Goal: Task Accomplishment & Management: Use online tool/utility

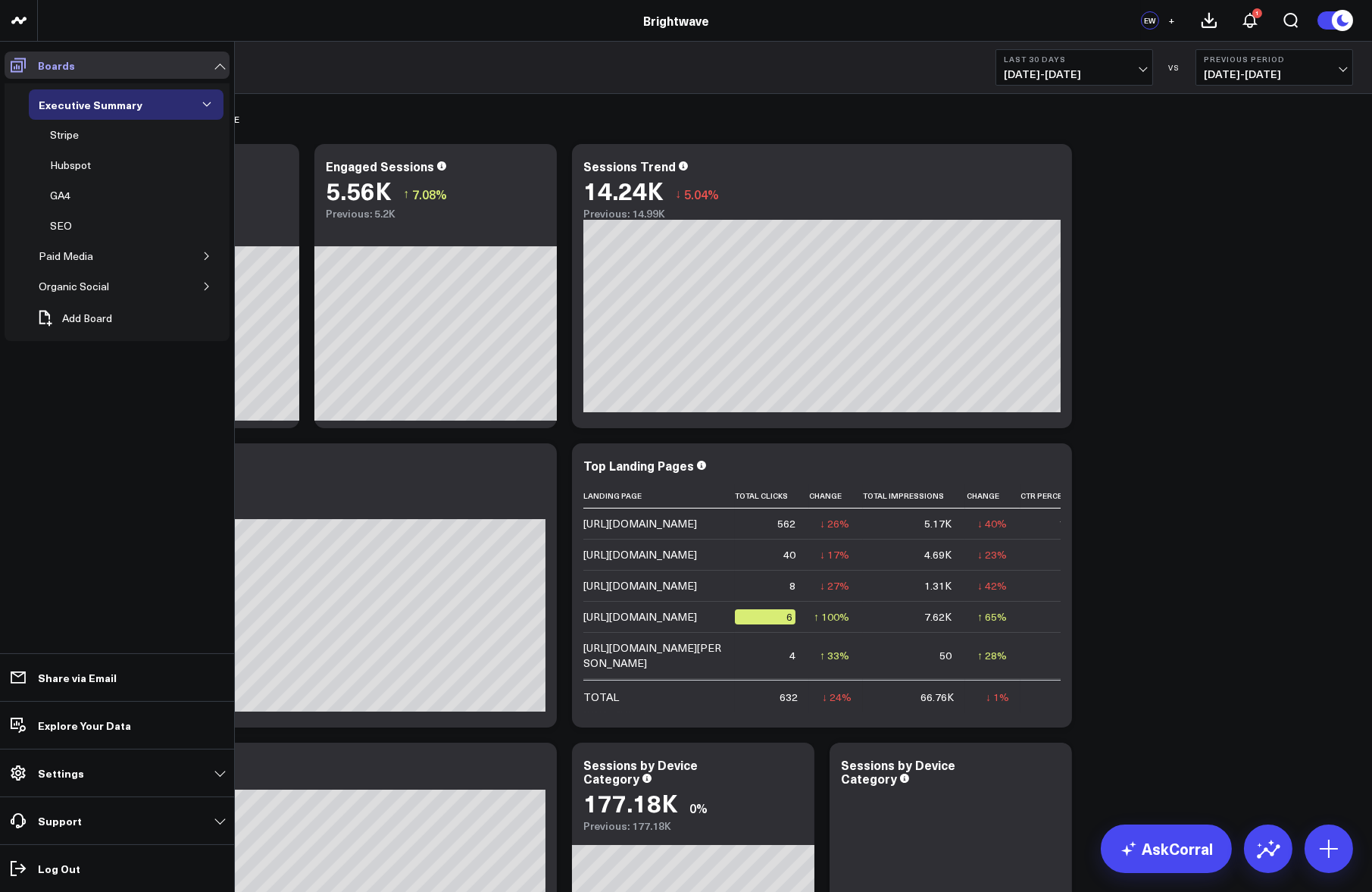
click at [27, 70] on span at bounding box center [18, 65] width 27 height 27
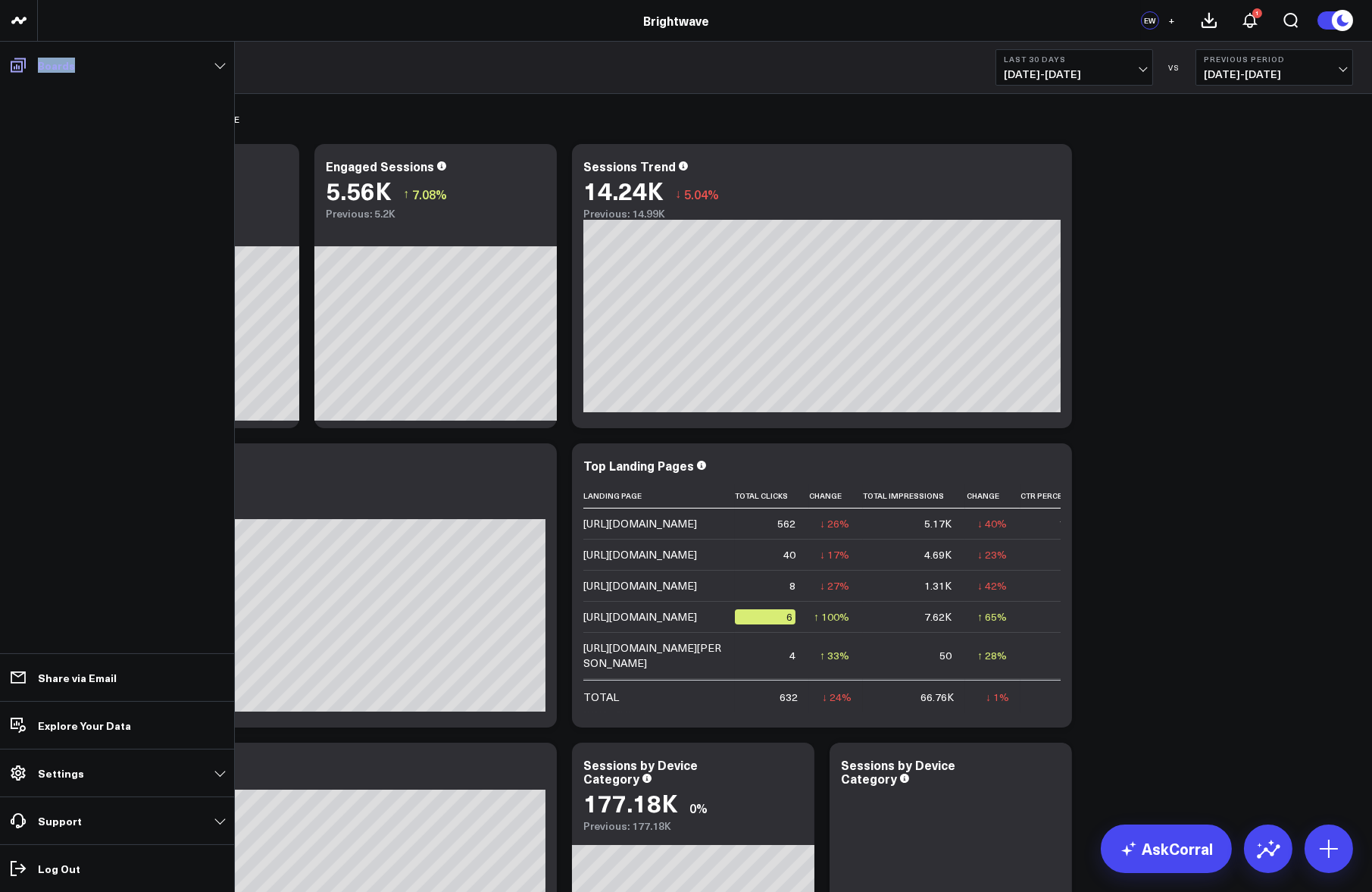
click at [27, 70] on span at bounding box center [18, 65] width 27 height 27
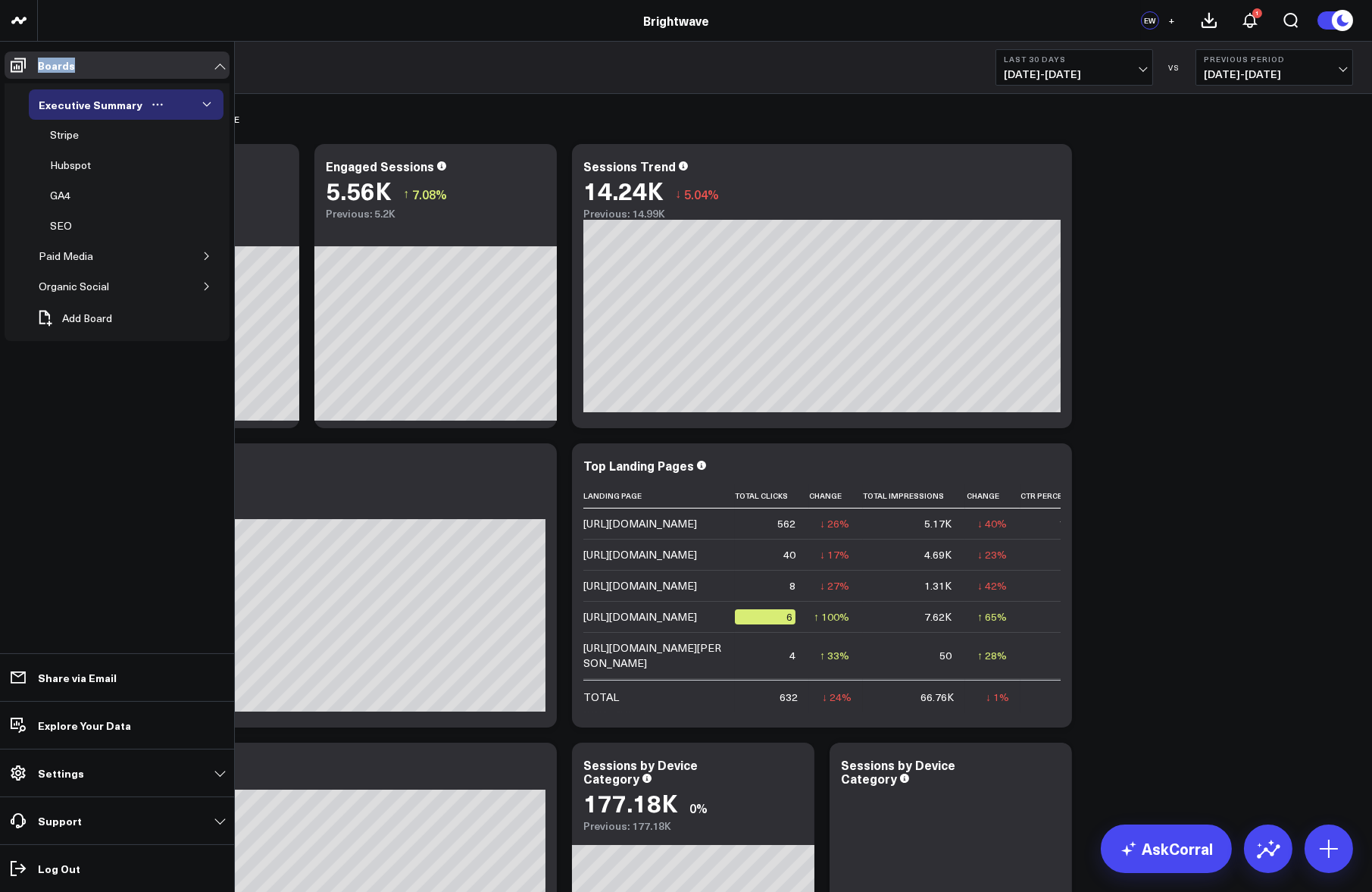
click at [210, 101] on icon "button" at bounding box center [207, 104] width 9 height 9
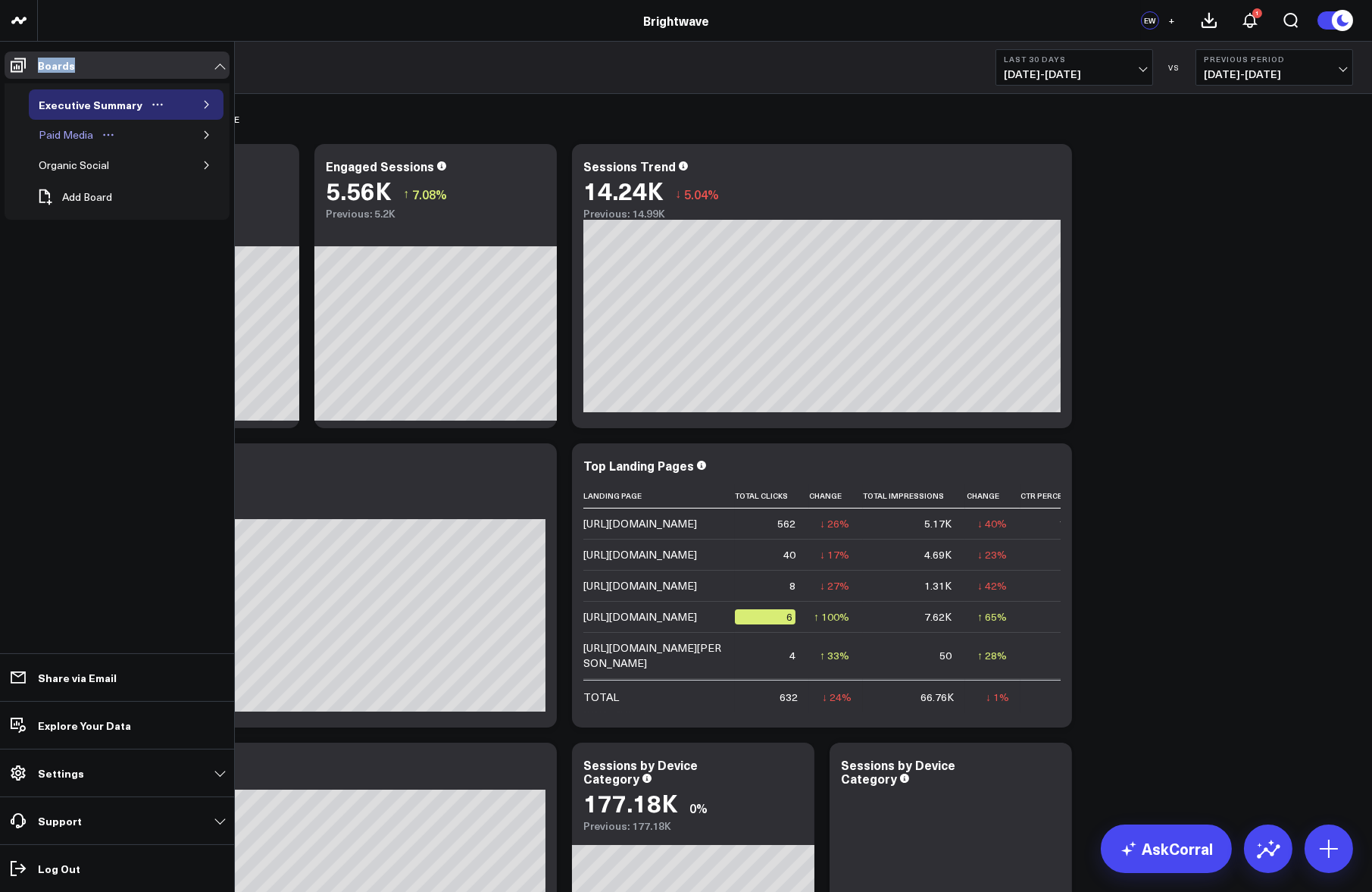
click at [76, 134] on div "Paid Media" at bounding box center [66, 135] width 63 height 18
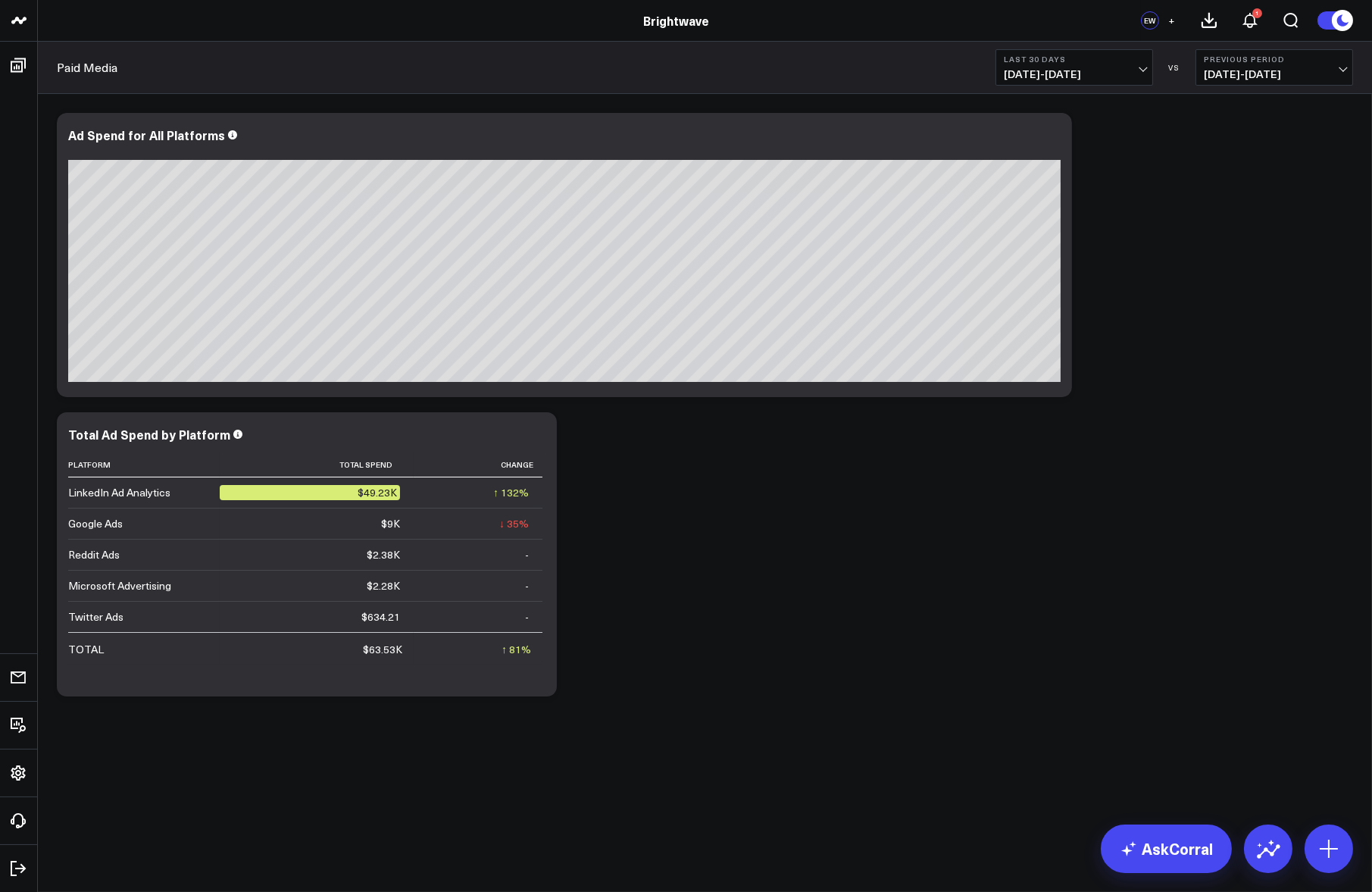
click at [1097, 85] on div "Paid Media Last 30 Days [DATE] - [DATE] VS Previous Period [DATE] - [DATE]" at bounding box center [705, 68] width 1334 height 52
click at [1215, 233] on div "Modify via AI Copy link to widget Ask support Remove Create linked copy Executi…" at bounding box center [704, 404] width 1311 height 598
click at [1050, 139] on icon at bounding box center [1051, 137] width 18 height 18
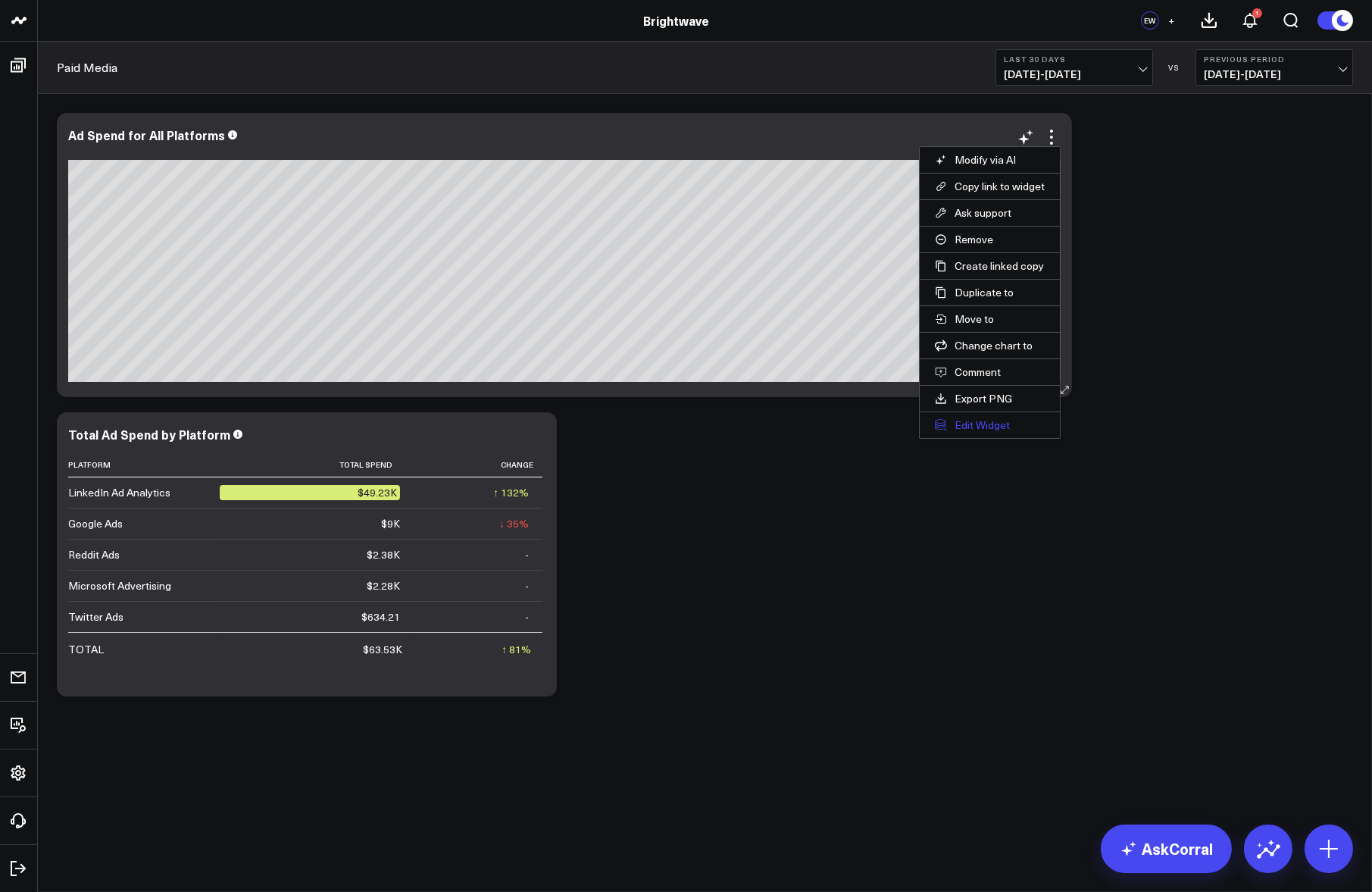
click at [987, 416] on button "Edit Widget" at bounding box center [989, 425] width 140 height 26
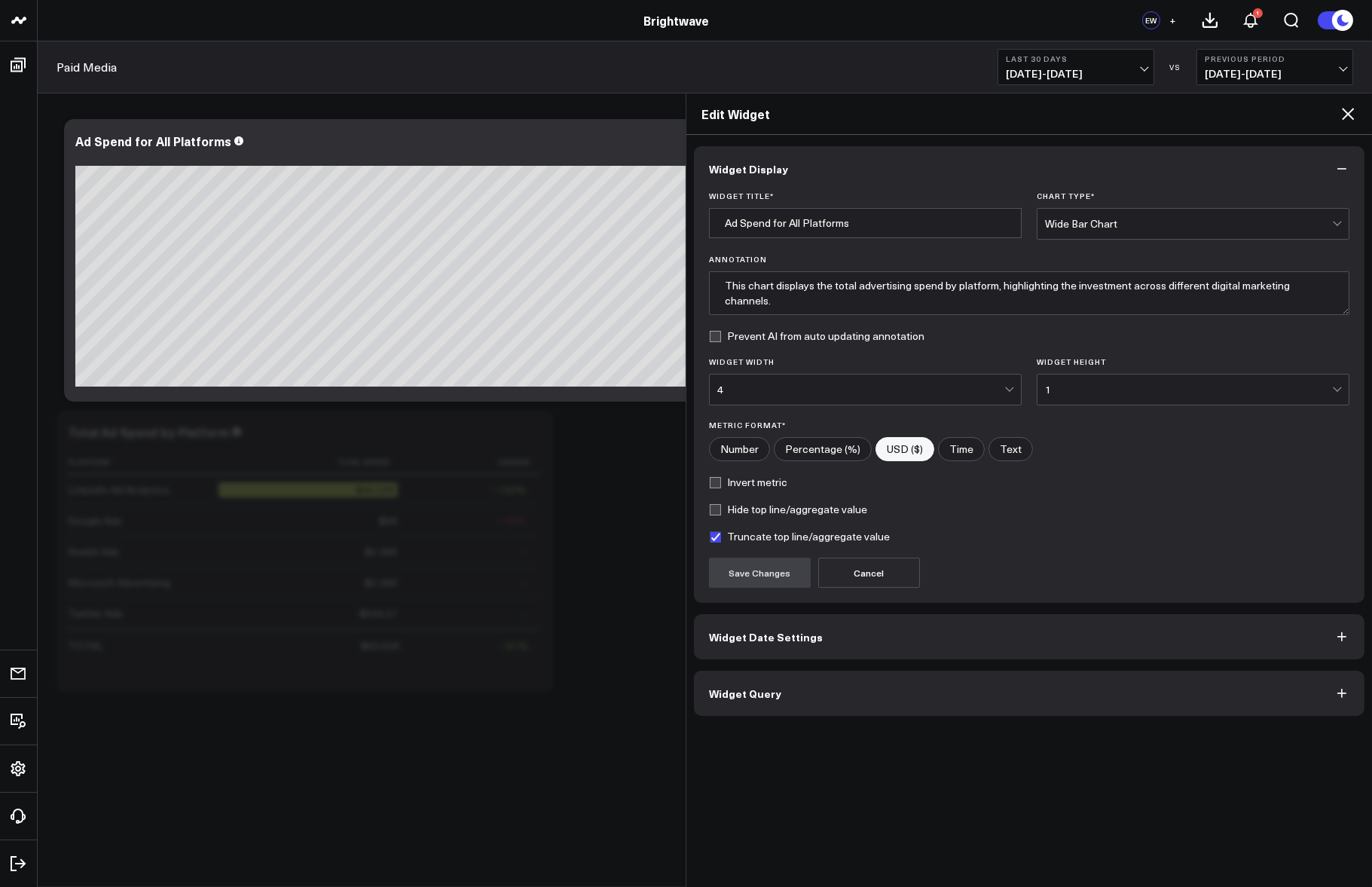
click at [779, 693] on button "Widget Query" at bounding box center [1030, 693] width 671 height 45
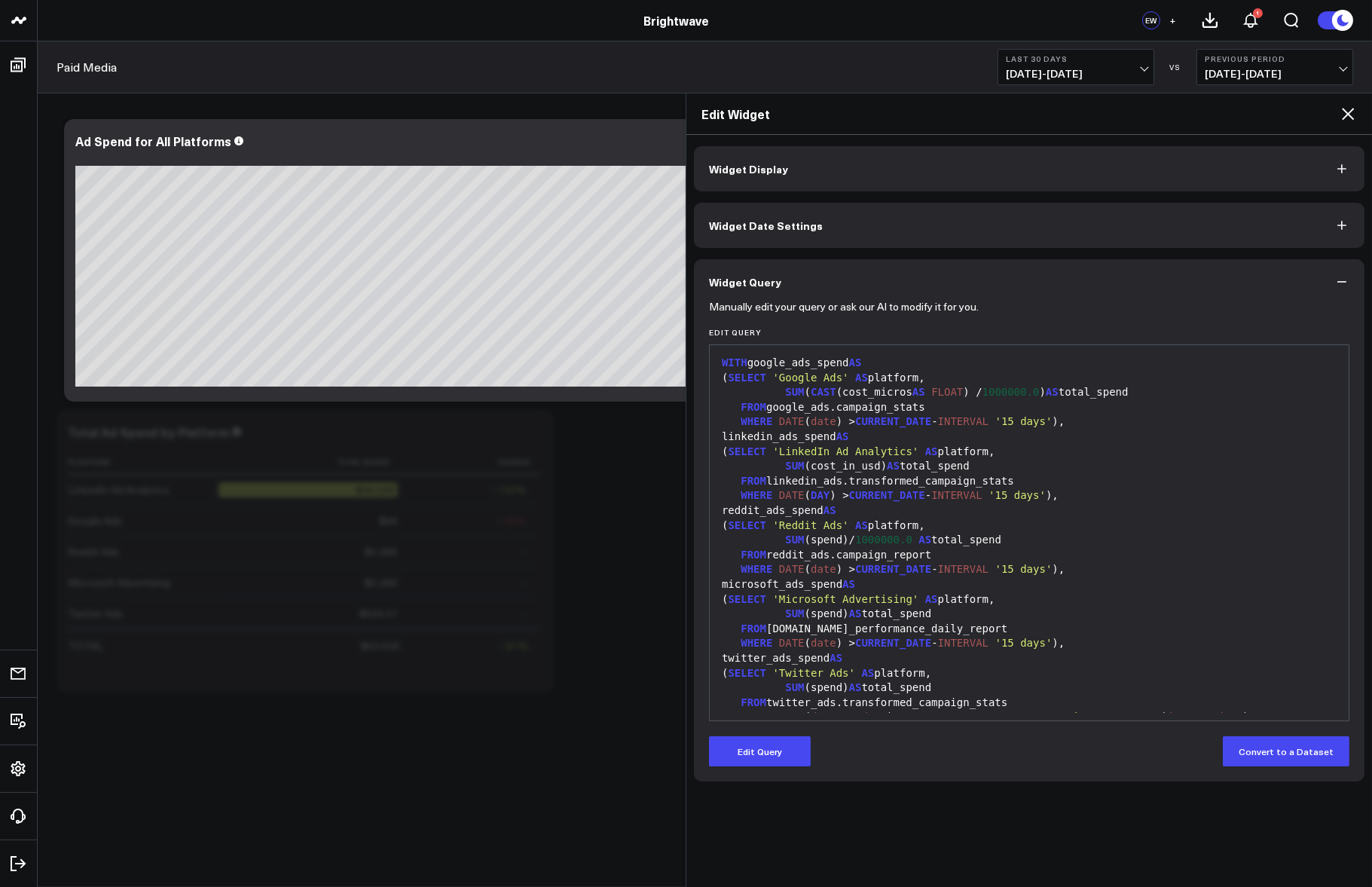
scroll to position [265, 0]
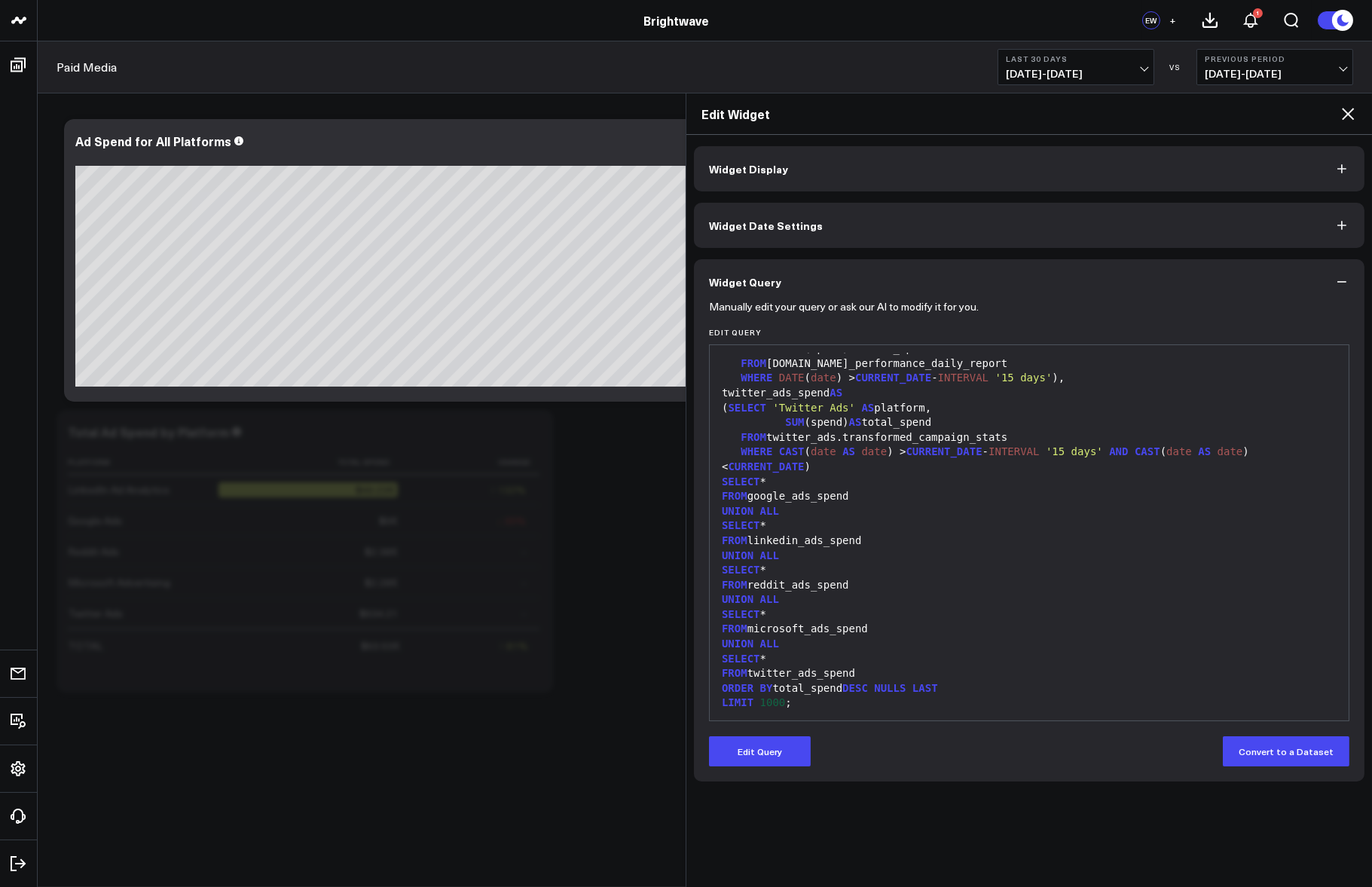
click at [915, 674] on div "FROM twitter_ads_spend" at bounding box center [1029, 673] width 624 height 15
drag, startPoint x: 882, startPoint y: 649, endPoint x: 958, endPoint y: 691, distance: 86.8
click at [881, 649] on div "UNION ALL" at bounding box center [1029, 644] width 624 height 15
click at [751, 753] on button "Edit Query" at bounding box center [760, 751] width 102 height 30
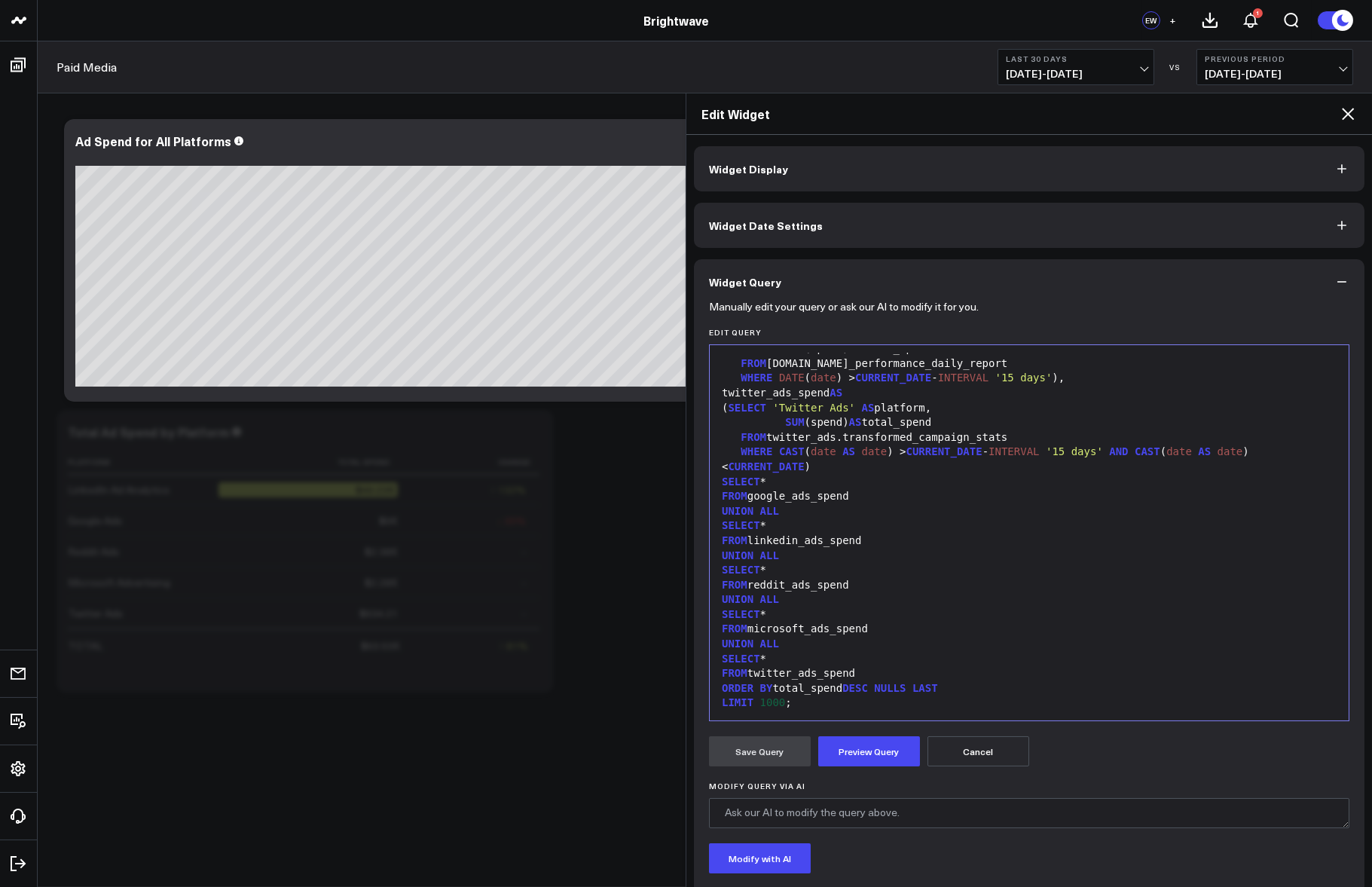
click at [876, 663] on div "SELECT *" at bounding box center [1029, 659] width 624 height 15
click at [874, 669] on div "FROM twitter_ads_spend" at bounding box center [1029, 673] width 624 height 15
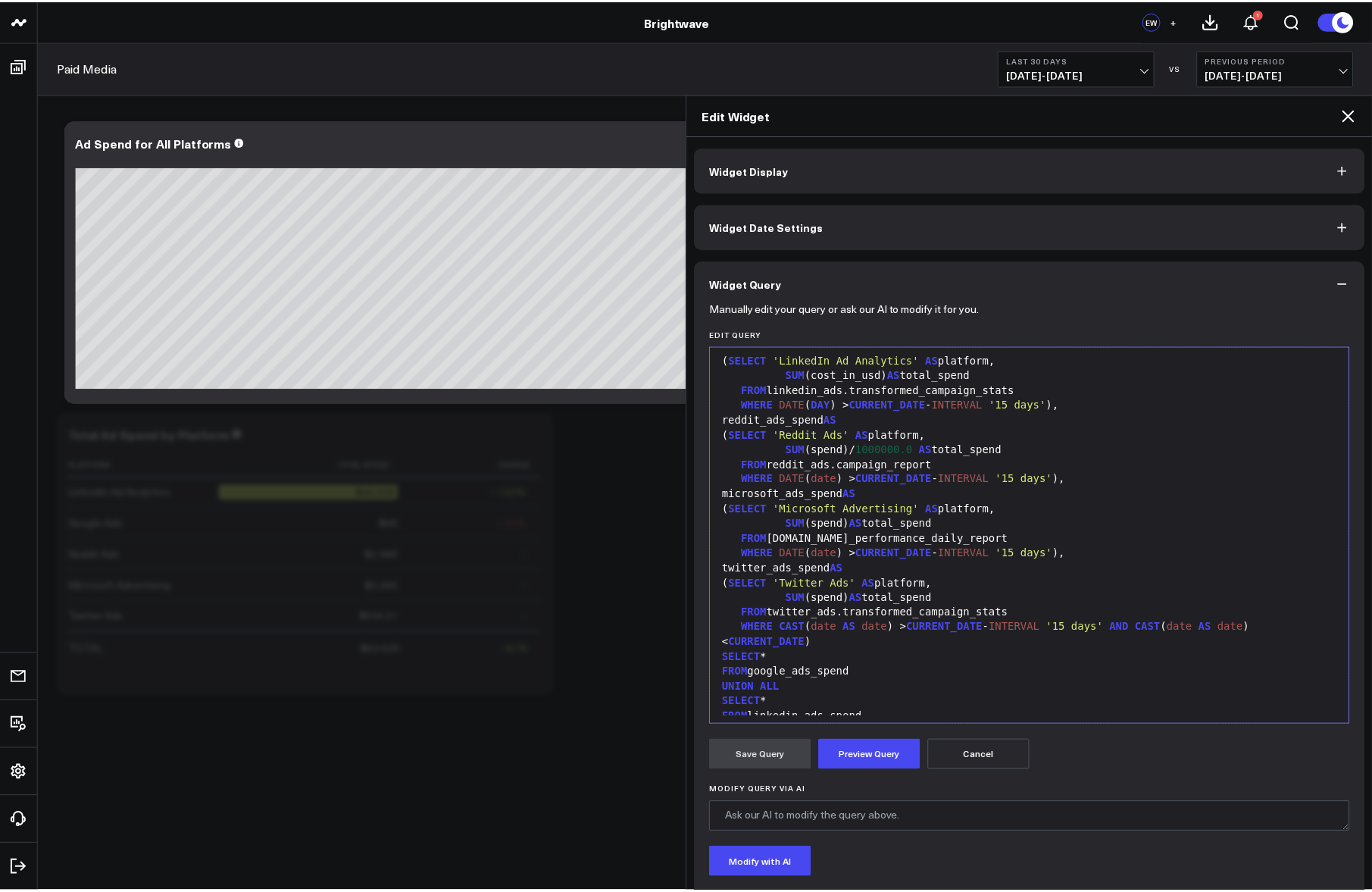
scroll to position [215, 0]
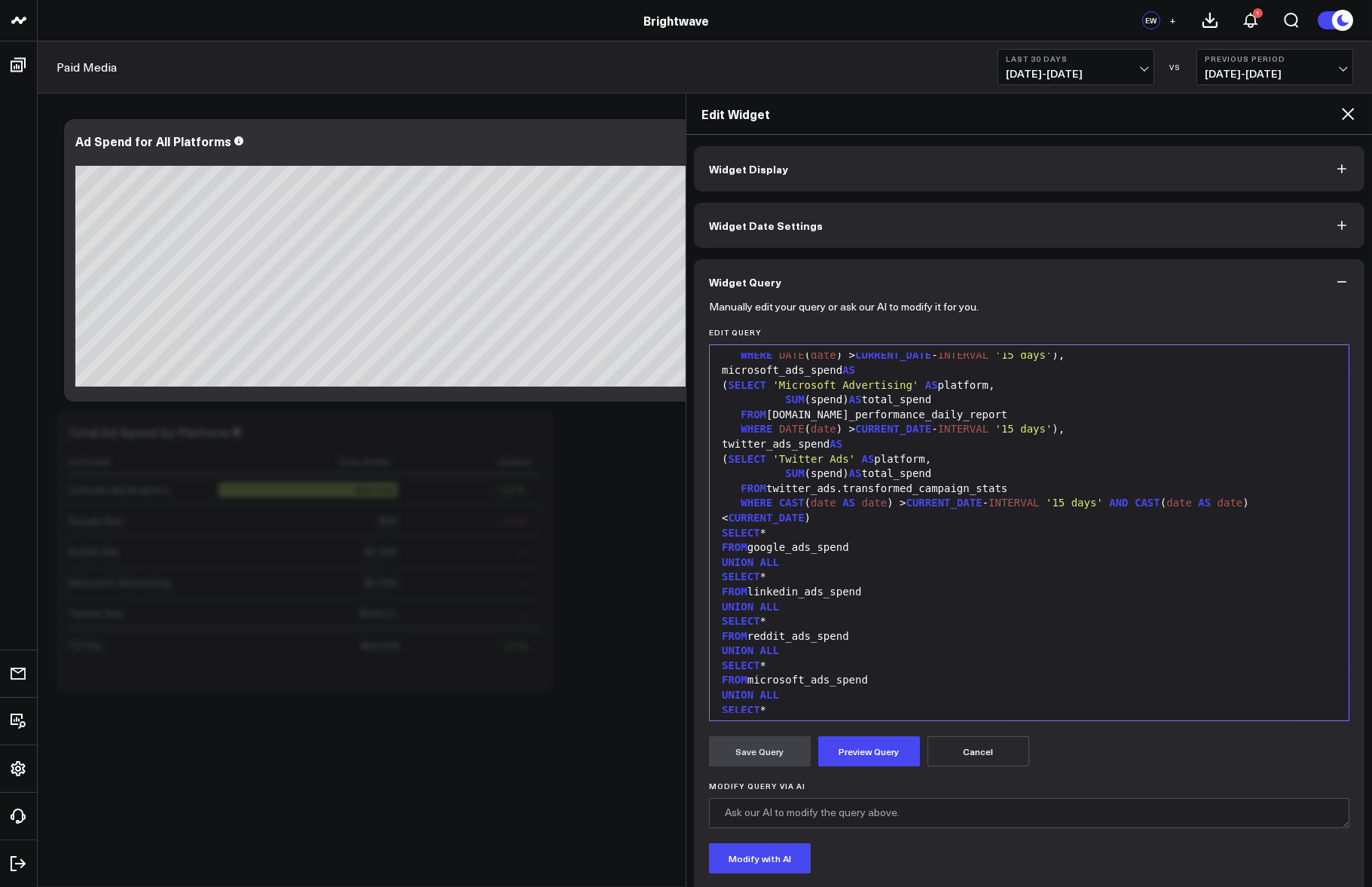
click at [968, 752] on button "Cancel" at bounding box center [978, 751] width 102 height 30
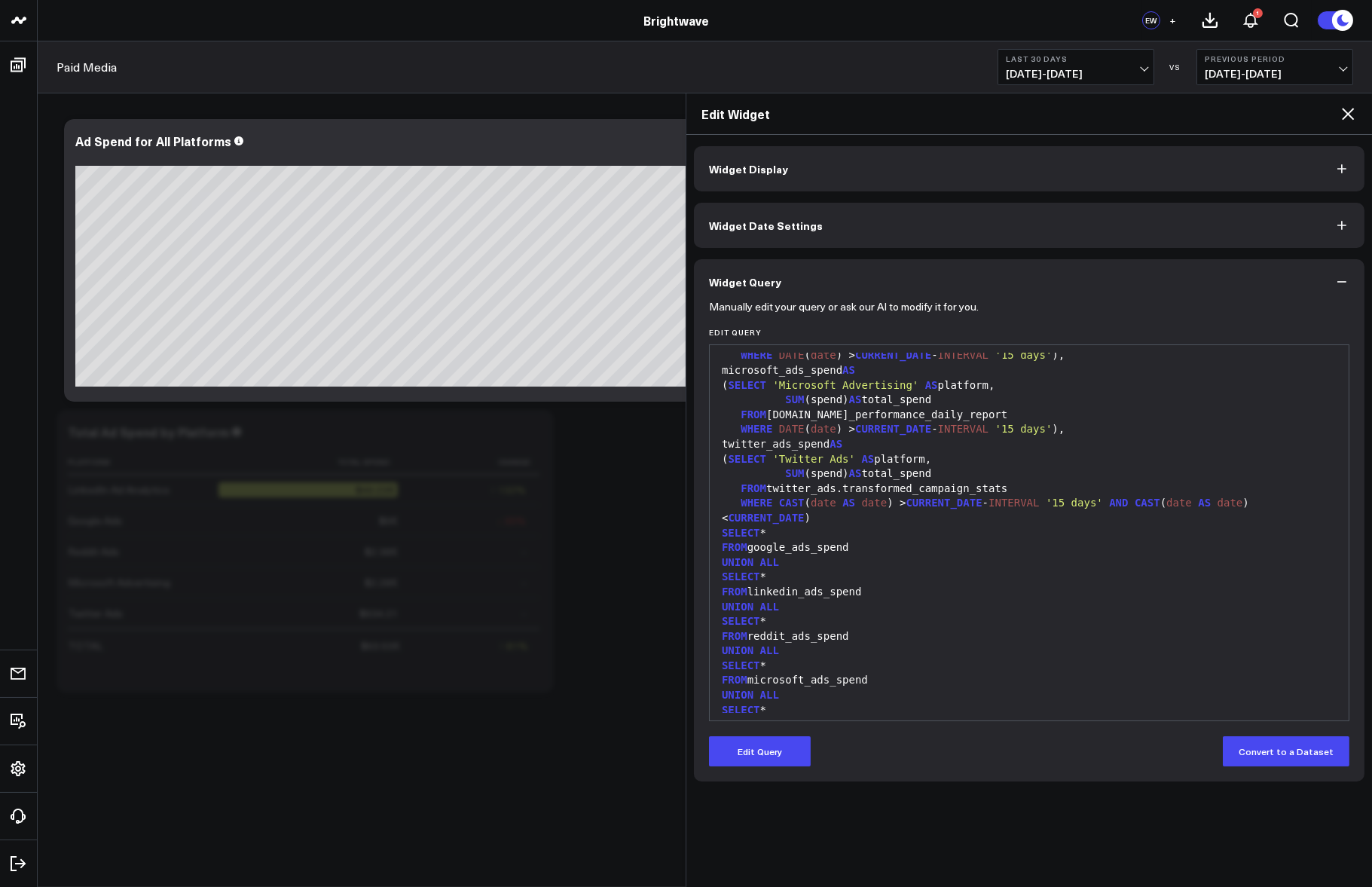
click at [1345, 103] on div "Edit Widget" at bounding box center [1029, 114] width 686 height 42
click at [1339, 114] on icon at bounding box center [1348, 113] width 18 height 18
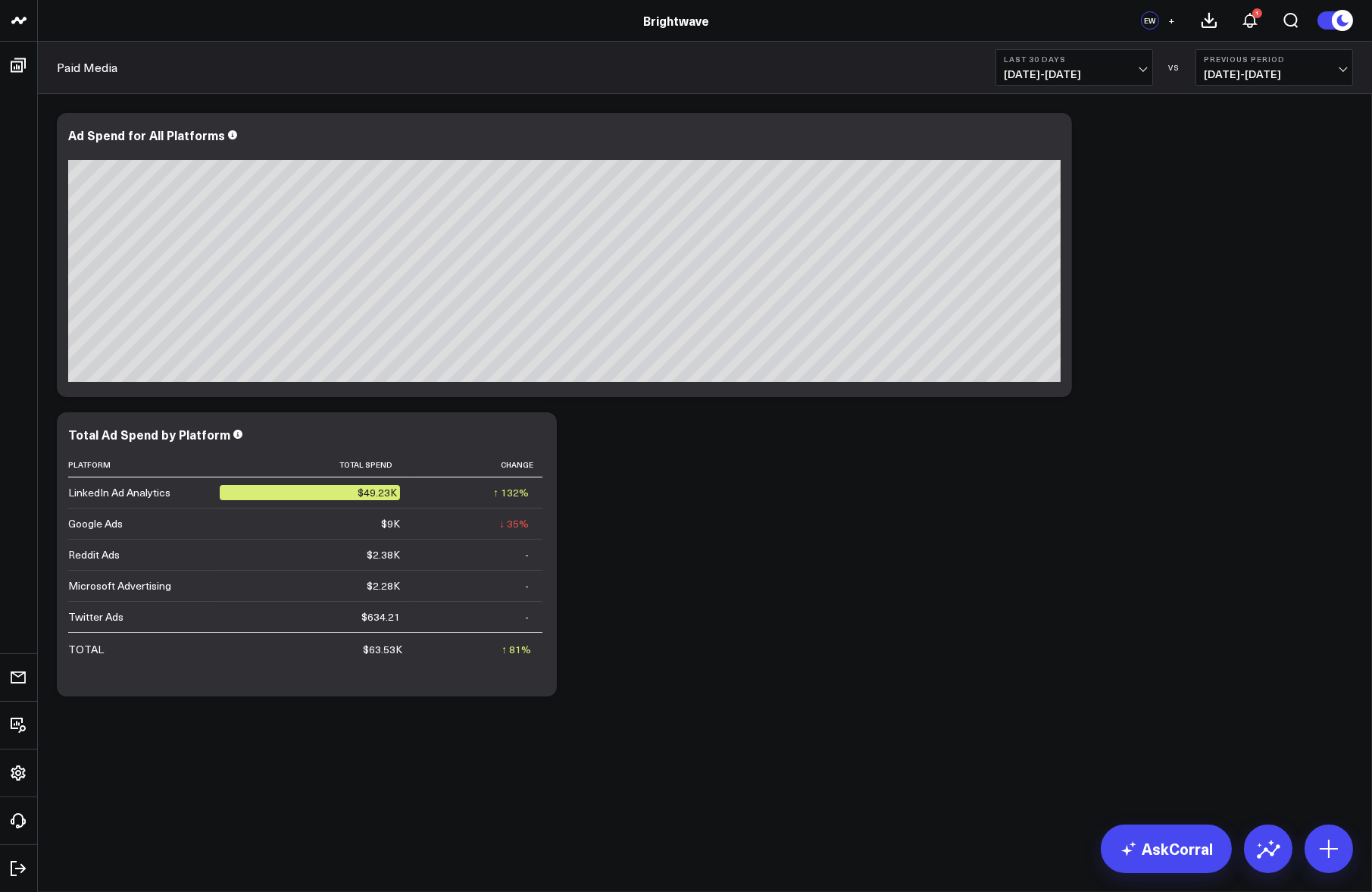
click at [339, 756] on div "Modify via AI Copy link to widget Ask support Remove Create linked copy Executi…" at bounding box center [705, 445] width 1334 height 701
click at [584, 468] on div "Modify via AI Copy link to widget Ask support Remove Create linked copy Executi…" at bounding box center [704, 404] width 1311 height 598
click at [540, 435] on icon at bounding box center [536, 436] width 18 height 18
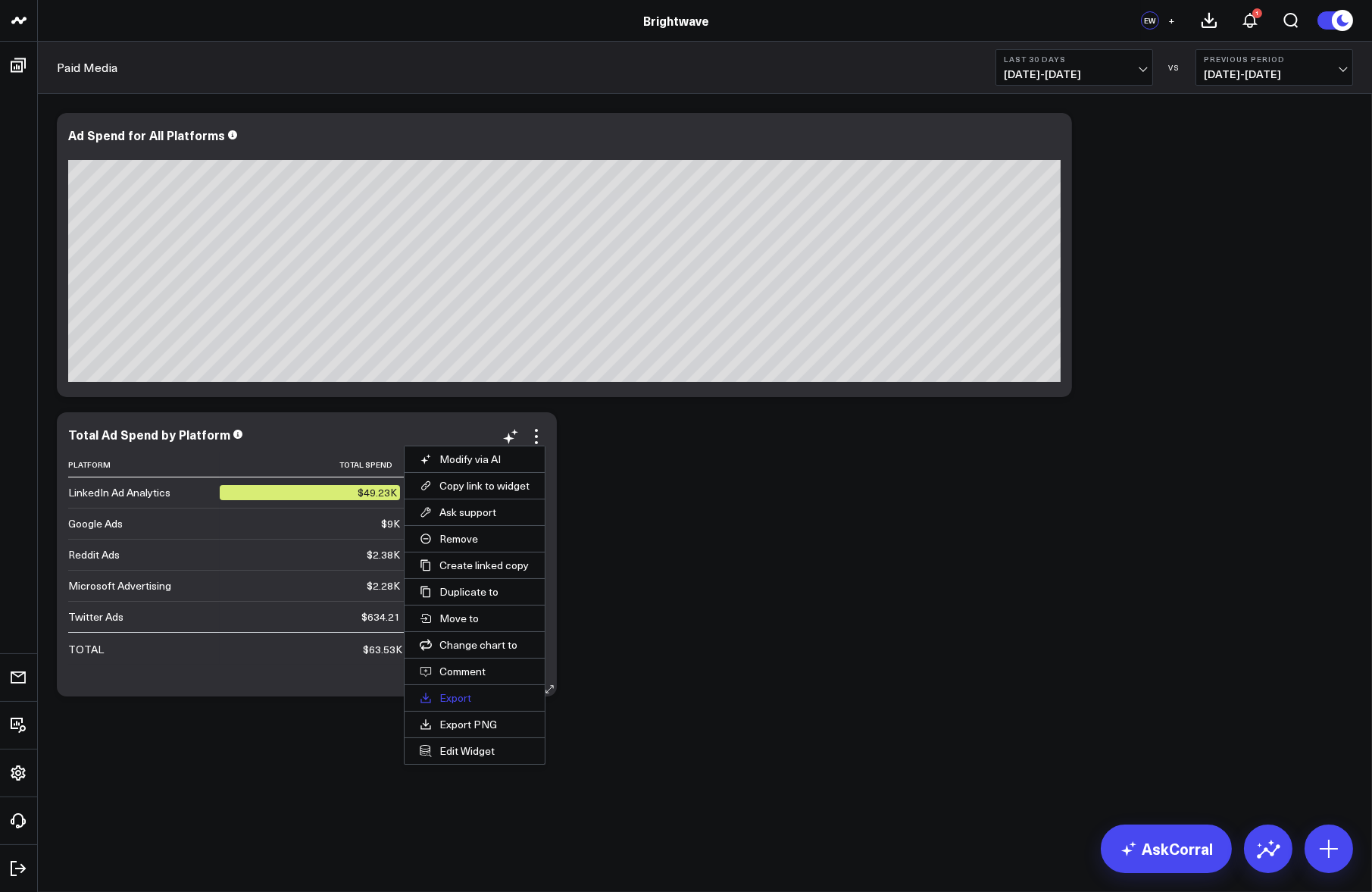
click at [477, 706] on button "Export" at bounding box center [474, 697] width 140 height 26
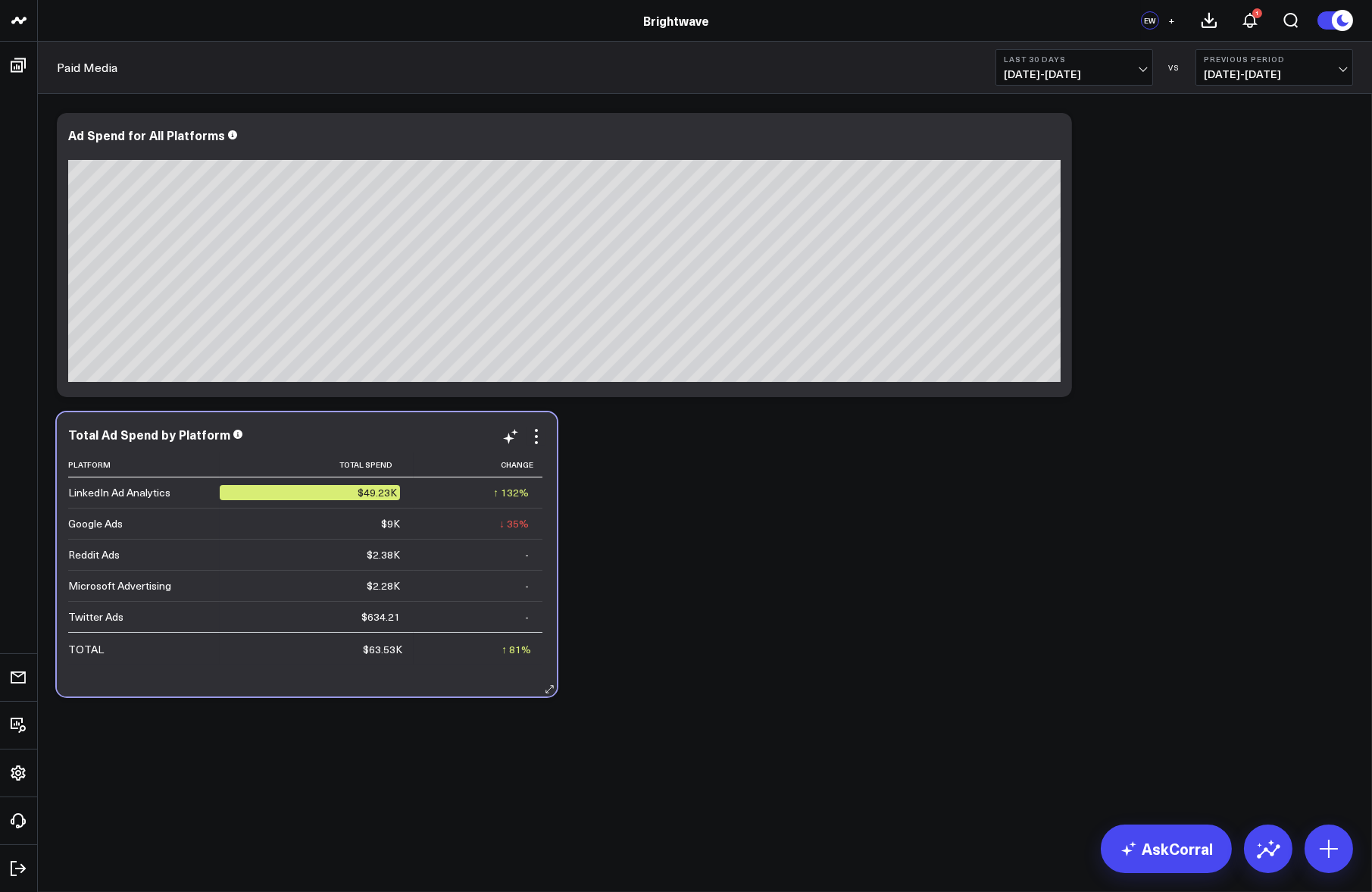
click at [419, 530] on td "↓ 35% Previous $13.8K" at bounding box center [478, 522] width 129 height 31
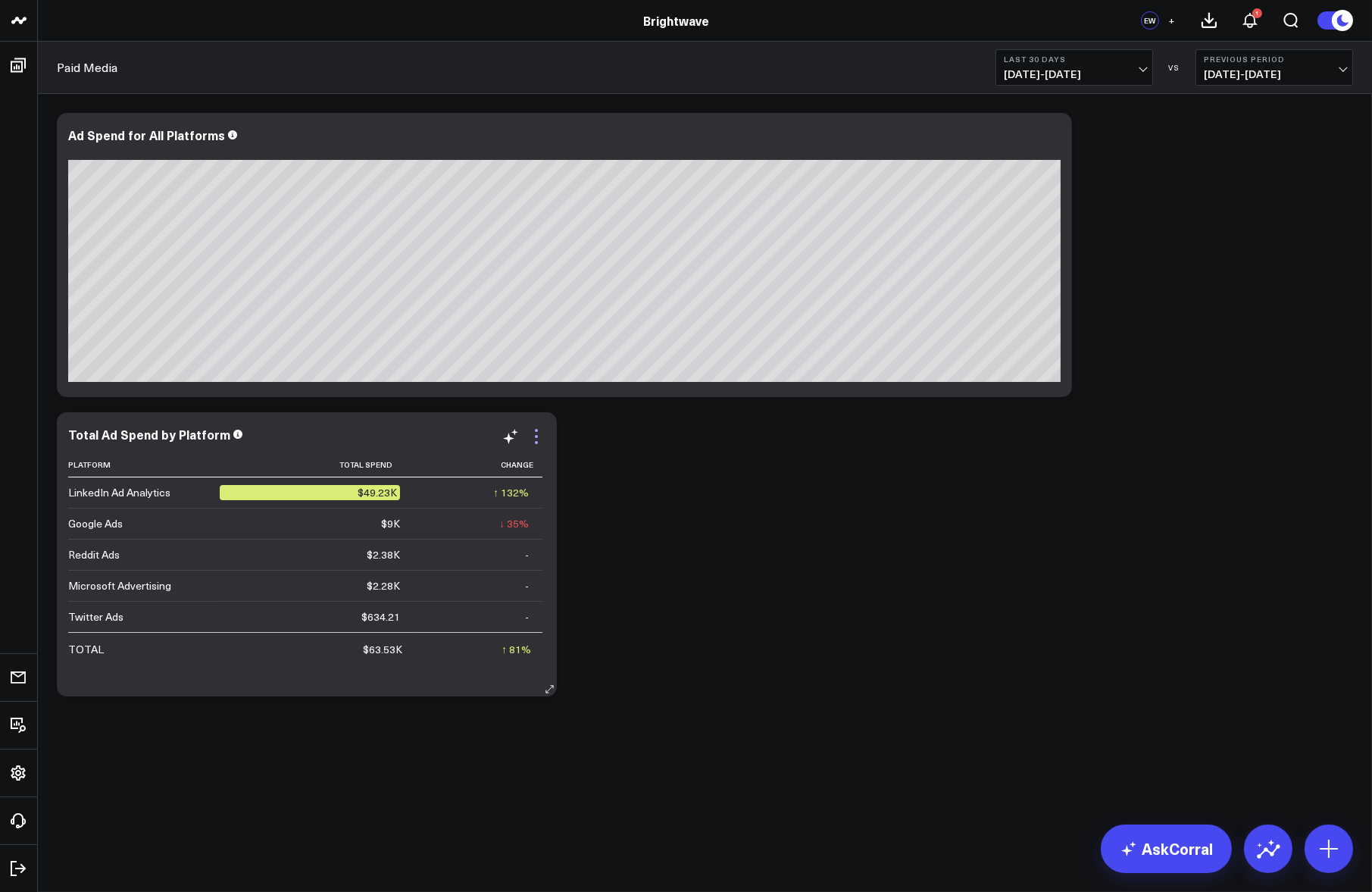
click at [535, 441] on icon at bounding box center [536, 442] width 3 height 3
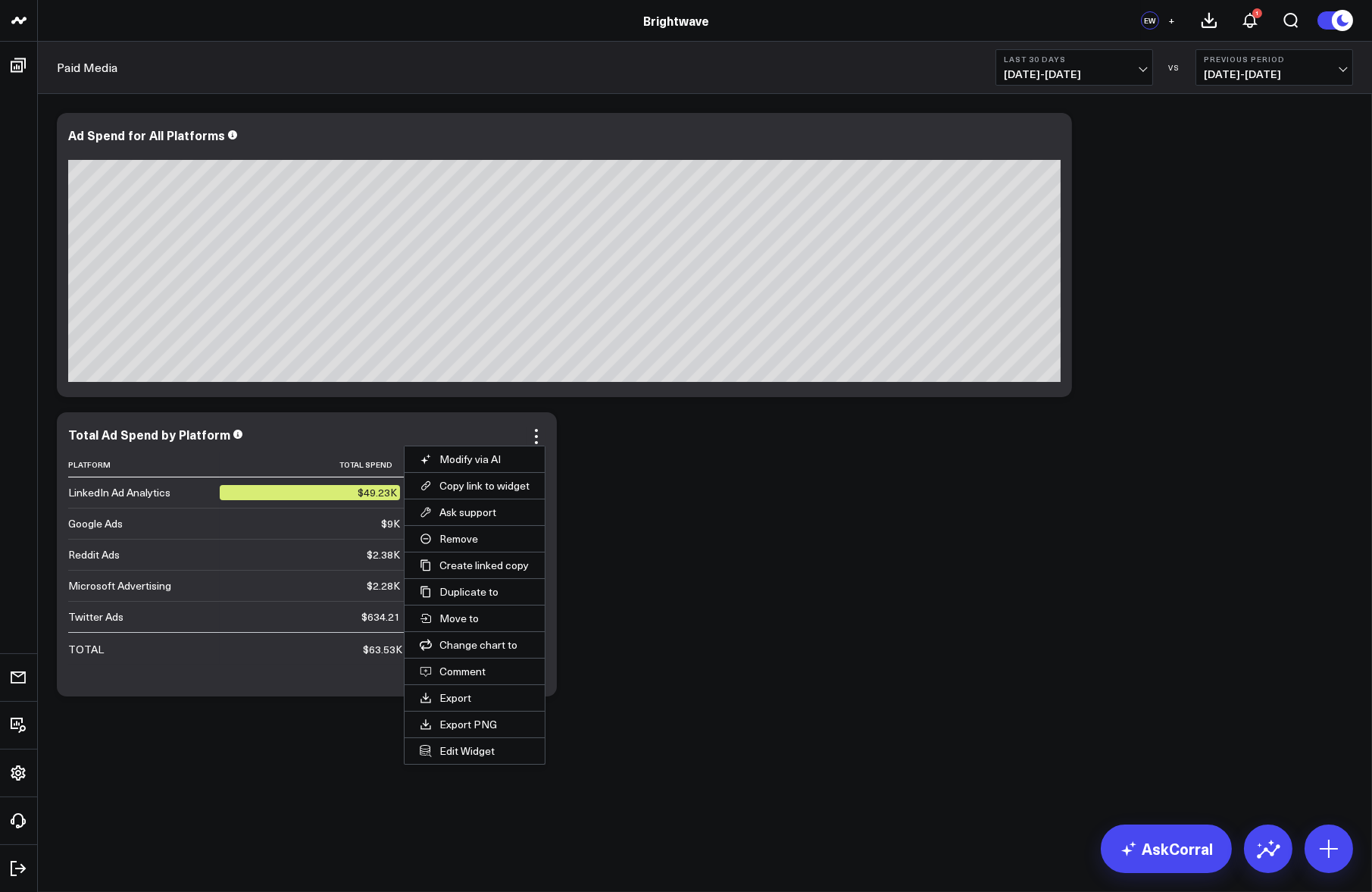
click at [491, 727] on button "Export PNG" at bounding box center [474, 724] width 140 height 26
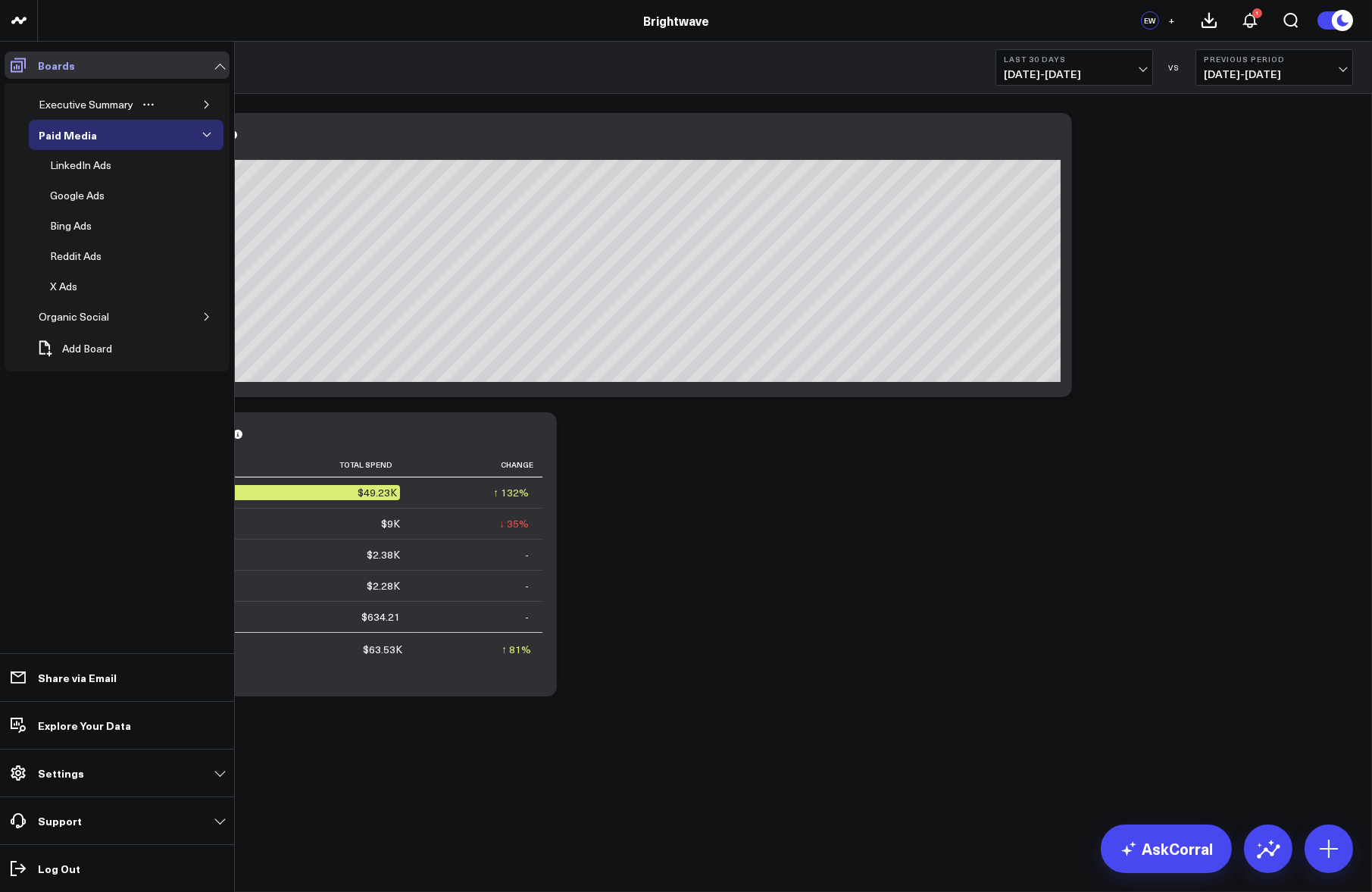
click at [17, 70] on icon at bounding box center [17, 65] width 18 height 18
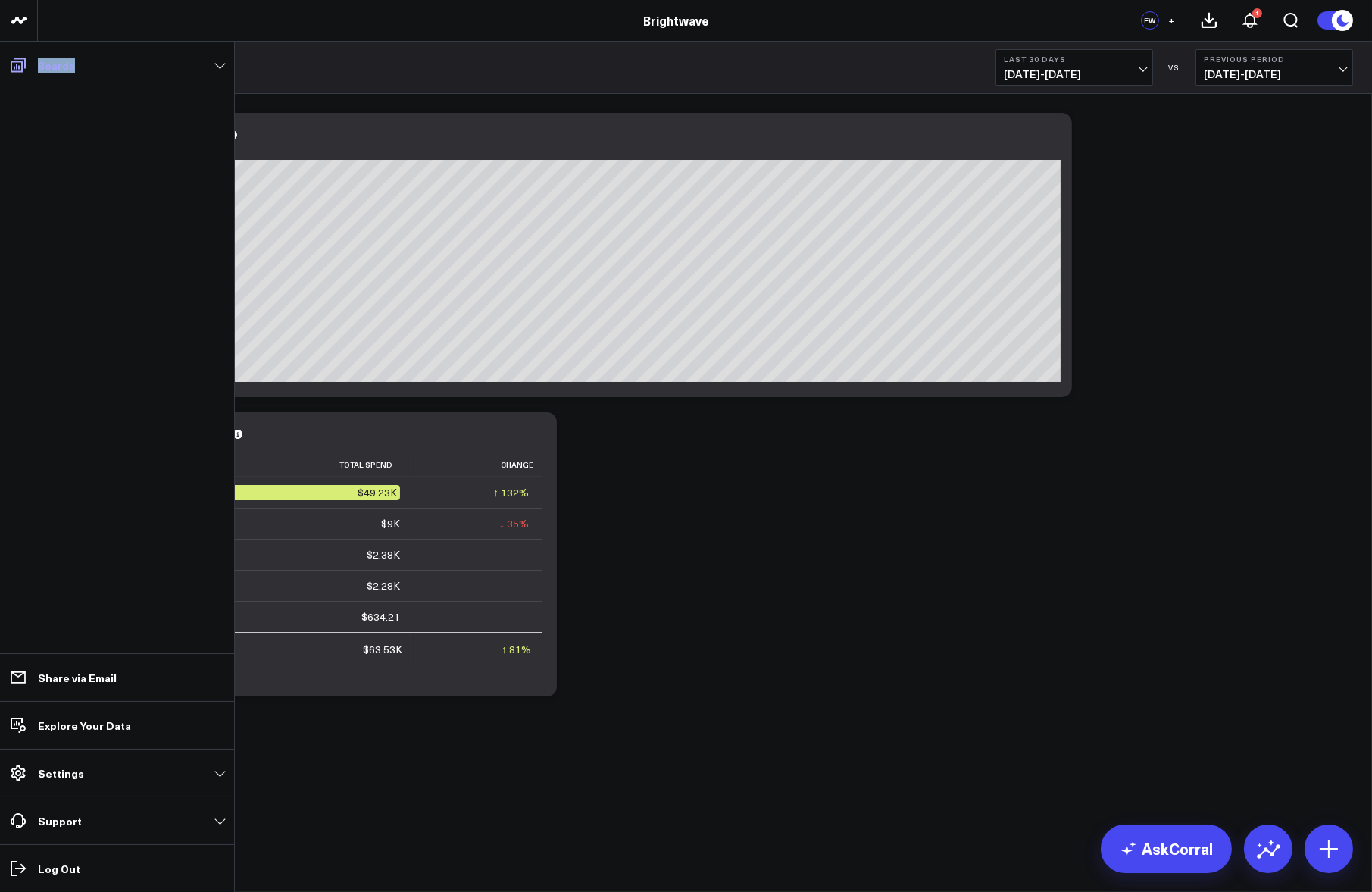
click at [18, 70] on icon at bounding box center [17, 65] width 18 height 18
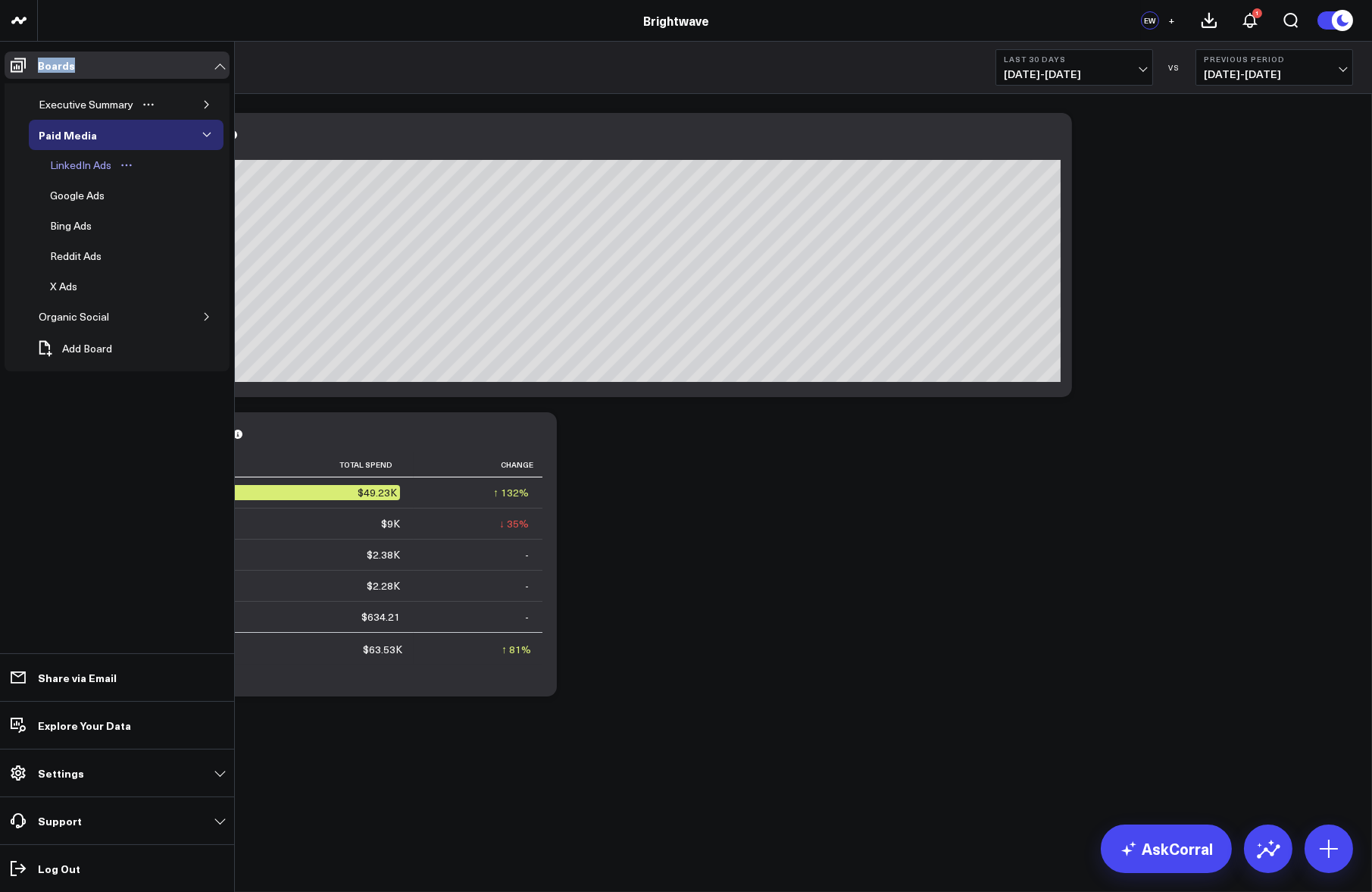
click at [83, 169] on div "LinkedIn Ads" at bounding box center [80, 165] width 69 height 18
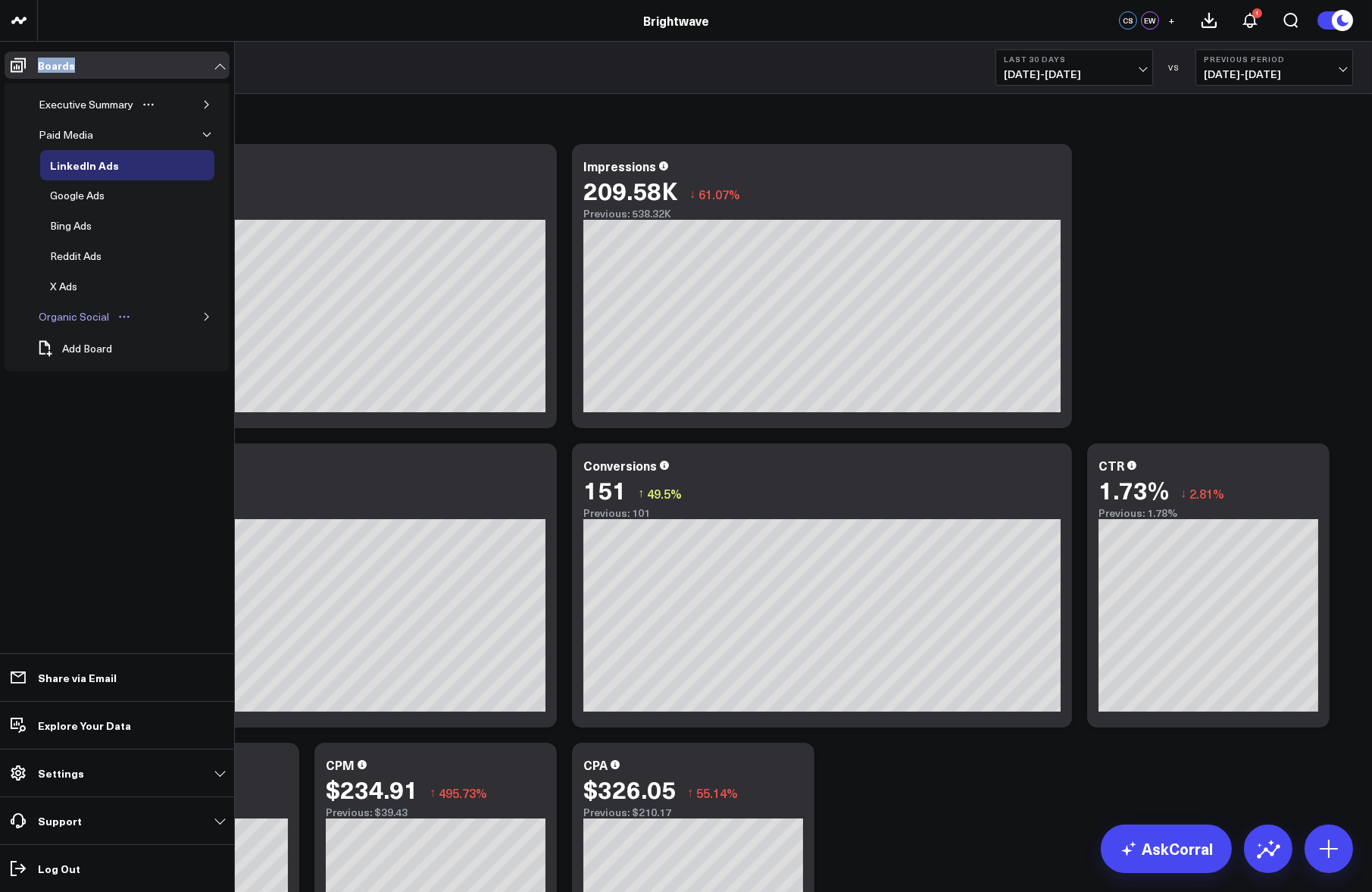
click at [86, 321] on div "Organic Social" at bounding box center [74, 317] width 78 height 18
click at [211, 321] on button "button" at bounding box center [207, 317] width 15 height 15
click at [78, 341] on div "LinkedIn" at bounding box center [70, 347] width 48 height 18
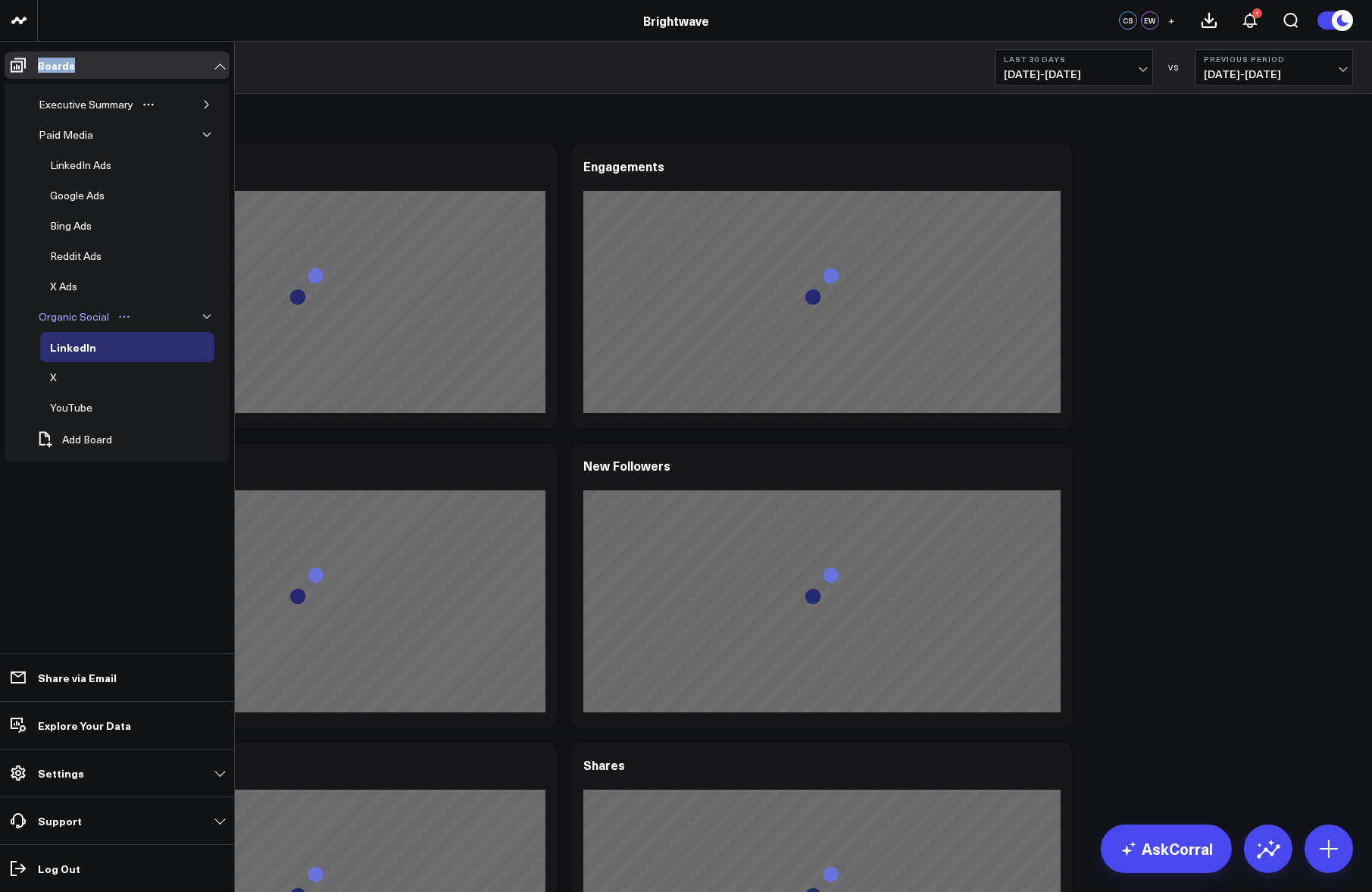
click at [78, 323] on div "Organic Social" at bounding box center [74, 317] width 78 height 18
click at [83, 385] on link "X" at bounding box center [65, 378] width 49 height 30
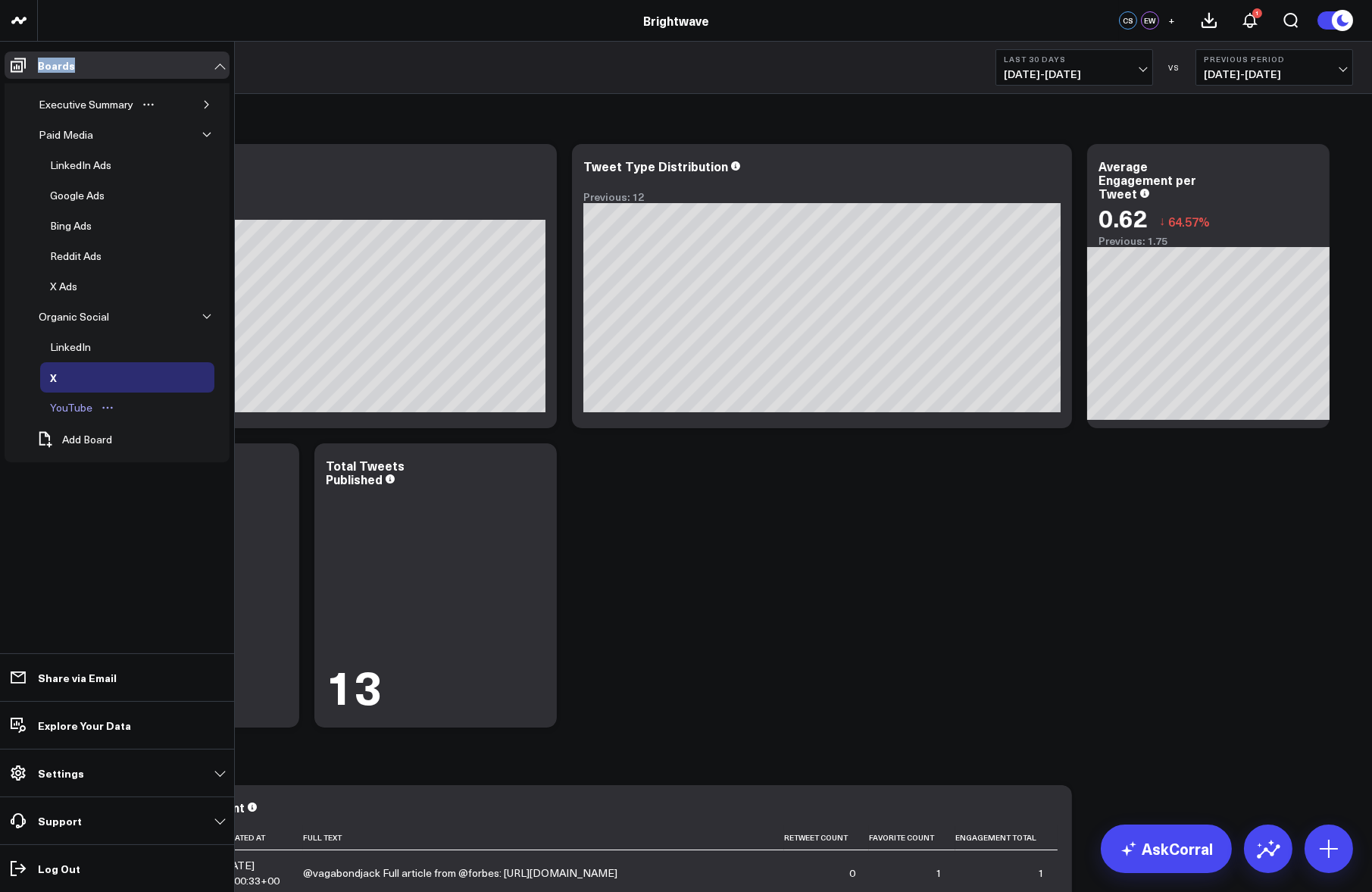
click at [61, 393] on link "YouTube" at bounding box center [82, 408] width 85 height 30
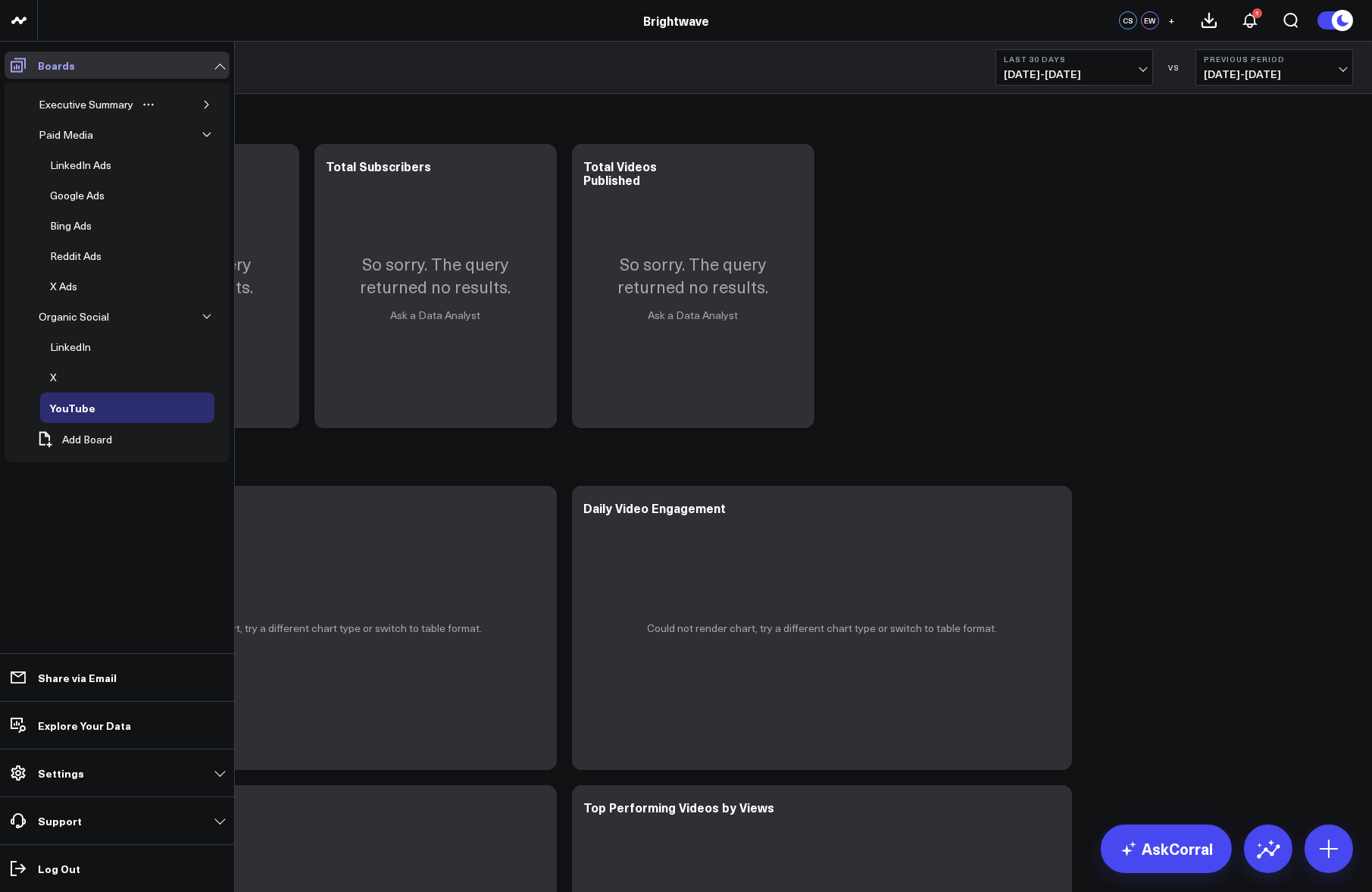
click at [31, 66] on span at bounding box center [18, 65] width 27 height 27
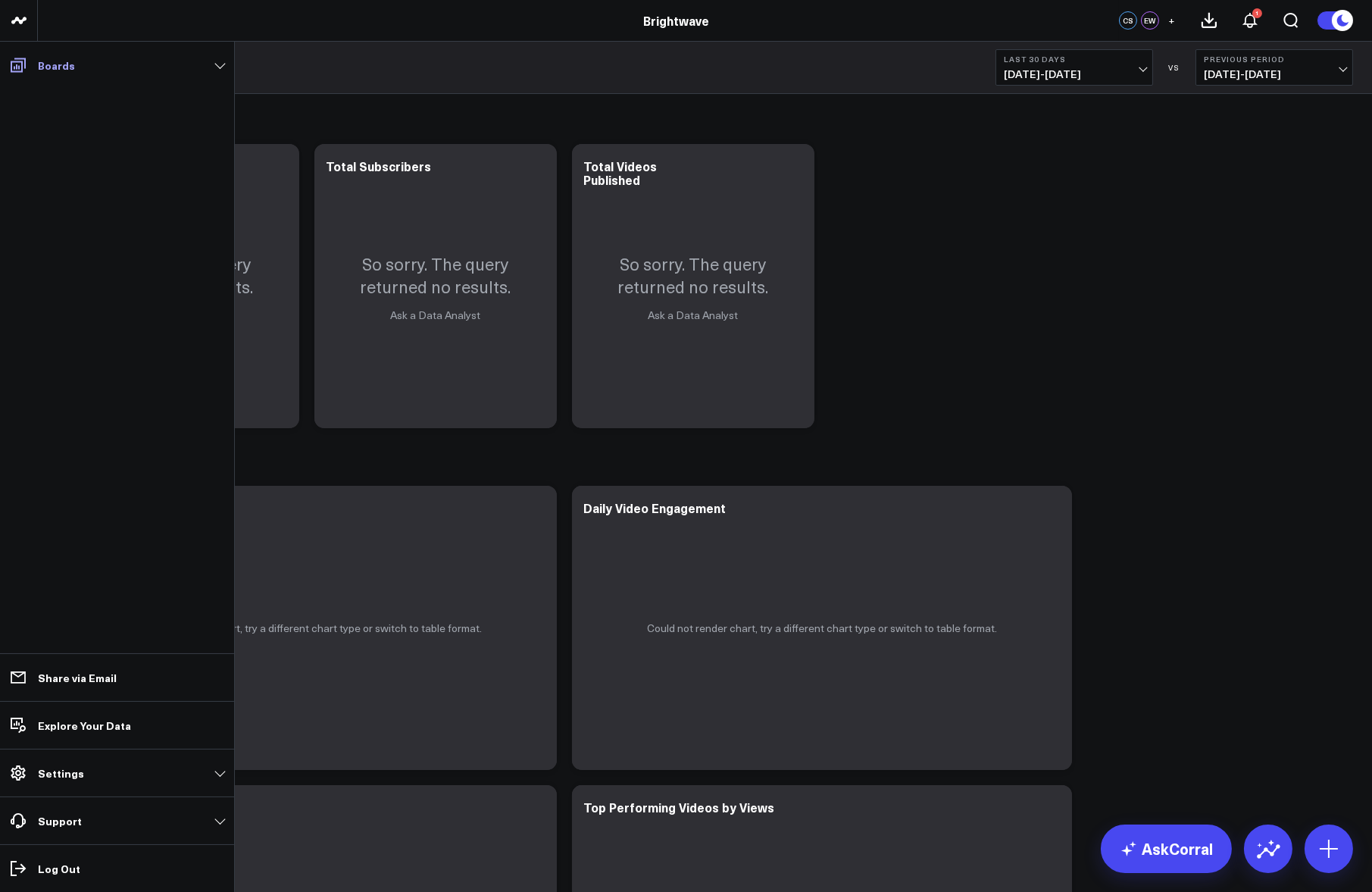
click at [24, 77] on span at bounding box center [18, 65] width 27 height 27
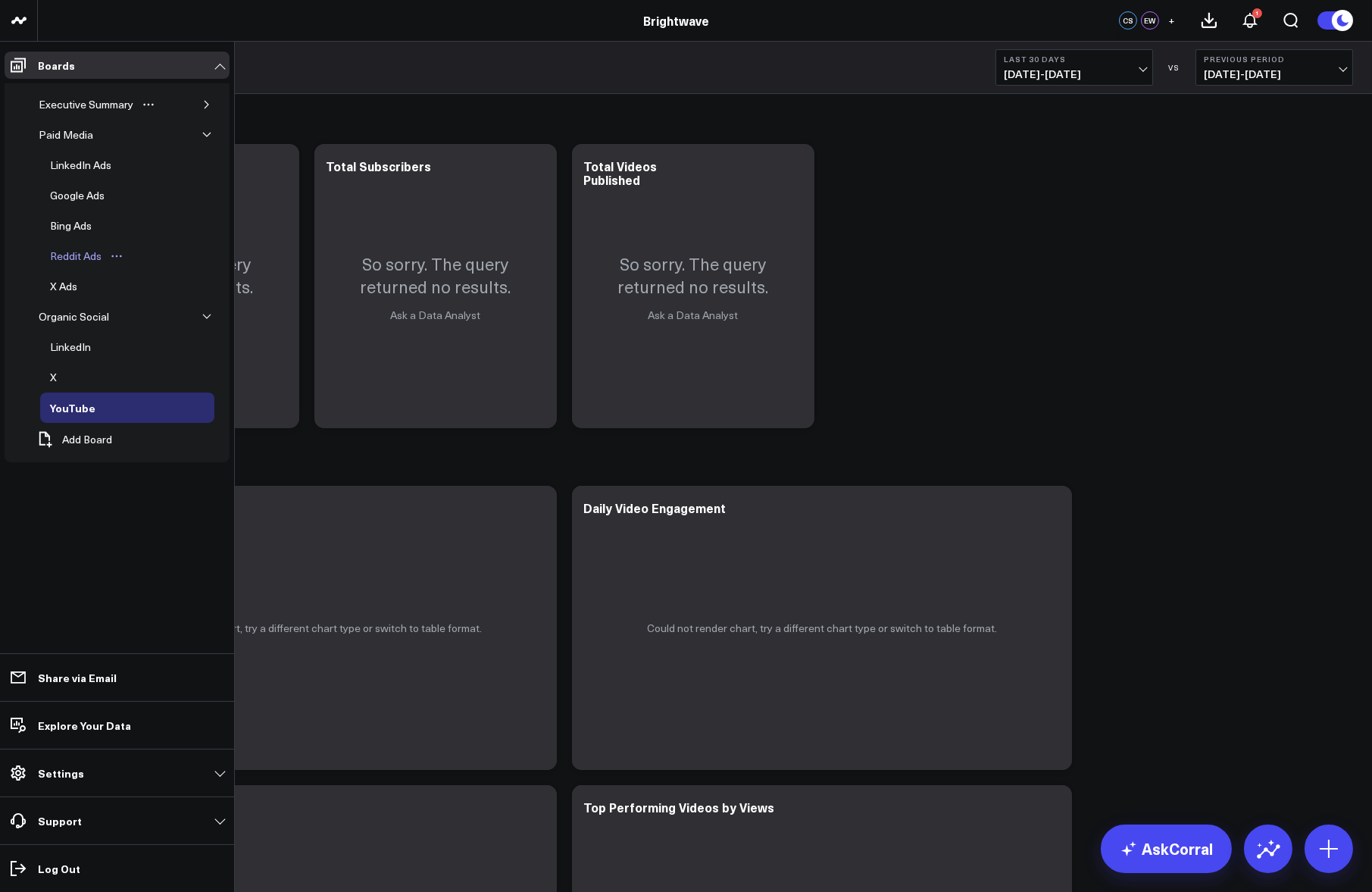
click at [68, 250] on div "Reddit Ads" at bounding box center [75, 256] width 59 height 18
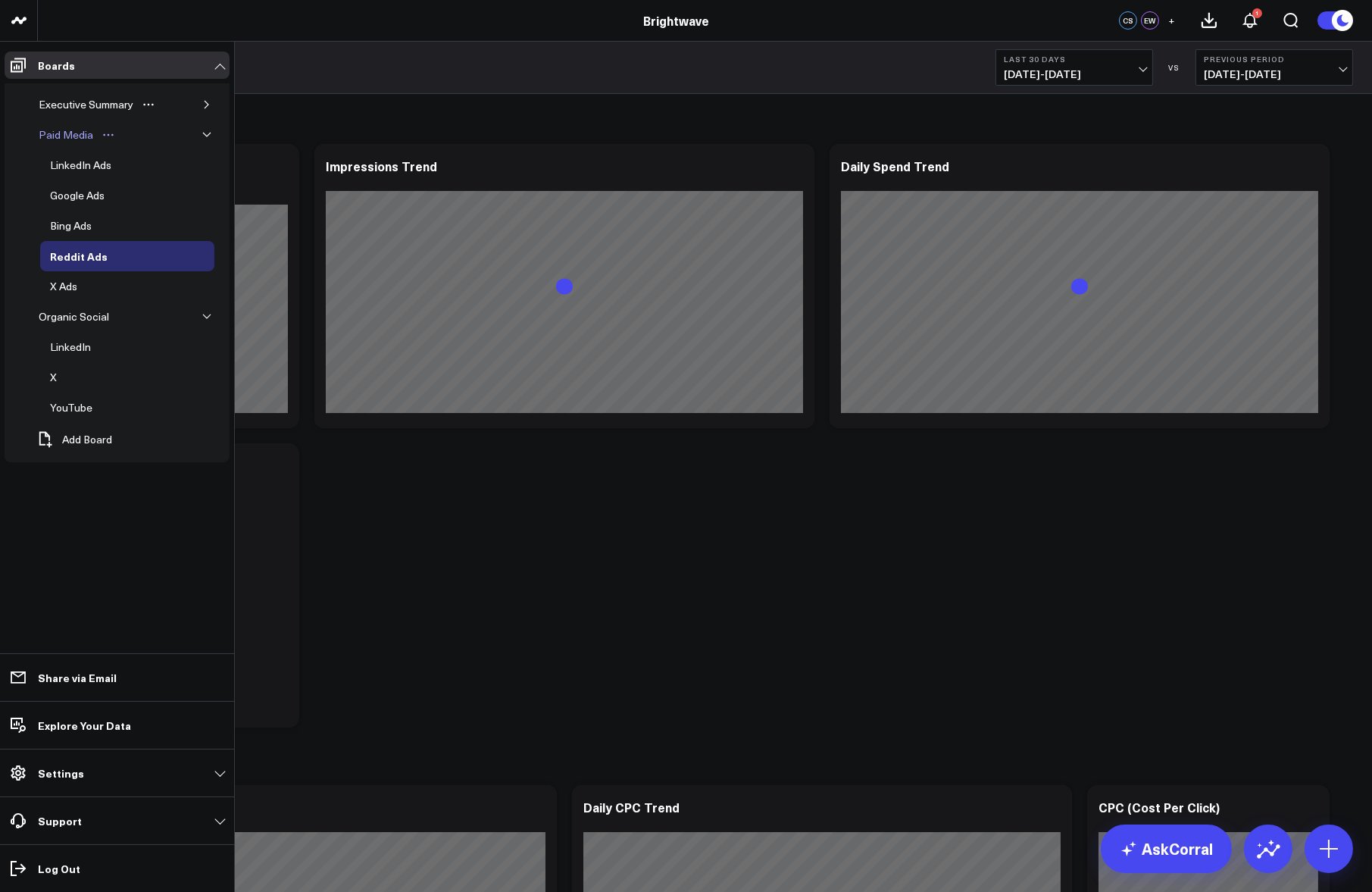
click at [105, 132] on icon "Open board menu" at bounding box center [108, 135] width 12 height 12
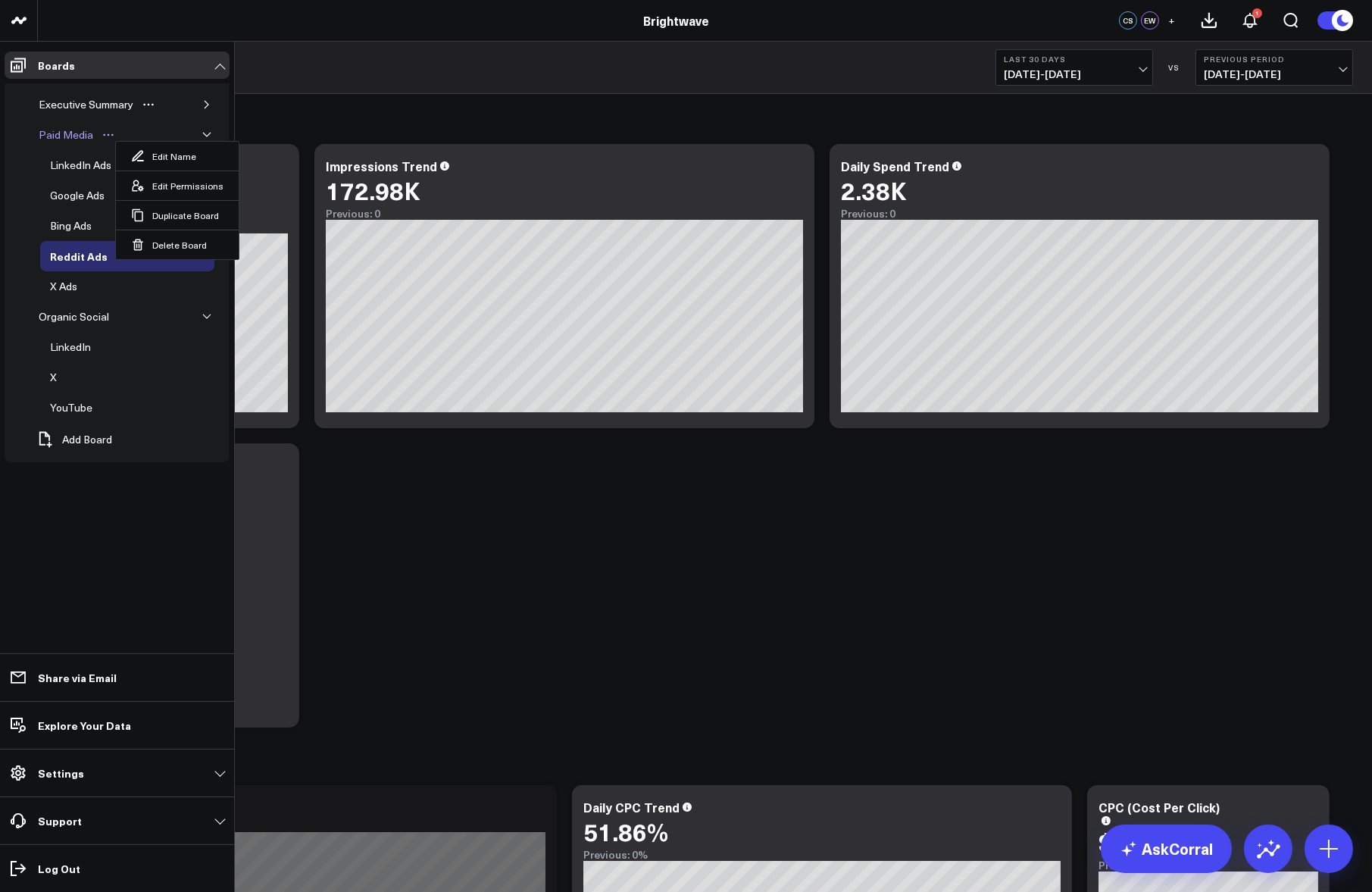
click at [72, 138] on div "Paid Media" at bounding box center [66, 135] width 63 height 18
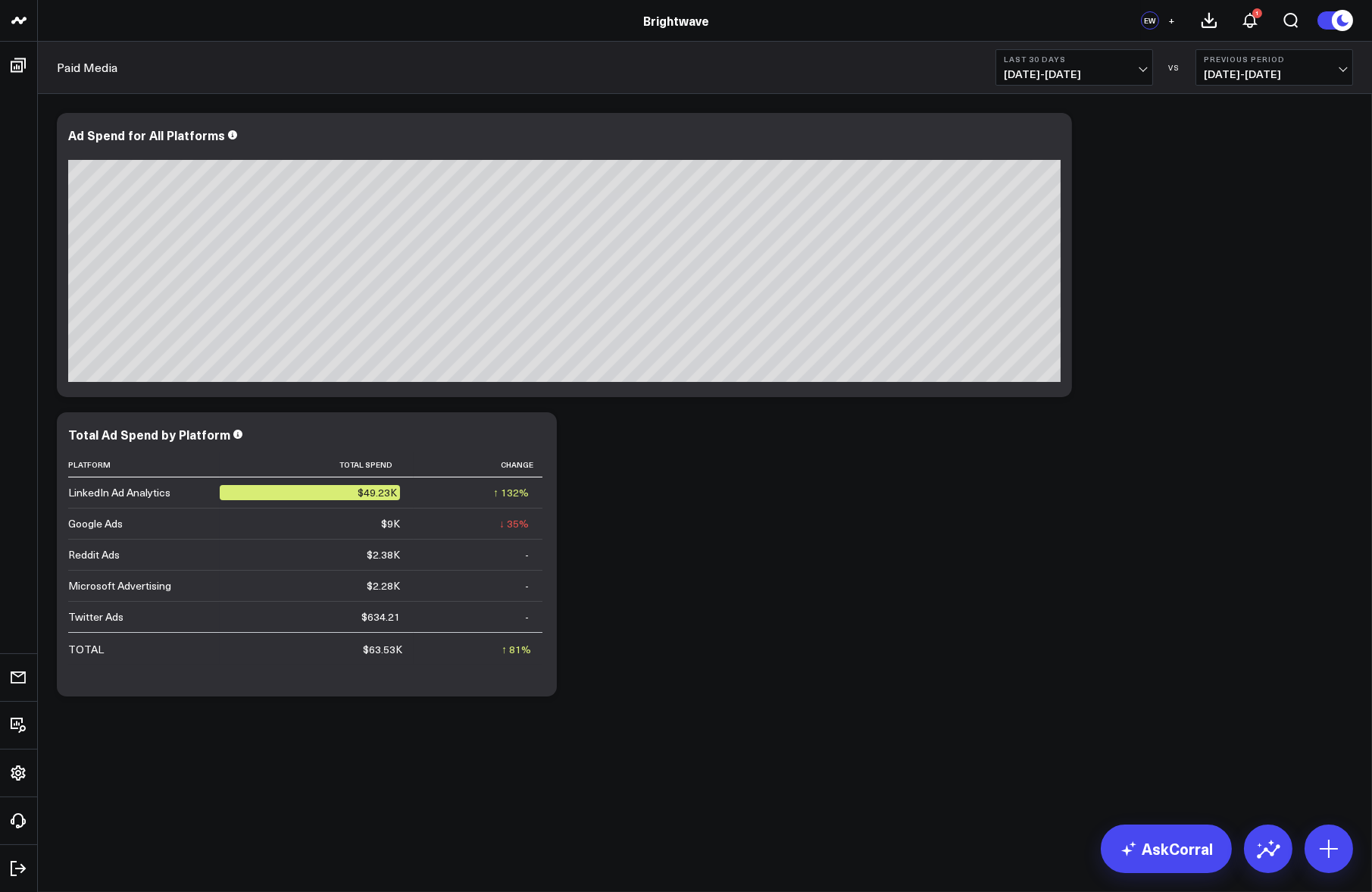
click at [673, 537] on div "Modify via AI Copy link to widget Ask support Remove Create linked copy Executi…" at bounding box center [704, 404] width 1311 height 598
click at [538, 435] on icon at bounding box center [536, 436] width 18 height 18
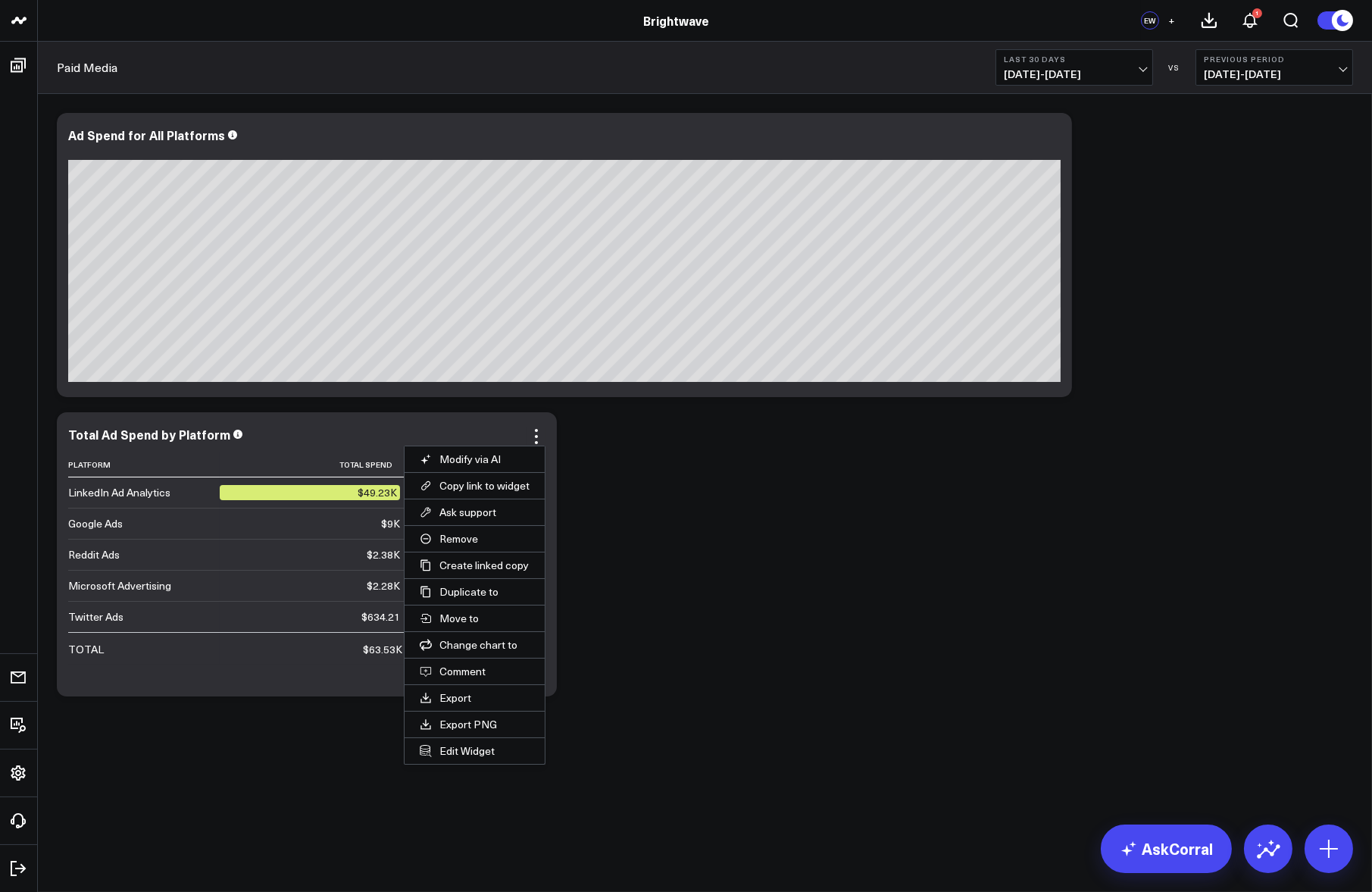
click at [480, 745] on button "Edit Widget" at bounding box center [474, 751] width 140 height 26
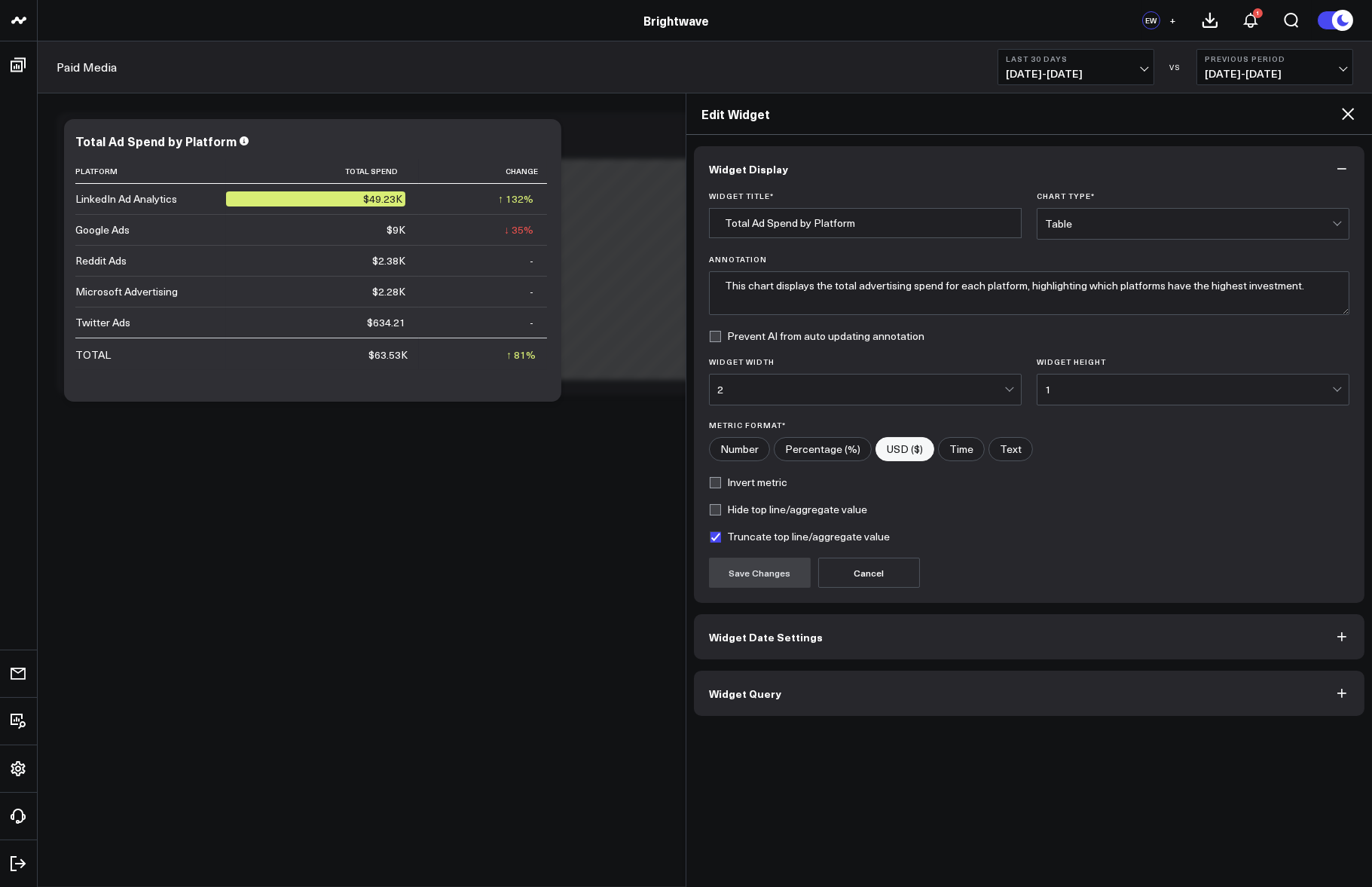
click at [789, 623] on button "Widget Date Settings" at bounding box center [1030, 636] width 671 height 45
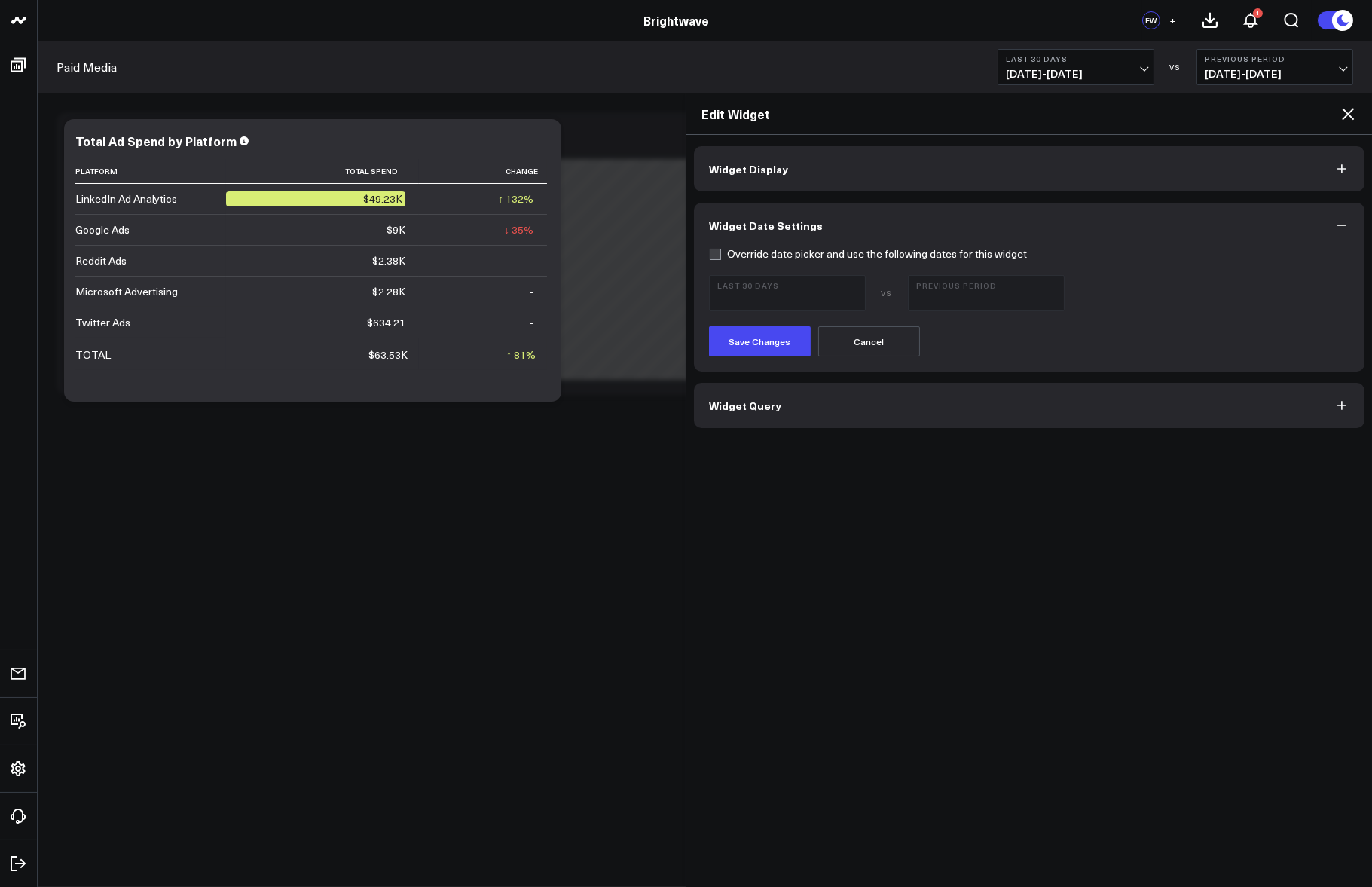
click at [781, 394] on button "Widget Query" at bounding box center [1030, 405] width 671 height 45
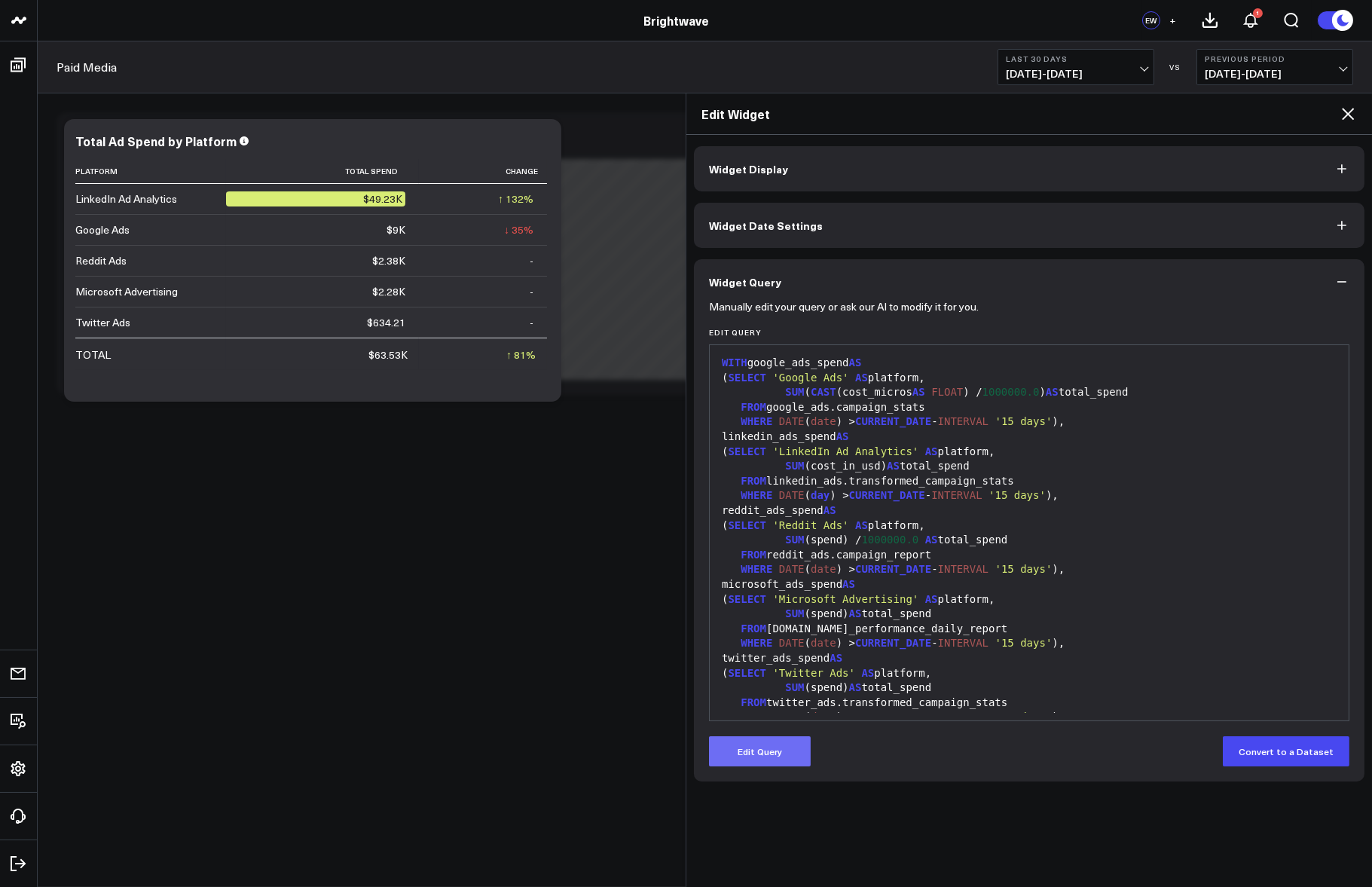
click at [765, 754] on button "Edit Query" at bounding box center [760, 751] width 102 height 30
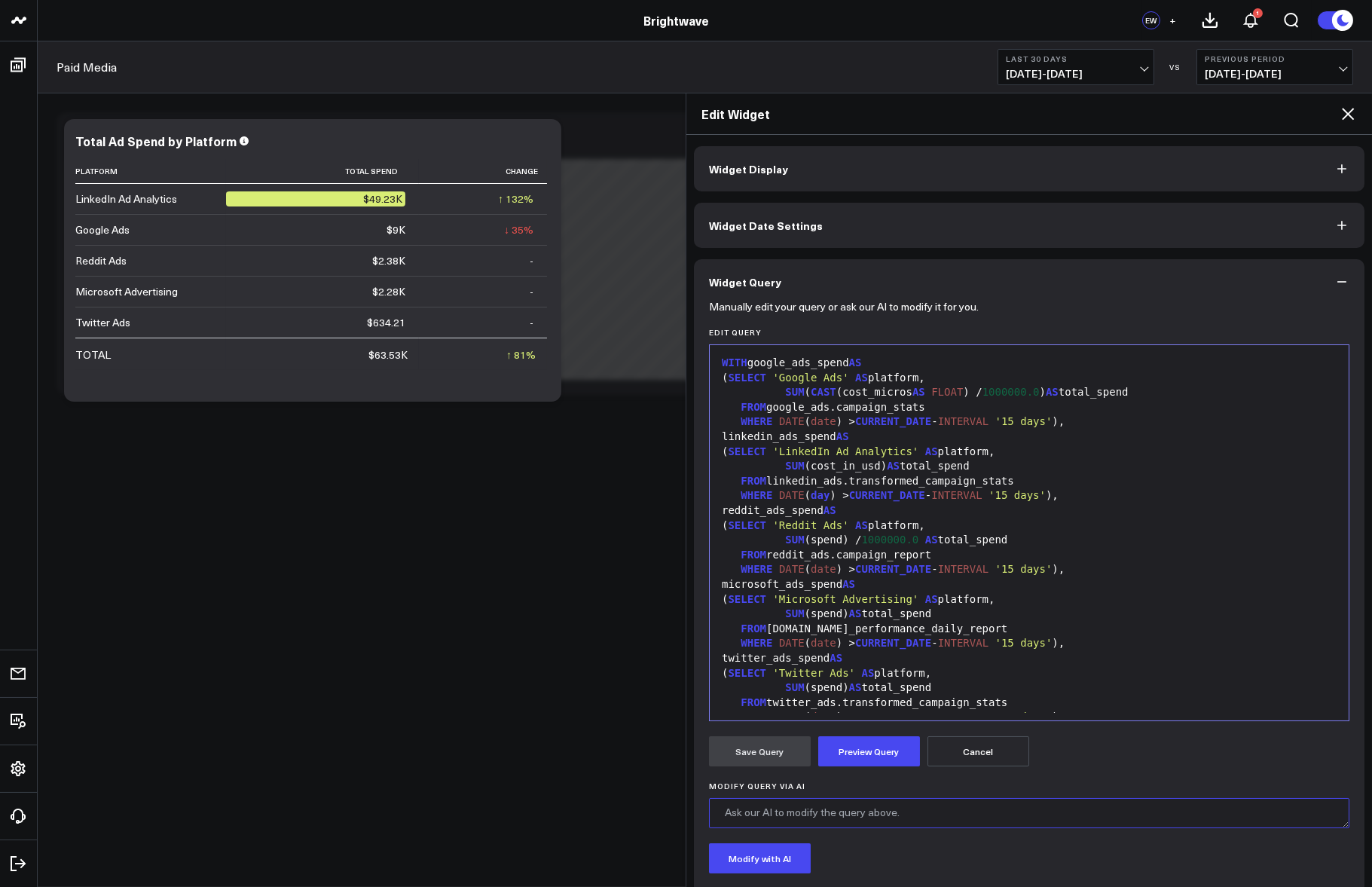
click at [822, 815] on textarea "Modify Query via AI" at bounding box center [1030, 813] width 641 height 30
drag, startPoint x: 1252, startPoint y: 809, endPoint x: 1270, endPoint y: 807, distance: 18.1
click at [1253, 809] on textarea "Please update to show aggregated performance metrics of impressions, clicks, cl…" at bounding box center [1030, 813] width 641 height 30
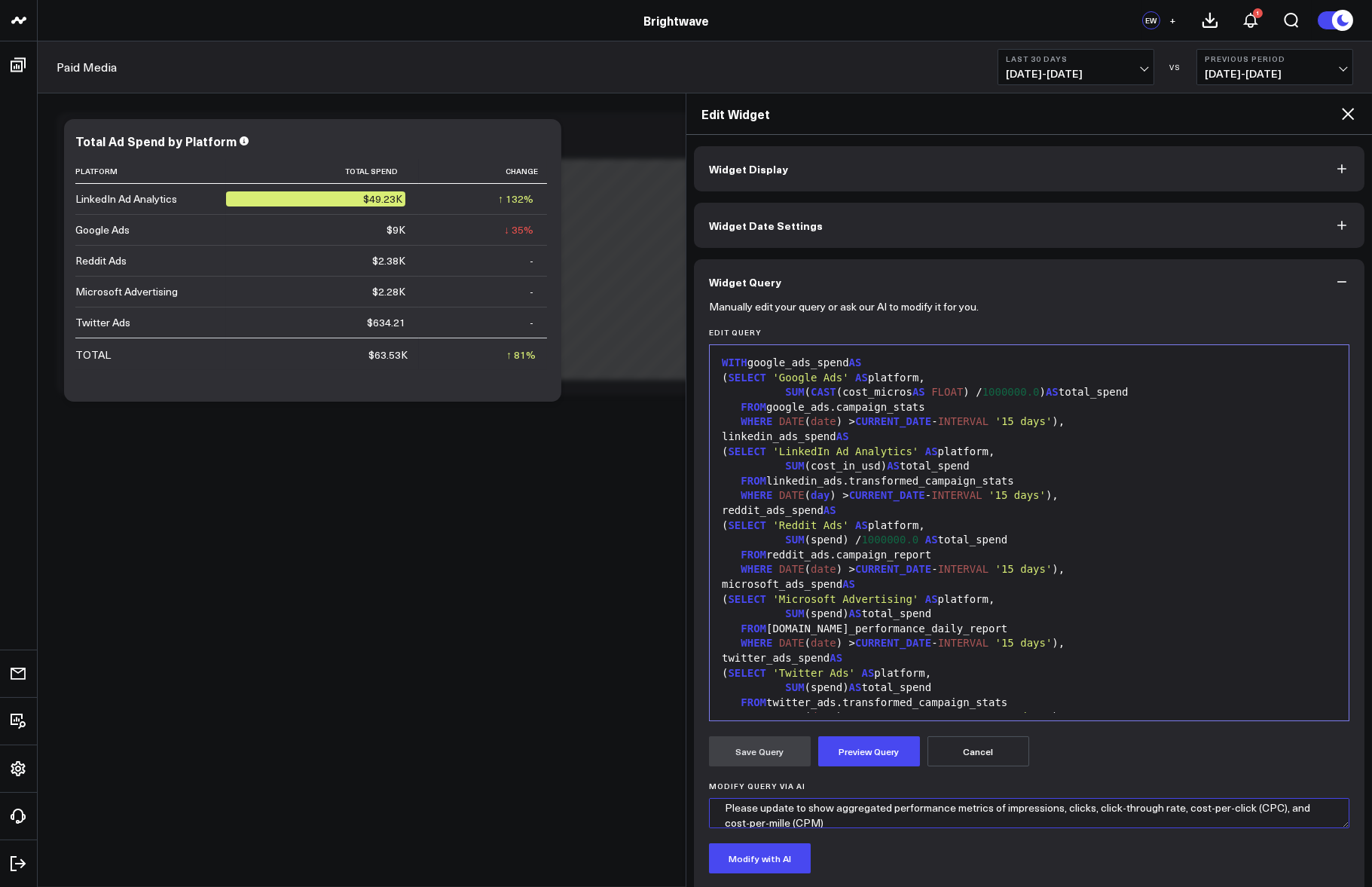
click at [1178, 804] on textarea "Please update to show aggregated performance metrics of impressions, clicks, cl…" at bounding box center [1030, 813] width 641 height 30
click at [967, 590] on div "microsoft_ads_spend AS" at bounding box center [1029, 584] width 624 height 15
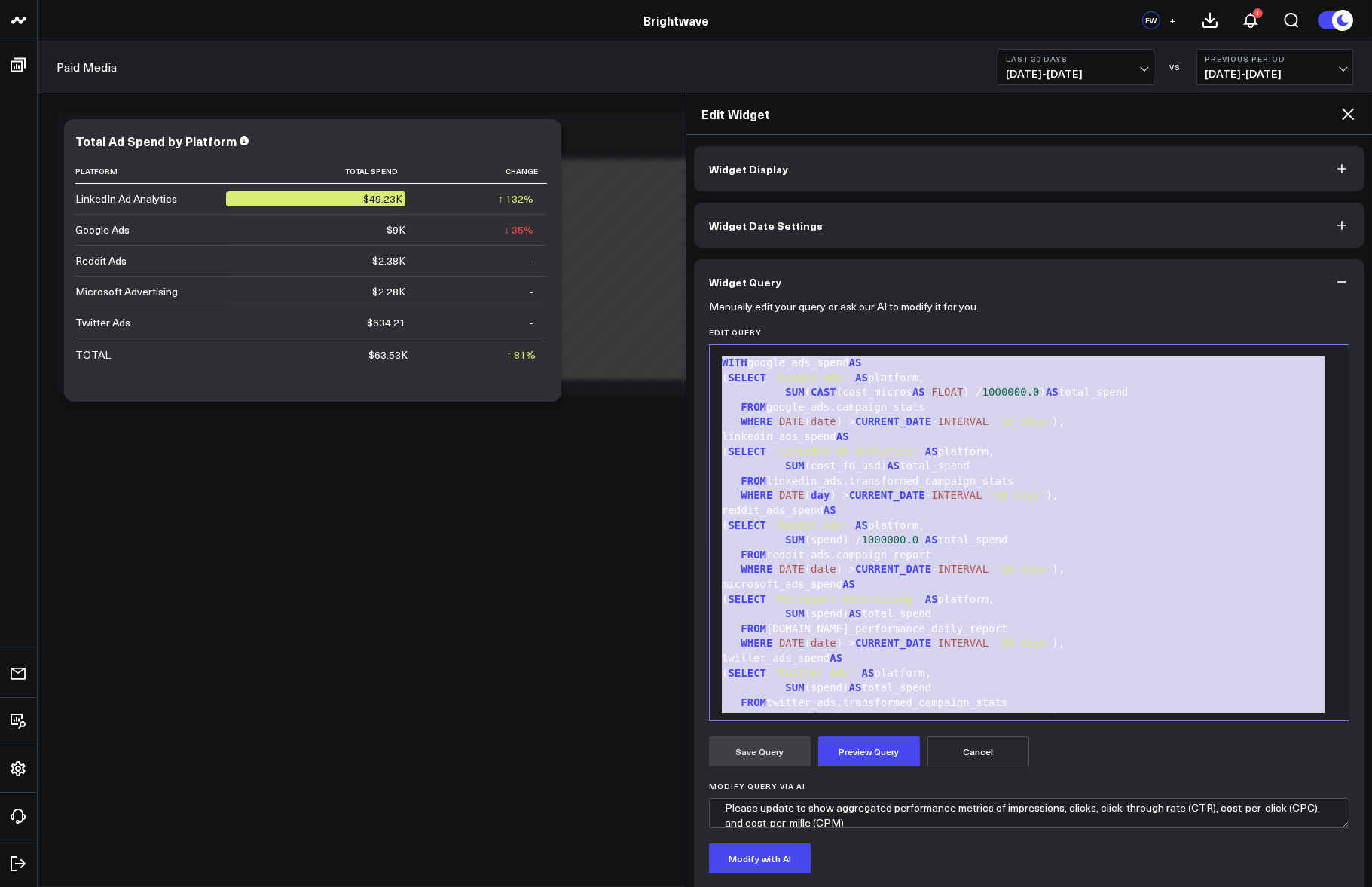
copy div "WITH google_ads_spend AS ( SELECT 'Google Ads' AS platform, SUM ( CAST (cost_mi…"
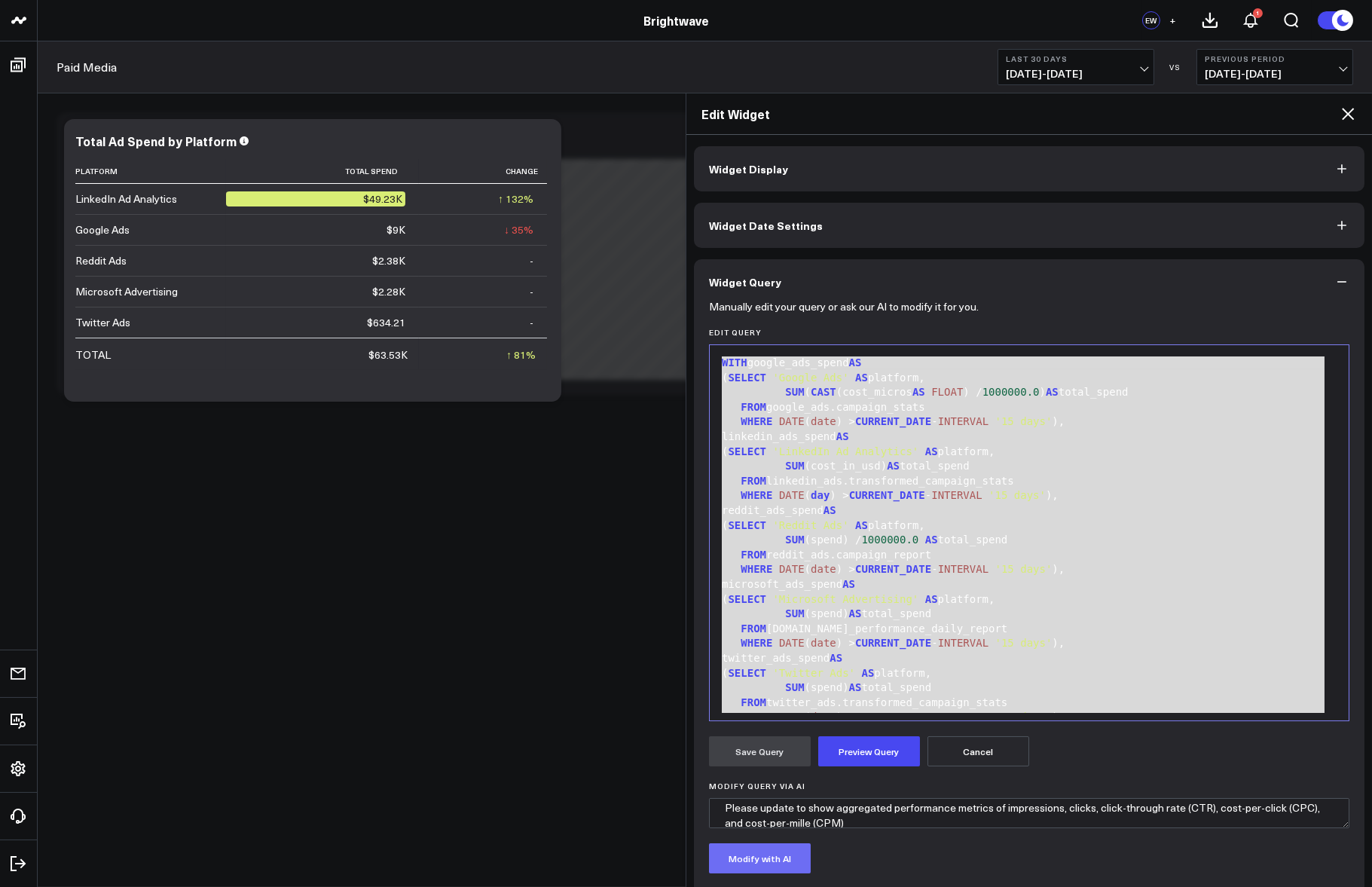
click at [782, 872] on button "Modify with AI" at bounding box center [760, 858] width 102 height 30
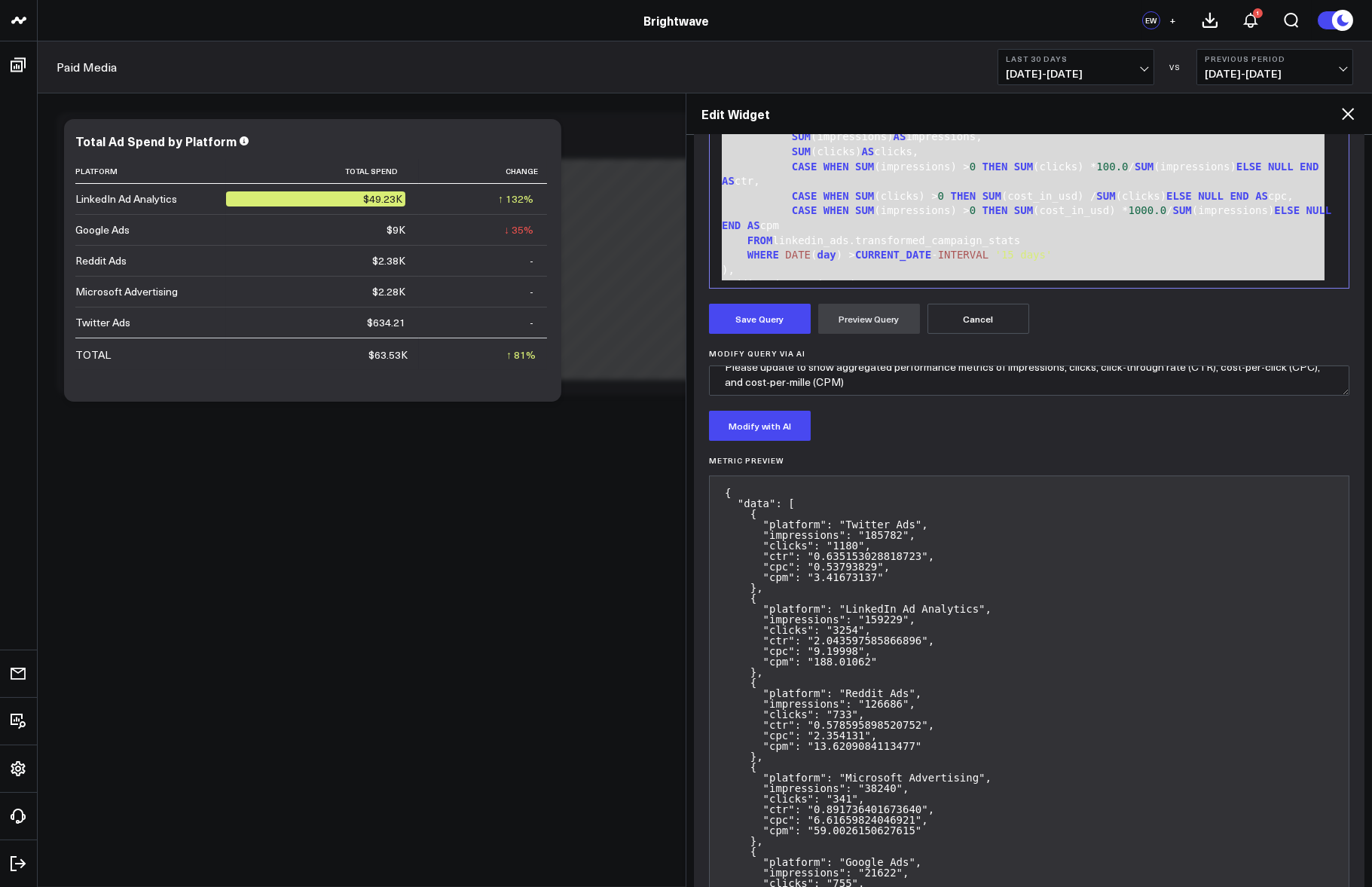
scroll to position [443, 0]
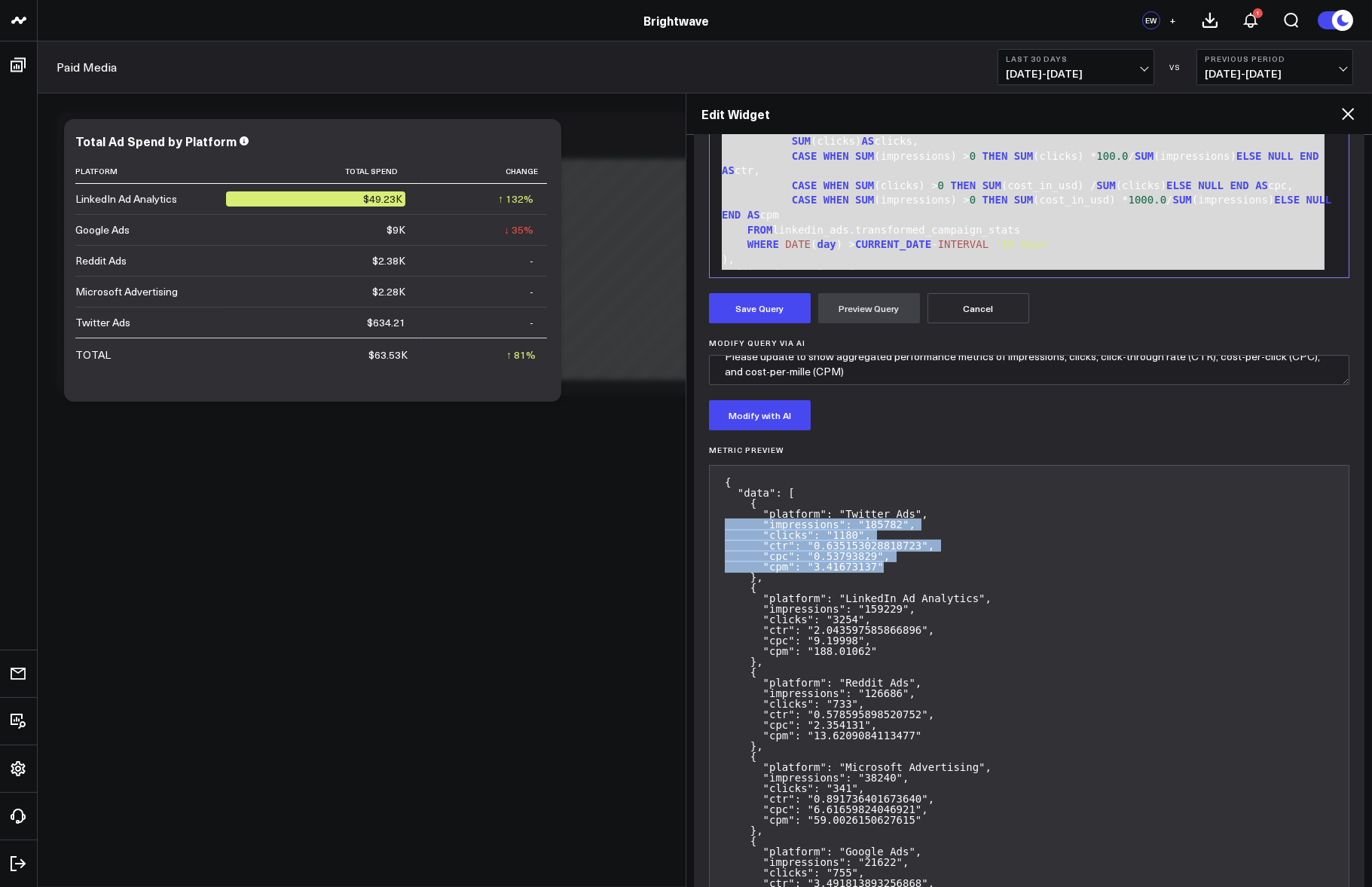
drag, startPoint x: 899, startPoint y: 571, endPoint x: 696, endPoint y: 522, distance: 208.8
click at [696, 522] on div "Manually edit your query or ask our AI to modify it for you. Edit Query 99 1 2 …" at bounding box center [1030, 420] width 671 height 1118
click at [730, 534] on pre "{ "data": [ { "platform": "Twitter Ads", "impressions": "185782", "clicks": "11…" at bounding box center [1030, 709] width 641 height 488
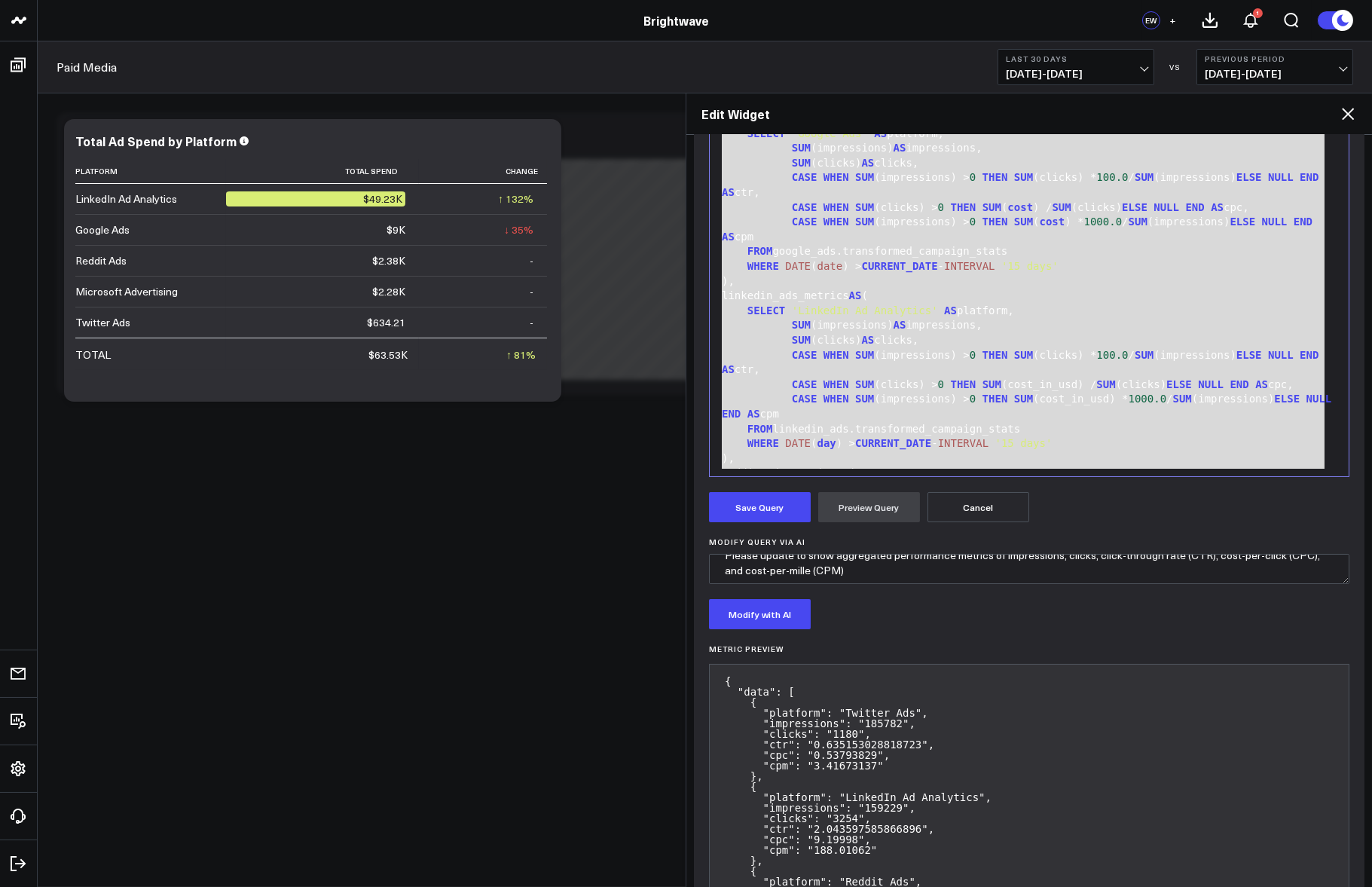
scroll to position [0, 0]
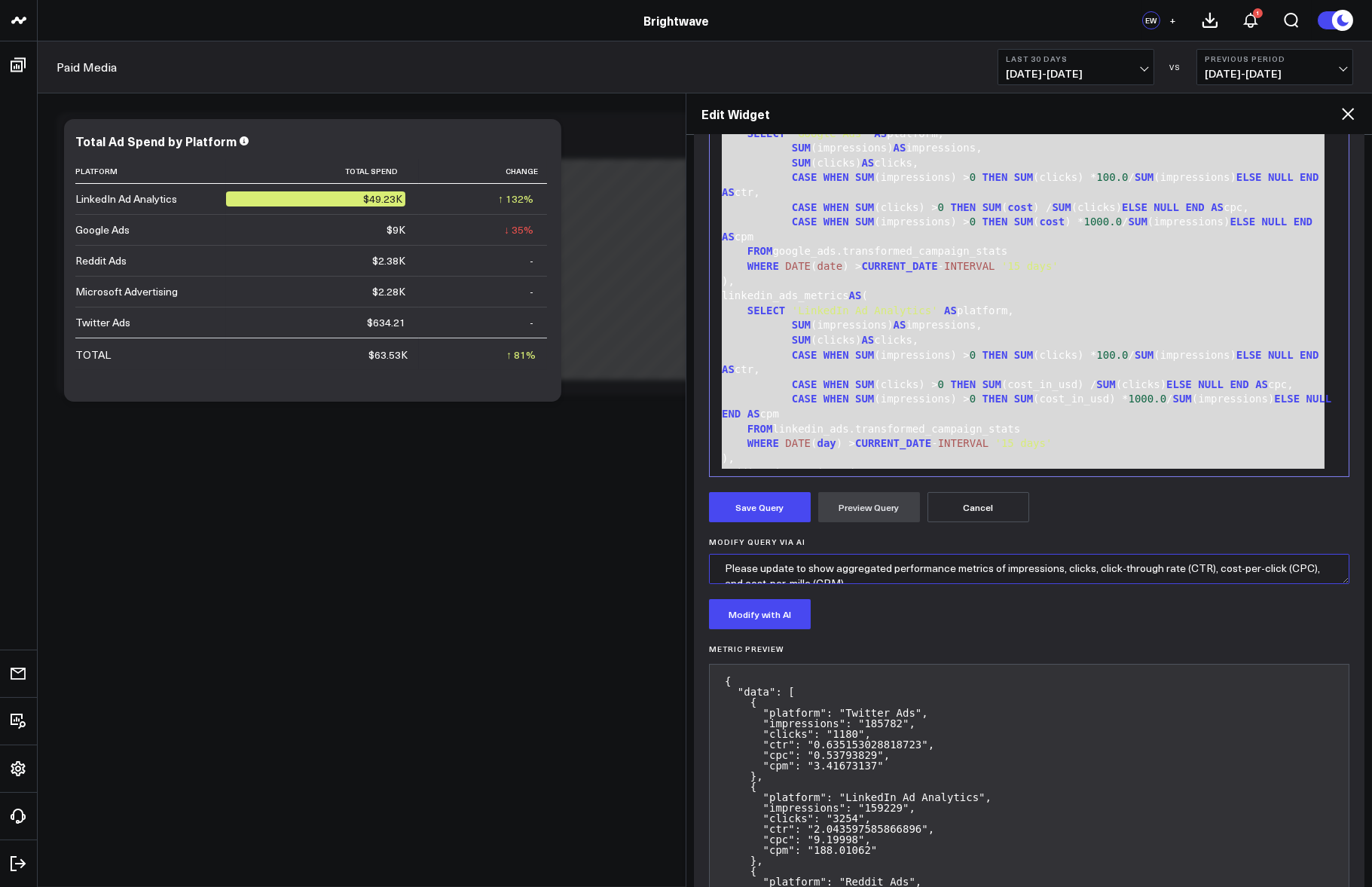
click at [843, 567] on textarea "Please update to show aggregated performance metrics of impressions, clicks, cl…" at bounding box center [1030, 569] width 641 height 30
click at [871, 570] on textarea "Please update to show aggregated performance metrics of impressions, clicks, cl…" at bounding box center [1030, 569] width 641 height 30
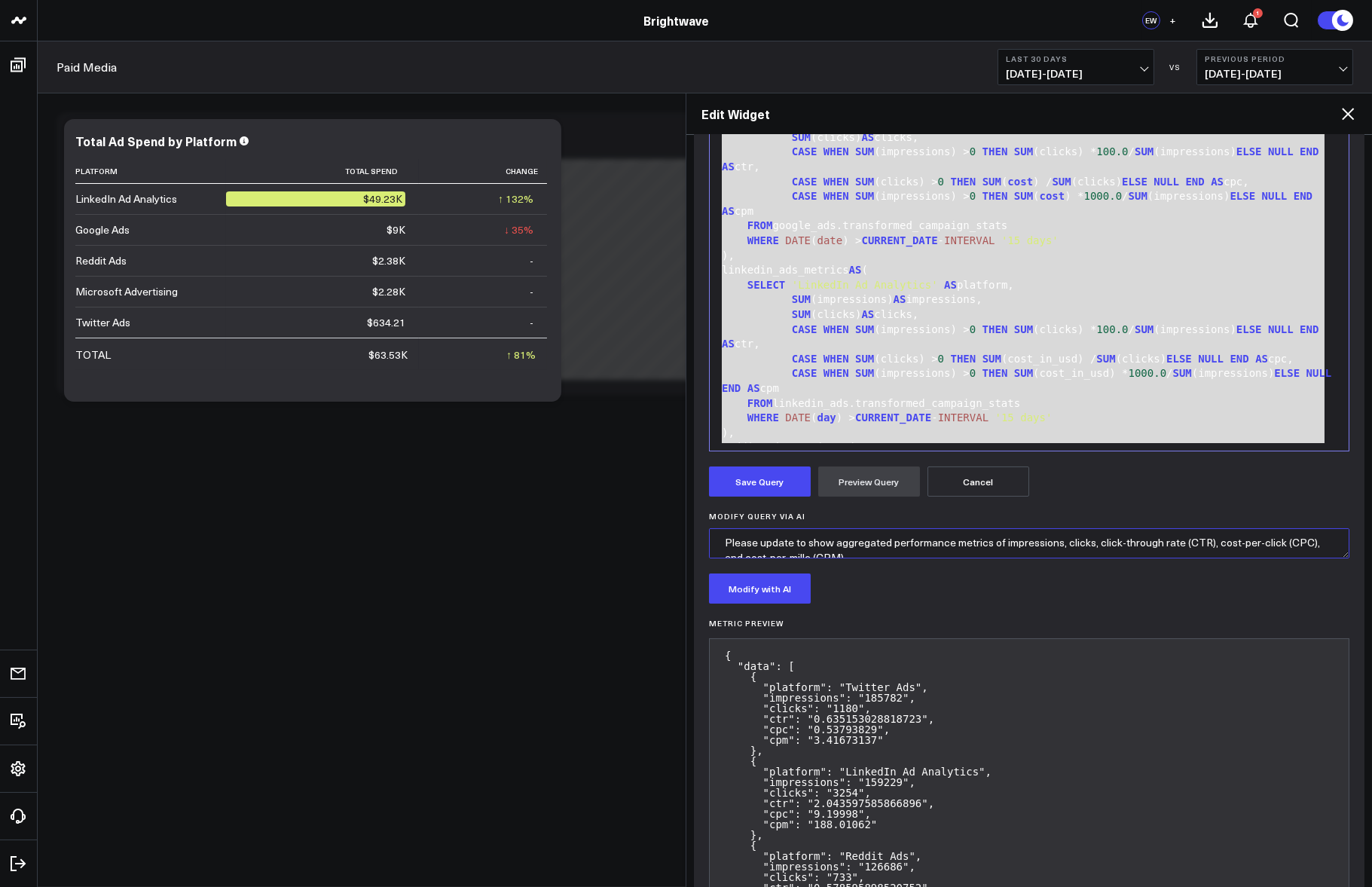
click at [1008, 538] on textarea "Please update to show aggregated performance metrics of impressions, clicks, cl…" at bounding box center [1030, 543] width 641 height 30
paste textarea "ost-per-mille (CPM)c"
type textarea "Please update to show aggregated performance metrics of cost, impressions, cost…"
click at [774, 597] on button "Modify with AI" at bounding box center [760, 589] width 102 height 30
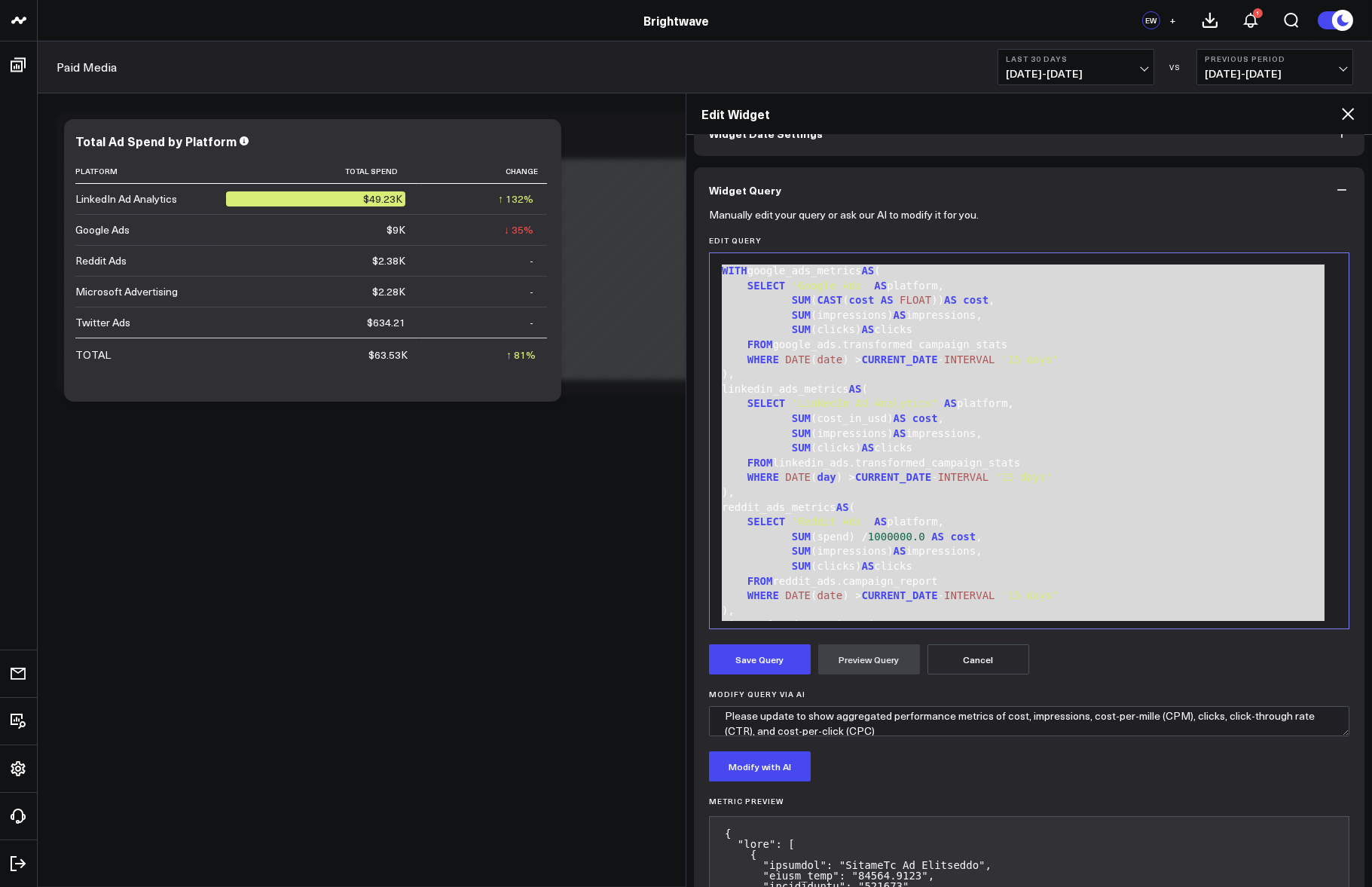
scroll to position [530, 0]
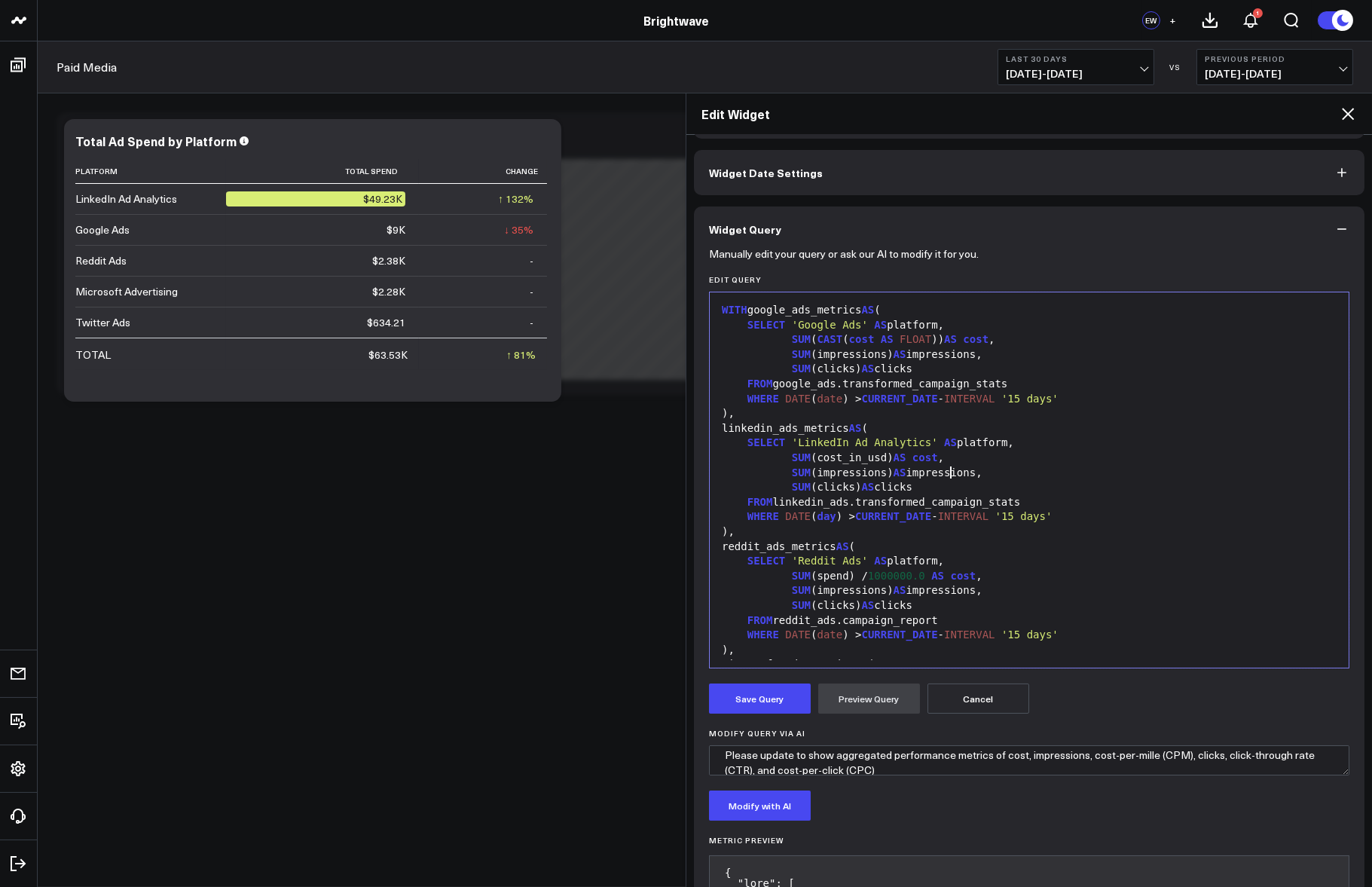
click at [949, 476] on div "SUM (impressions) AS impressions," at bounding box center [1029, 473] width 624 height 15
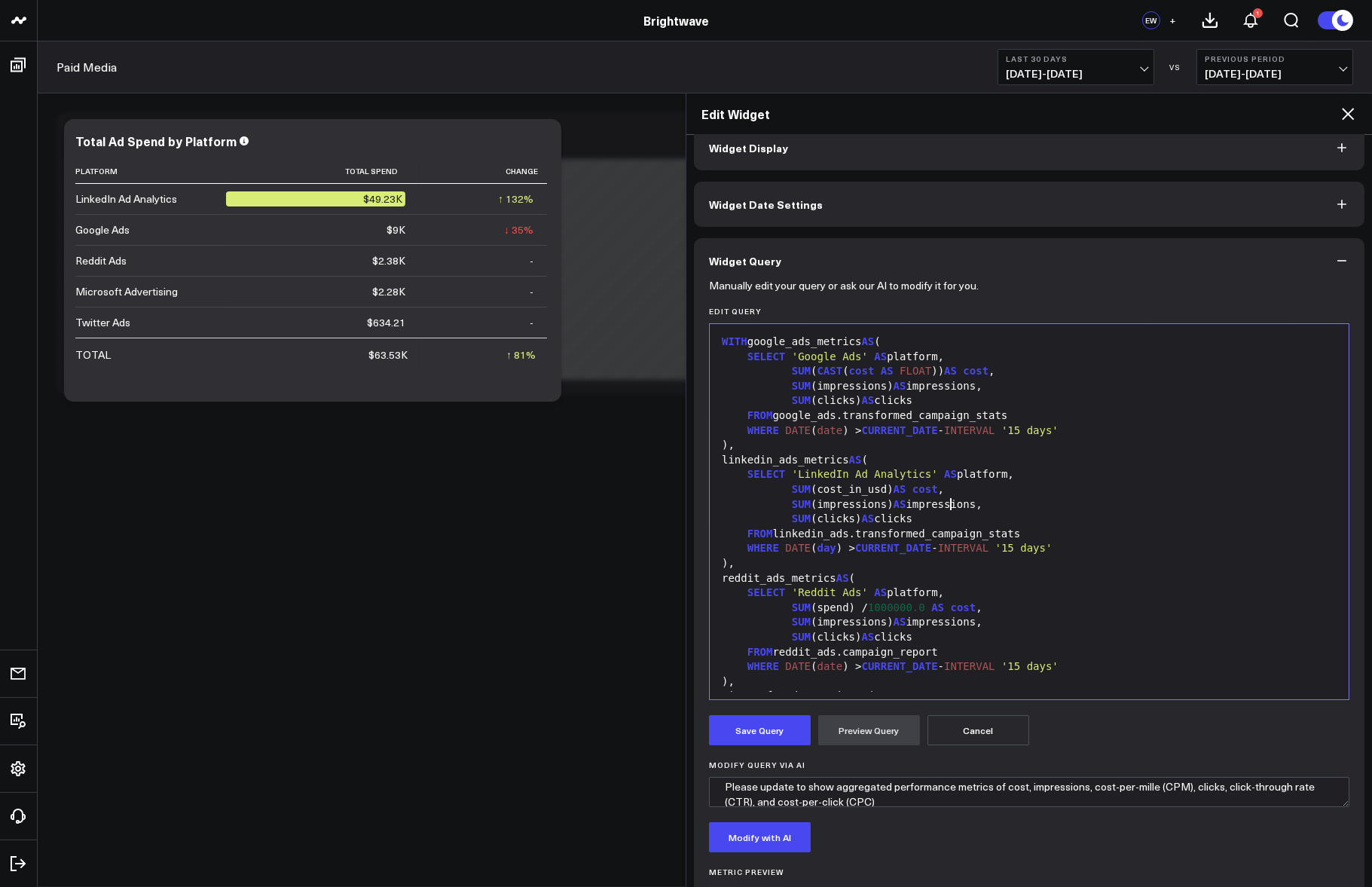
scroll to position [0, 0]
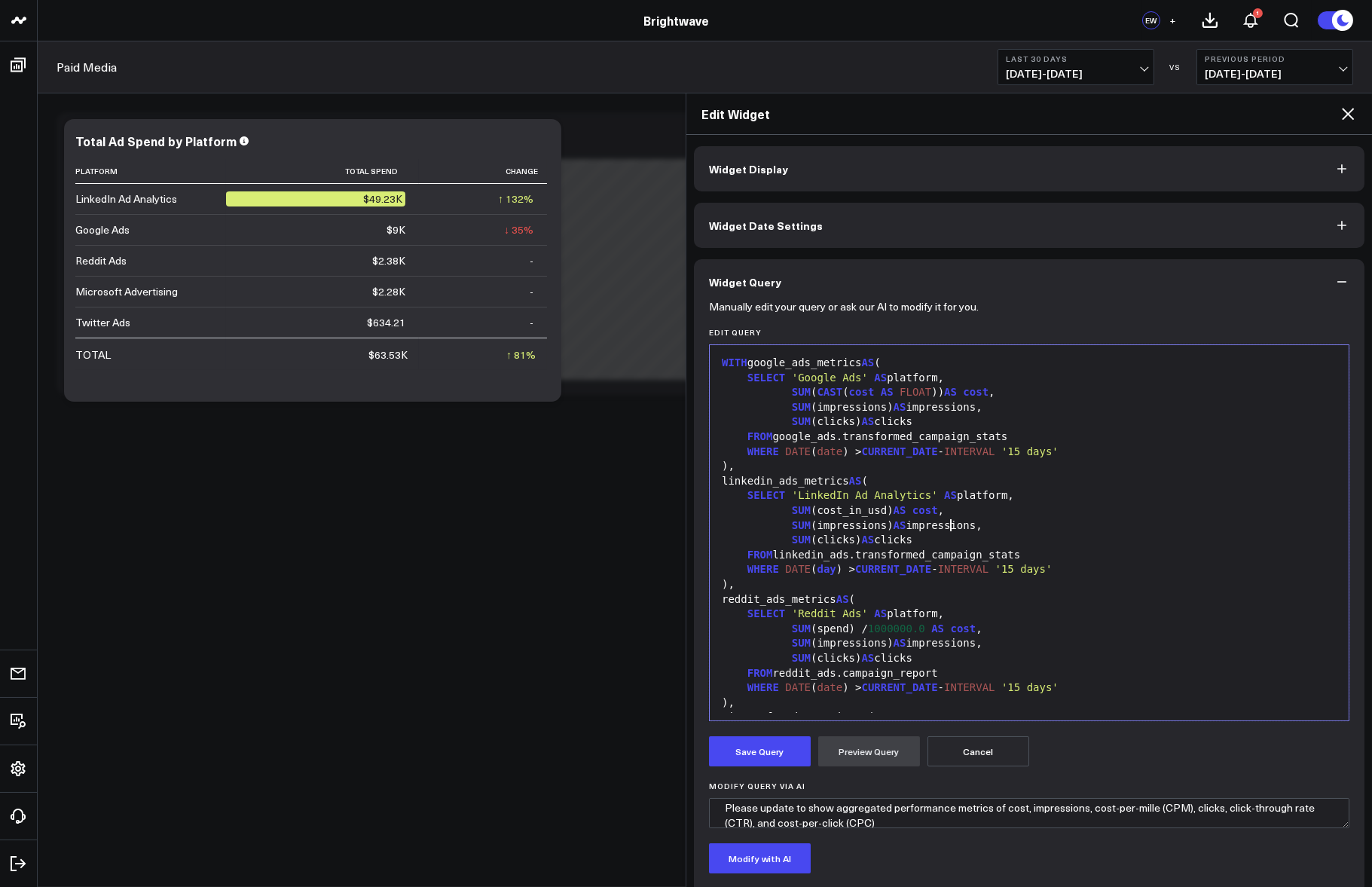
click at [989, 424] on div "SUM (clicks) AS clicks" at bounding box center [1029, 422] width 624 height 15
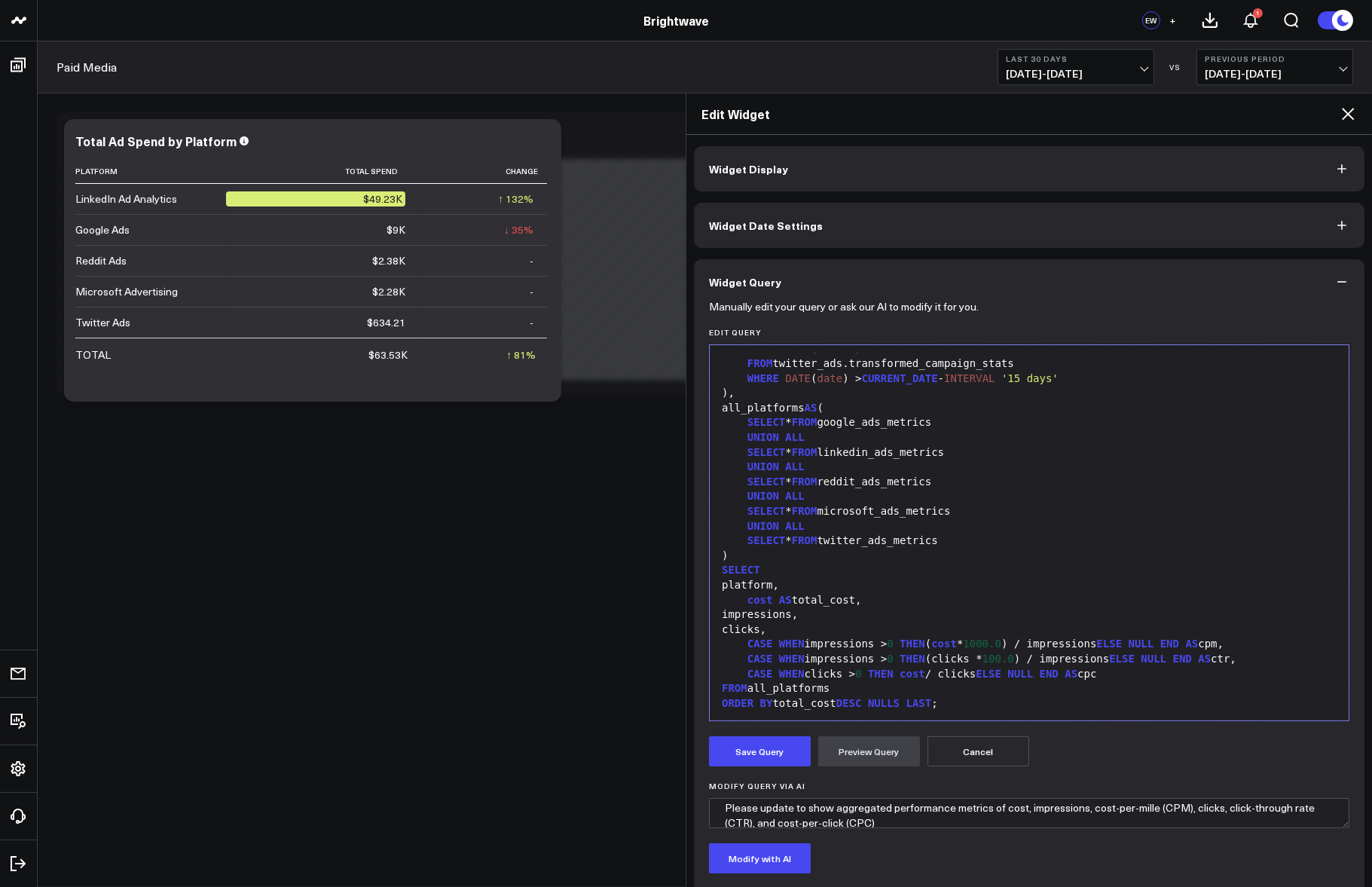
scroll to position [545, 0]
drag, startPoint x: 1278, startPoint y: 645, endPoint x: 749, endPoint y: 650, distance: 529.0
click at [749, 650] on div "WITH google_ads_metrics AS ( SELECT 'Google Ads' AS platform, SUM ( CAST ( cost…" at bounding box center [1029, 261] width 624 height 907
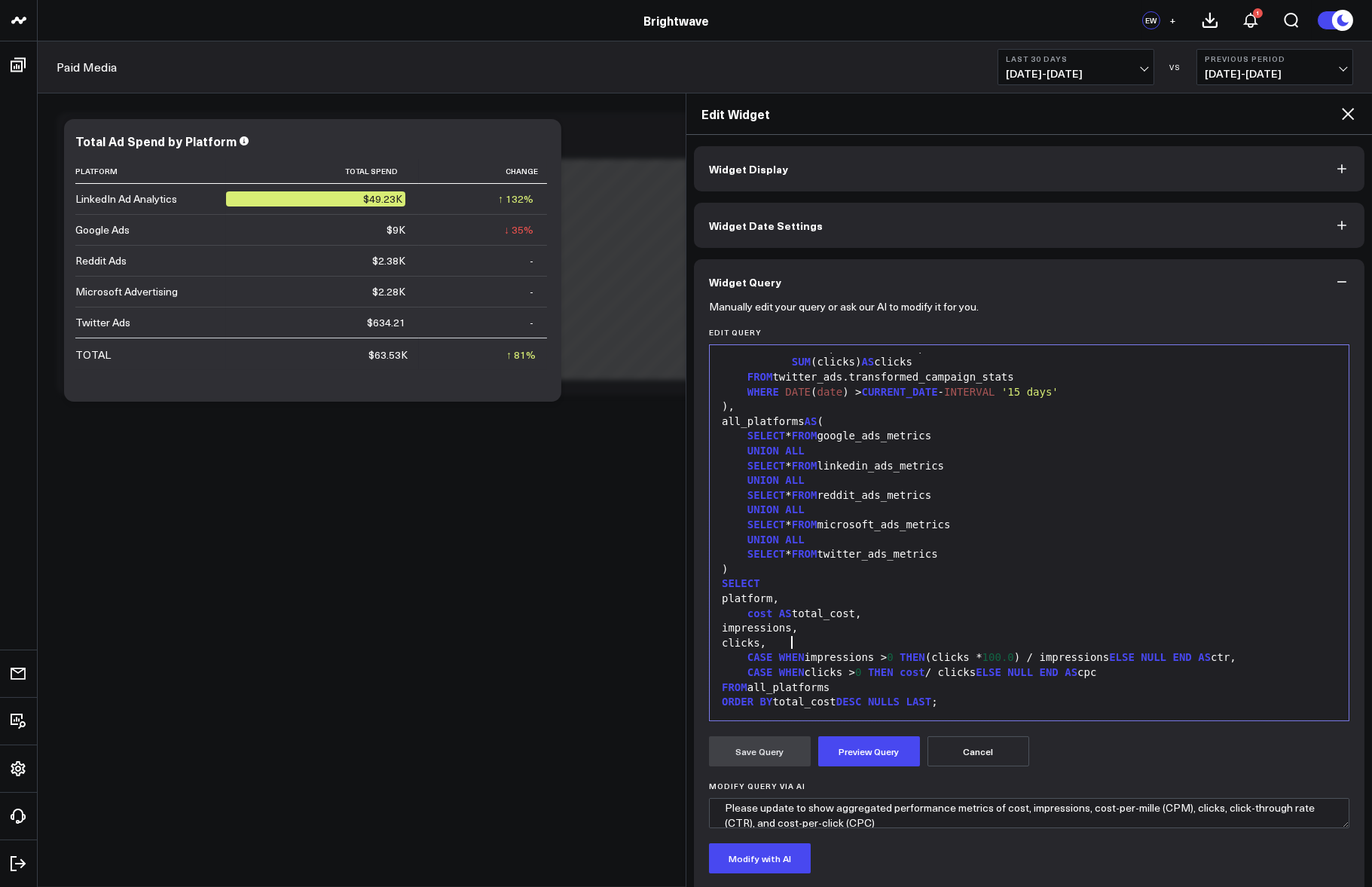
scroll to position [531, 0]
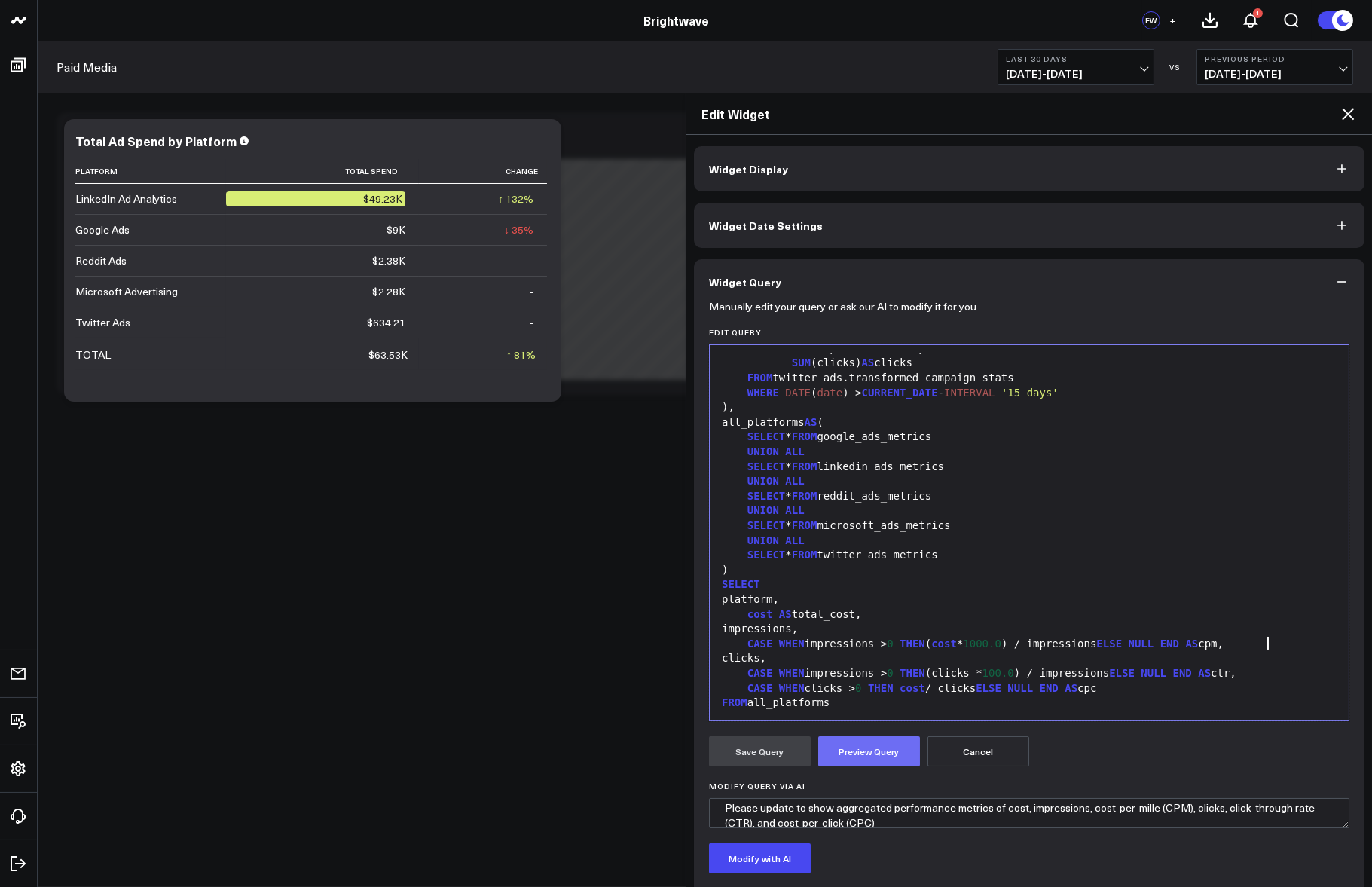
click at [841, 747] on button "Preview Query" at bounding box center [869, 751] width 102 height 30
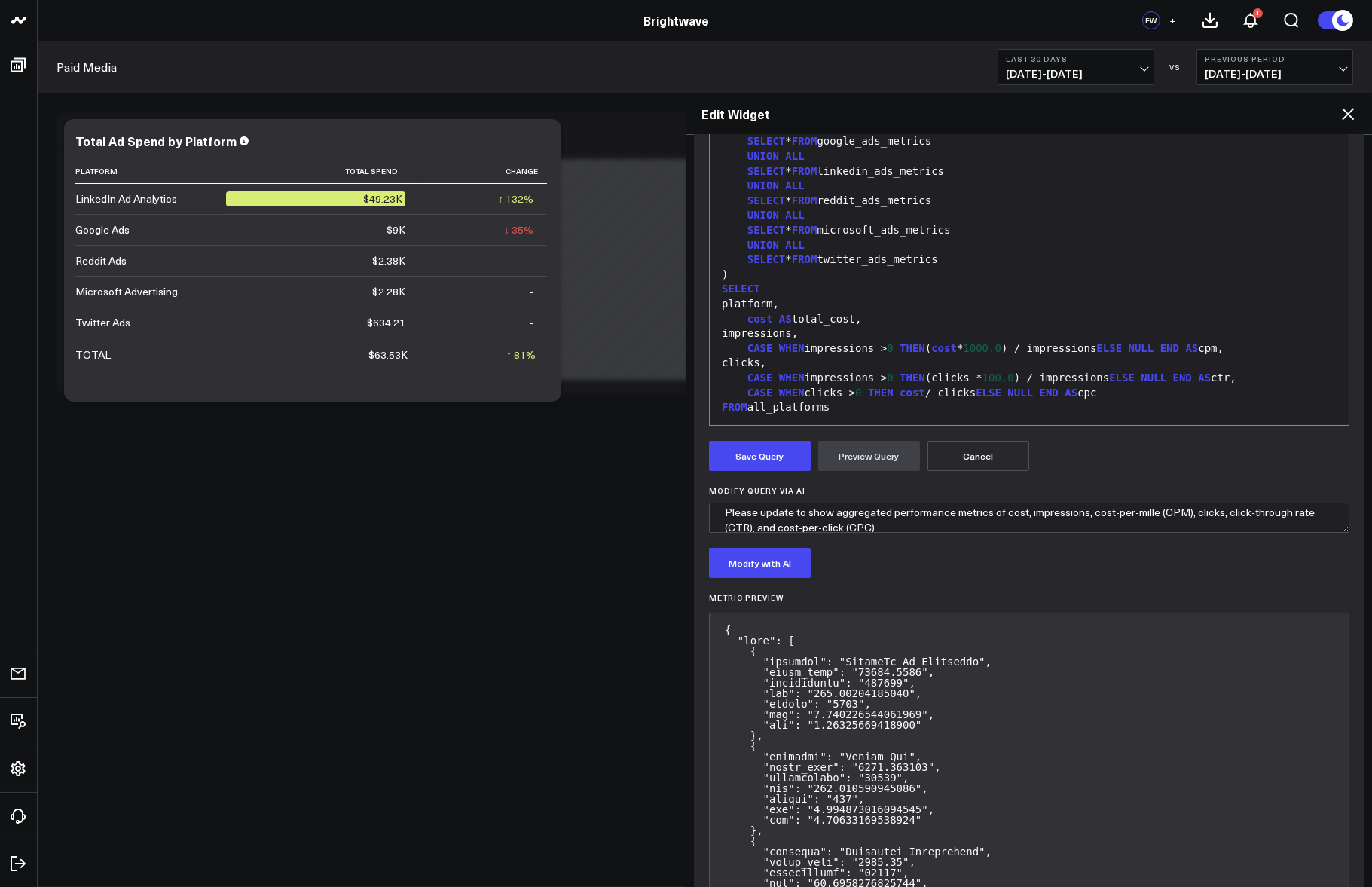
scroll to position [291, 0]
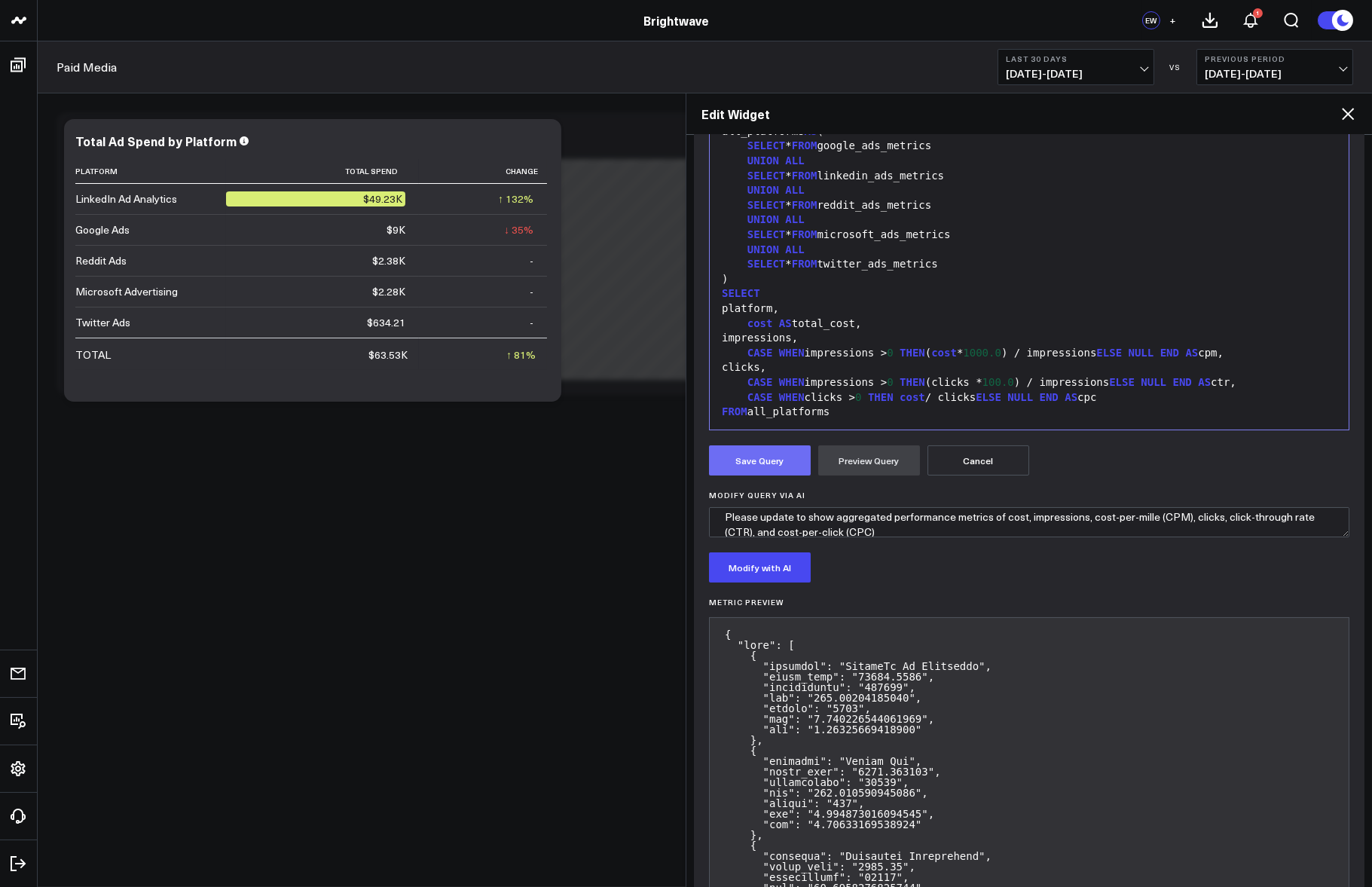
click at [752, 454] on button "Save Query" at bounding box center [760, 460] width 102 height 30
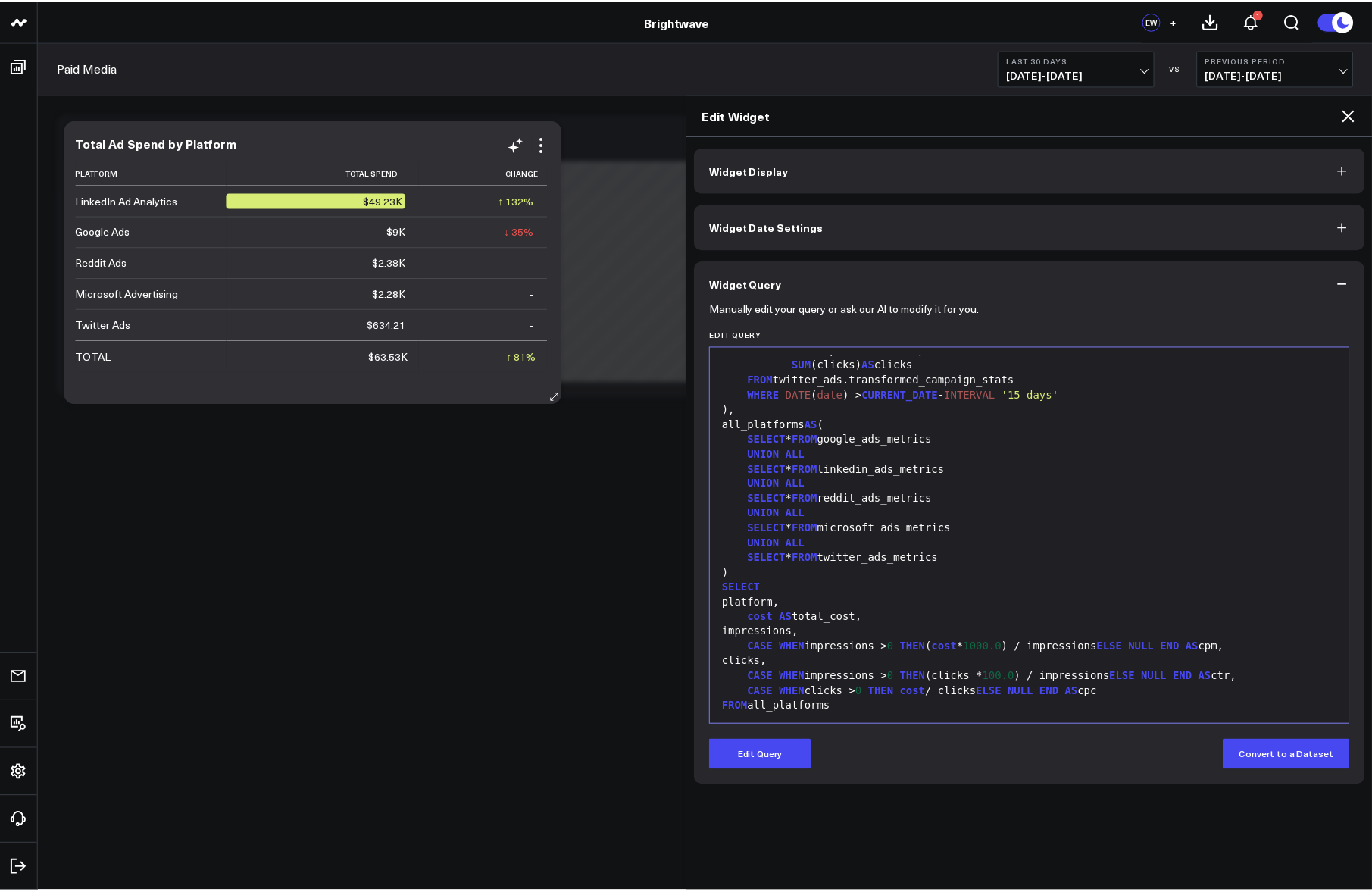
scroll to position [0, 0]
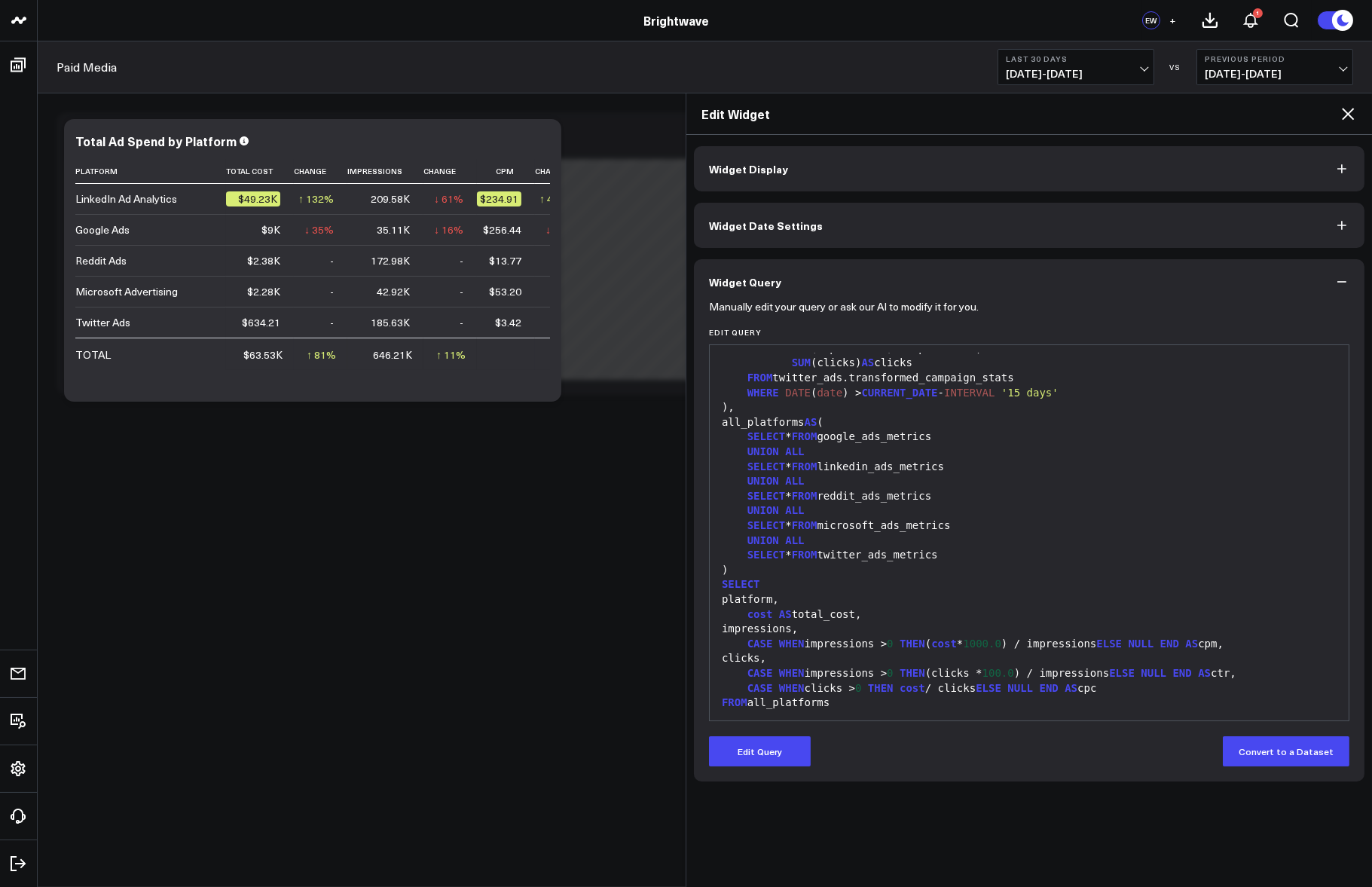
click at [1347, 113] on icon at bounding box center [1348, 113] width 12 height 12
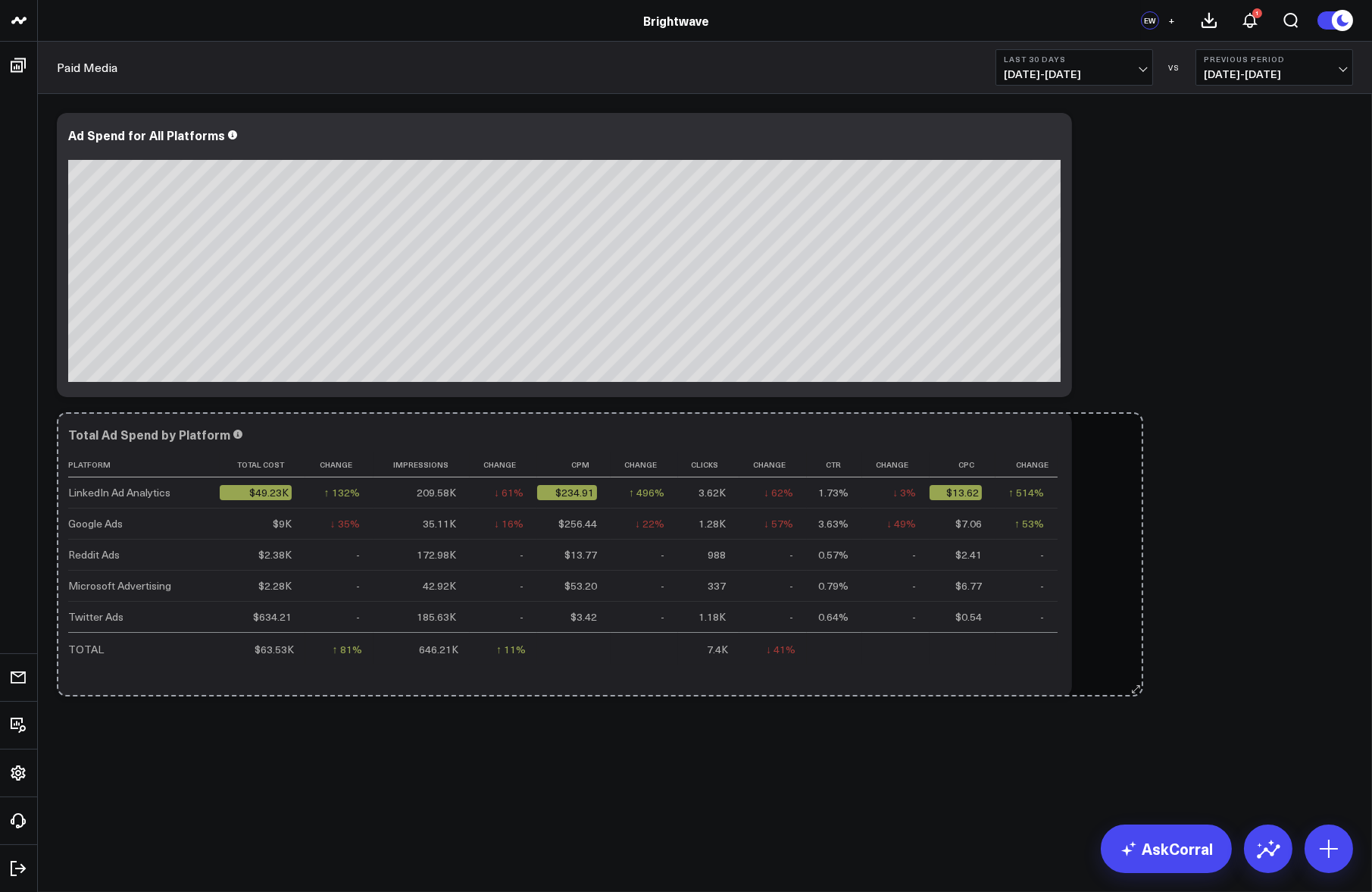
drag, startPoint x: 551, startPoint y: 685, endPoint x: 1096, endPoint y: 672, distance: 545.2
click at [1107, 673] on div "Modify via AI Copy link to widget Ask support Remove Create linked copy Executi…" at bounding box center [704, 404] width 1311 height 598
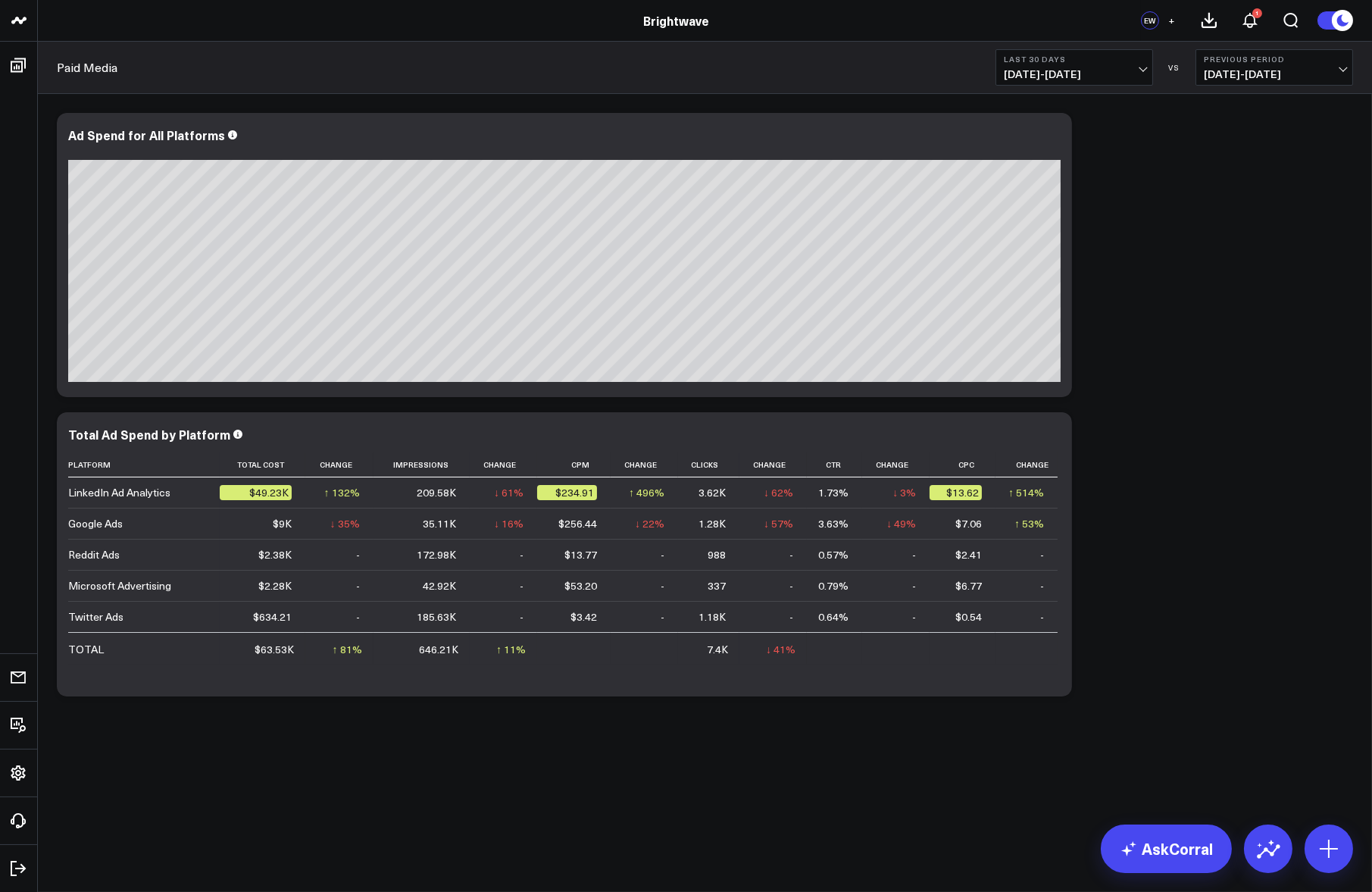
click at [708, 753] on div "Modify via AI Copy link to widget Ask support Remove Create linked copy Executi…" at bounding box center [705, 445] width 1334 height 701
click at [1031, 592] on td "-" at bounding box center [1026, 585] width 63 height 31
click at [1053, 438] on icon at bounding box center [1051, 436] width 18 height 18
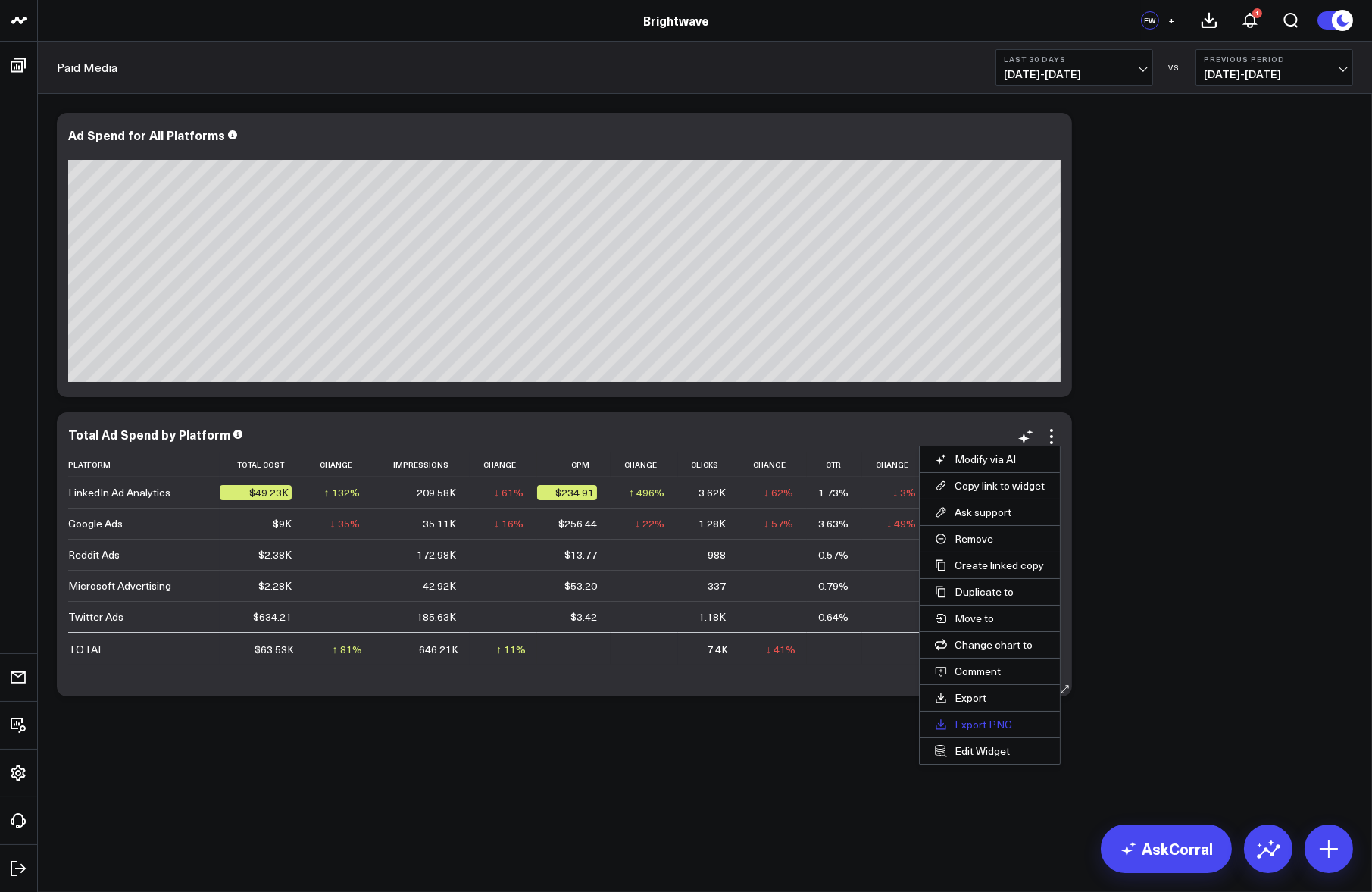
click at [1000, 722] on button "Export PNG" at bounding box center [989, 724] width 140 height 26
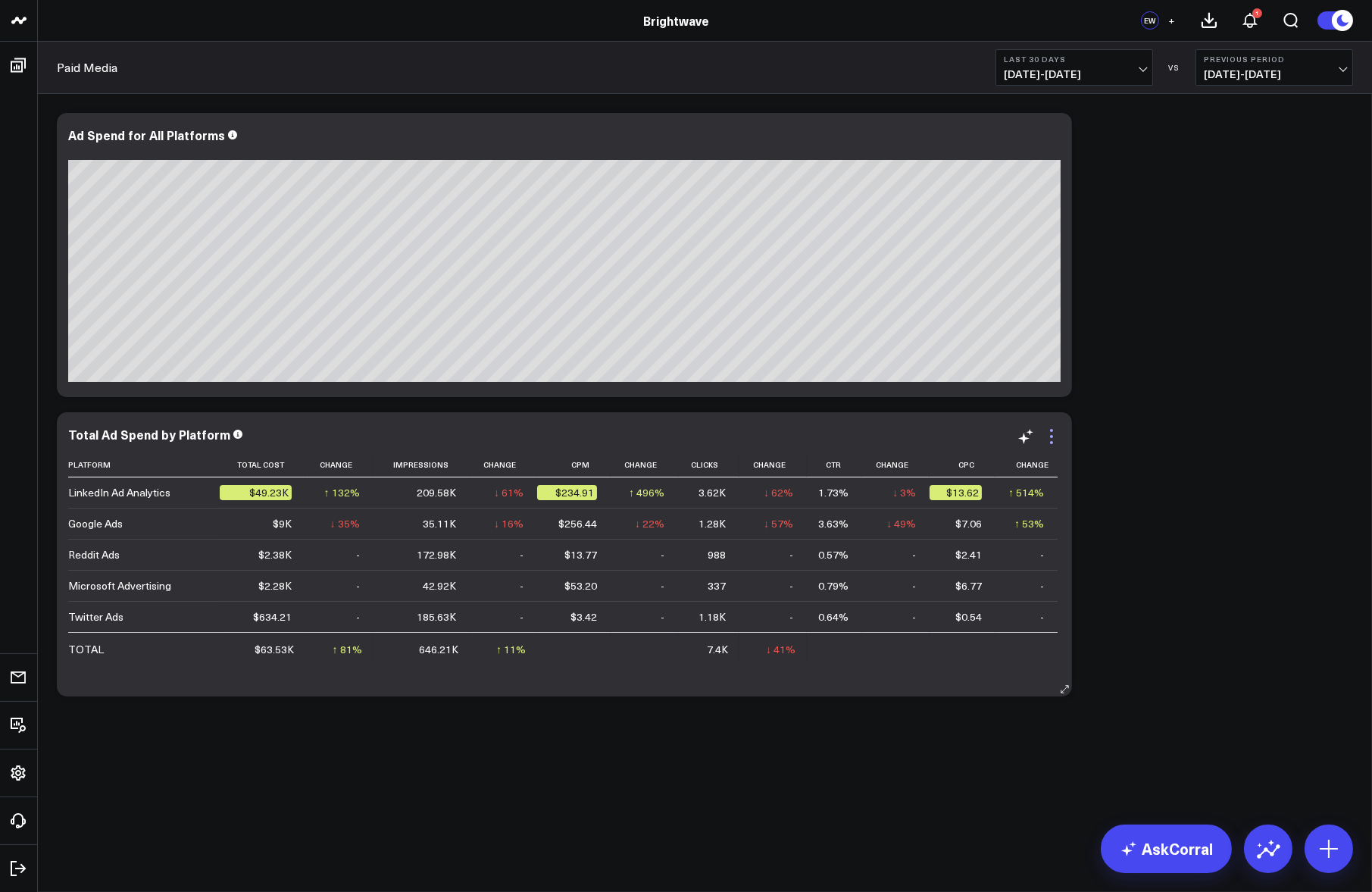
click at [1046, 434] on icon at bounding box center [1051, 436] width 18 height 18
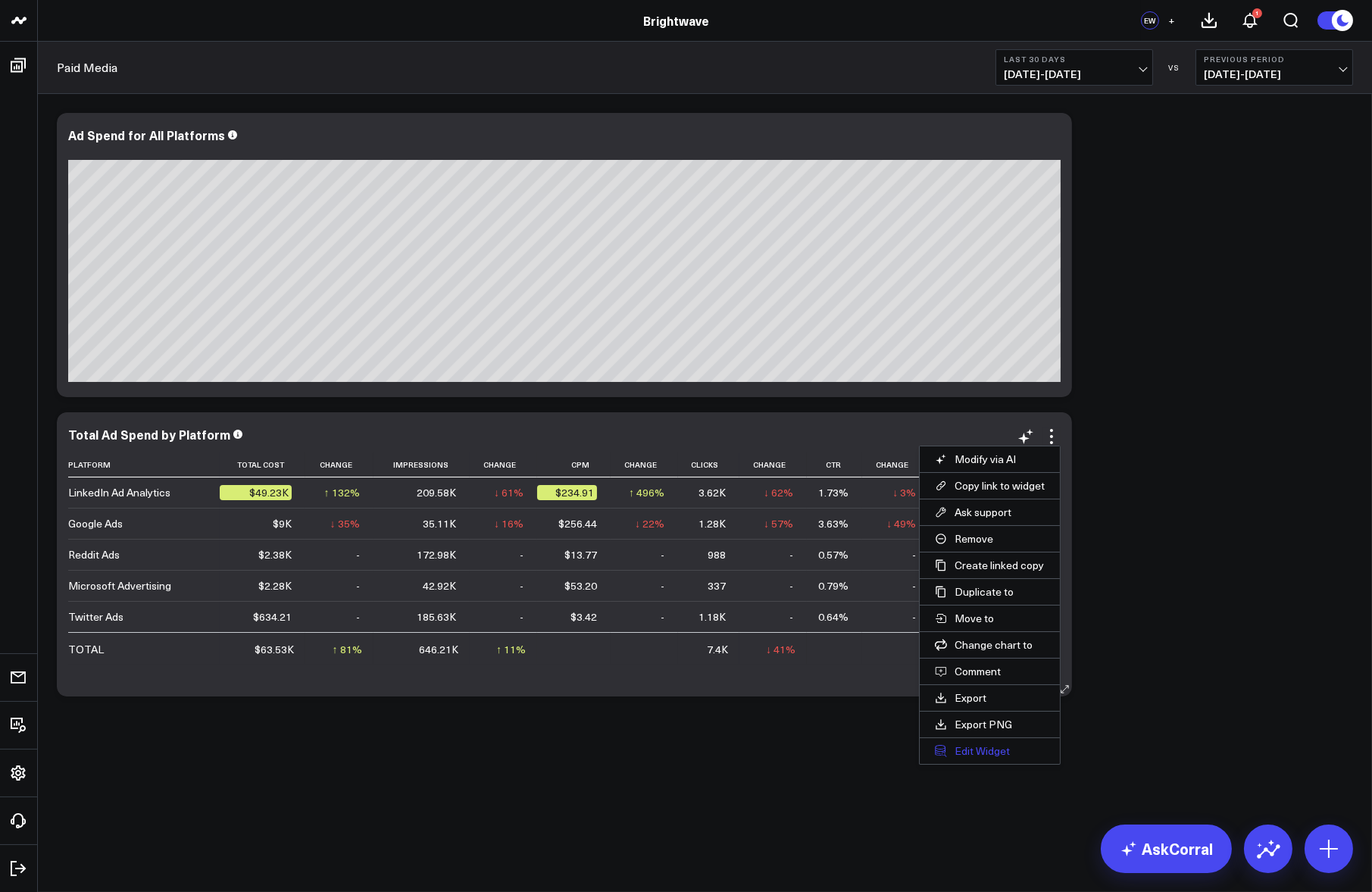
click at [984, 750] on button "Edit Widget" at bounding box center [989, 751] width 140 height 26
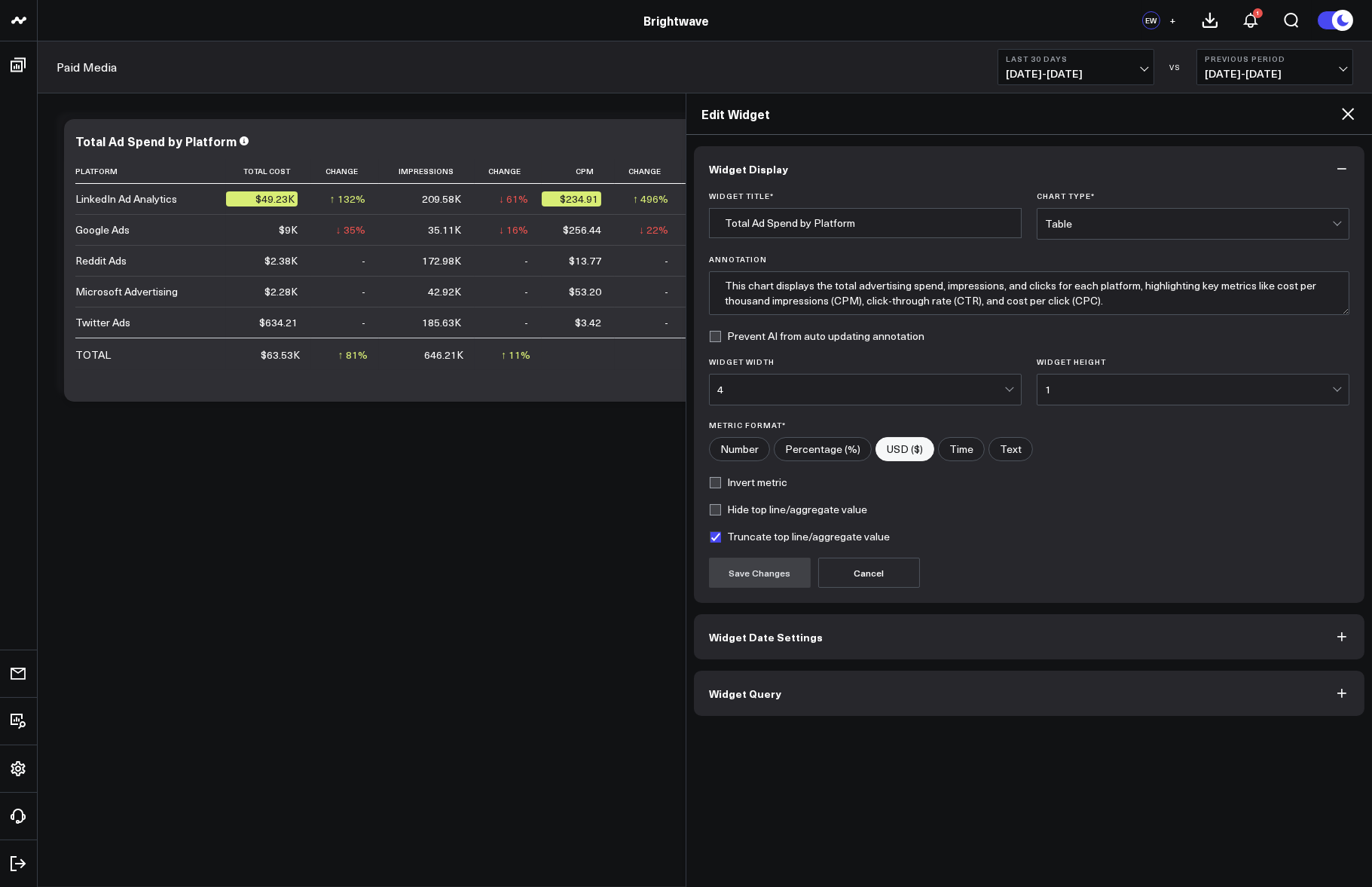
click at [860, 684] on button "Widget Query" at bounding box center [1030, 693] width 671 height 45
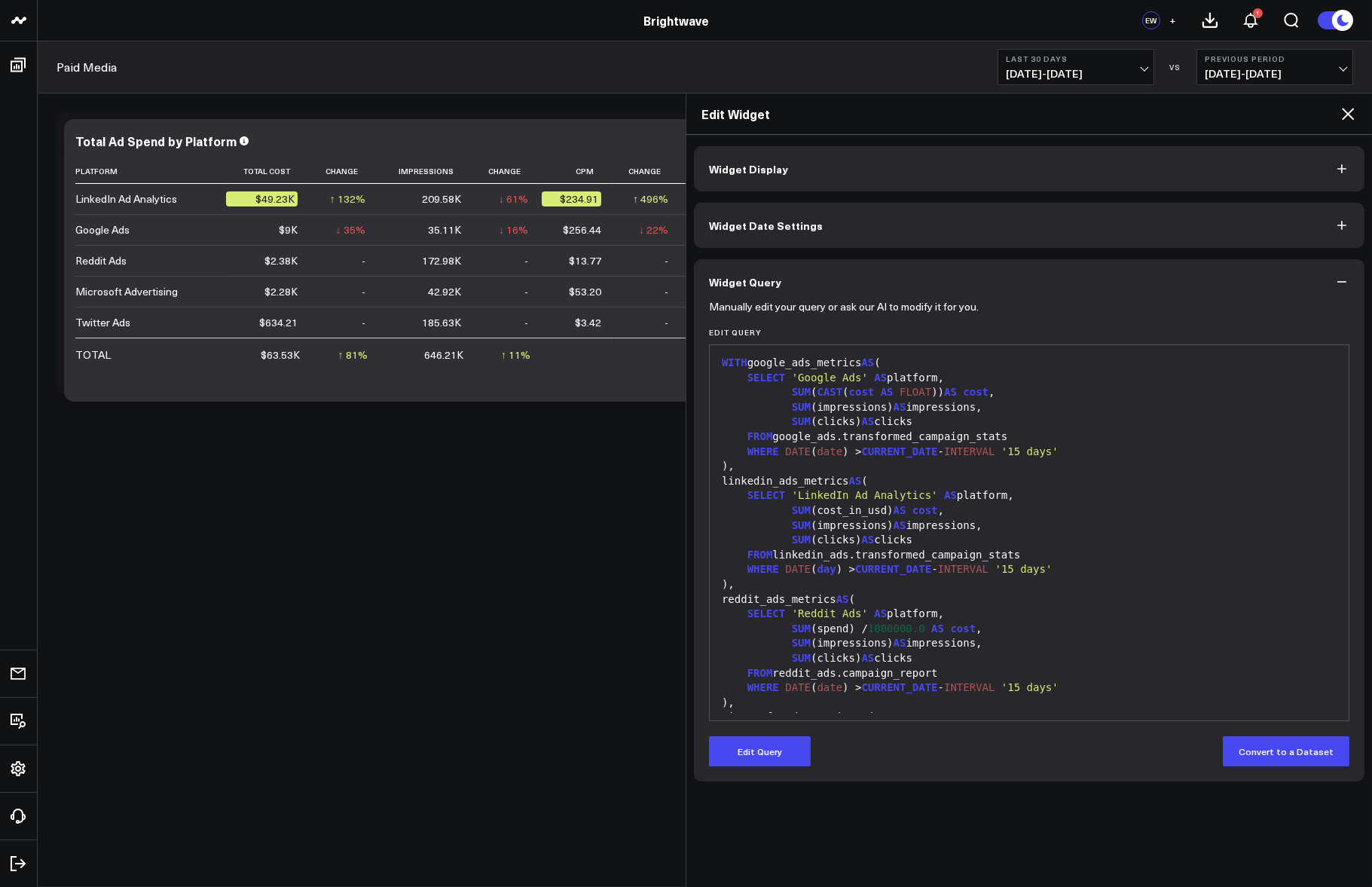
click at [849, 216] on button "Widget Date Settings" at bounding box center [1030, 225] width 671 height 45
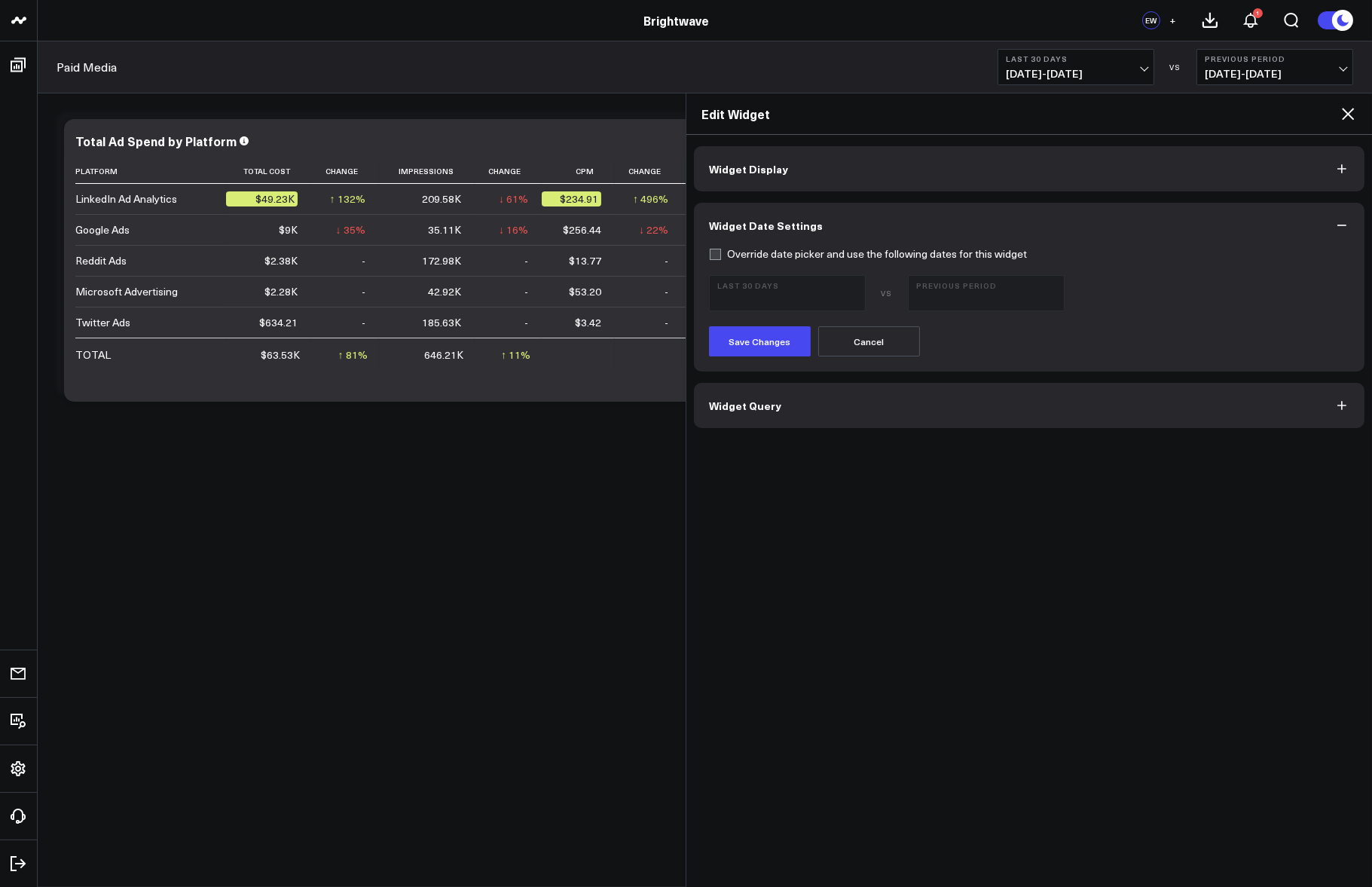
click at [801, 167] on button "Widget Display" at bounding box center [1030, 168] width 671 height 45
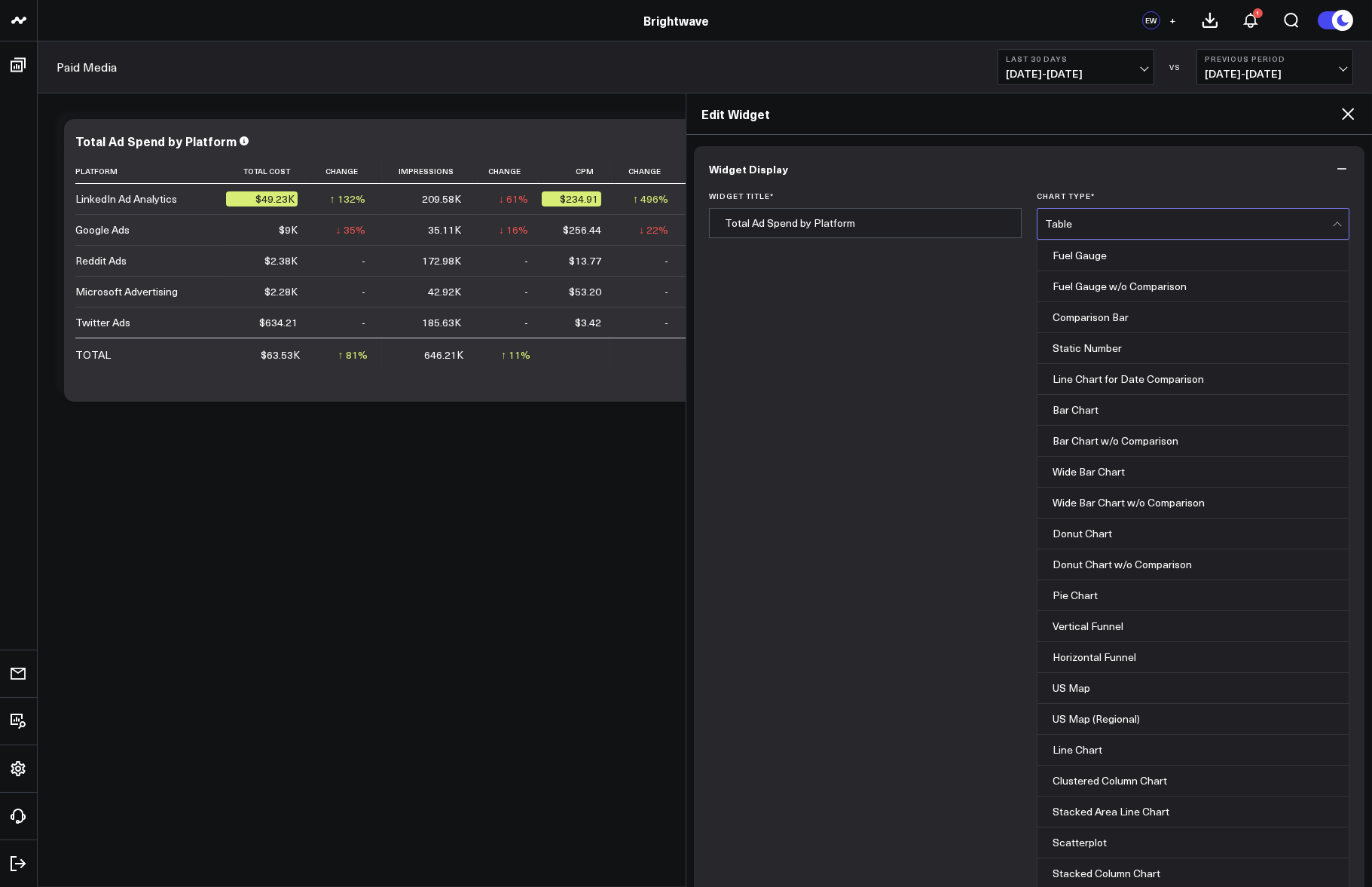
click at [1153, 235] on div "Table" at bounding box center [1189, 224] width 287 height 30
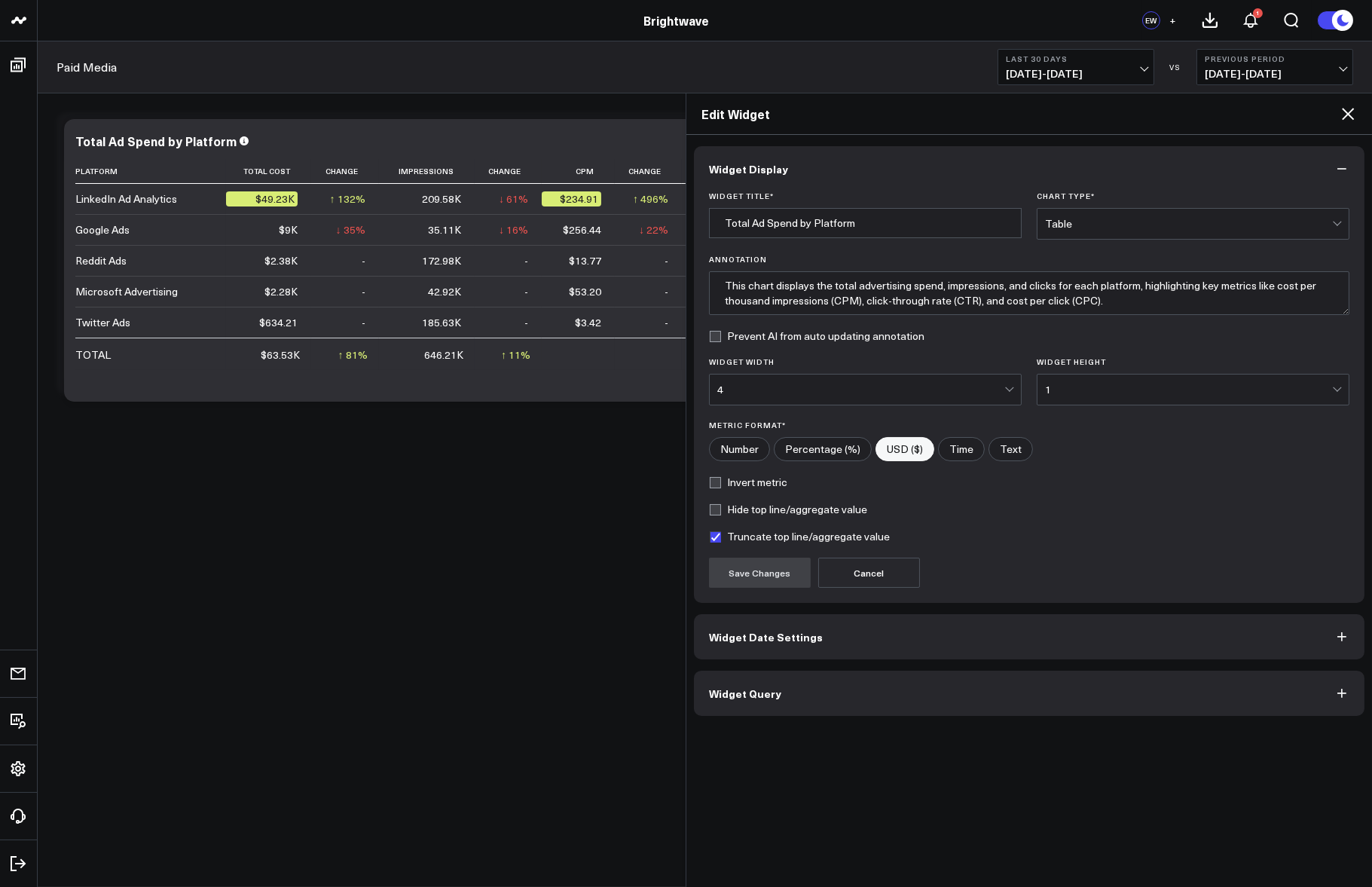
click at [866, 641] on button "Widget Date Settings" at bounding box center [1030, 636] width 671 height 45
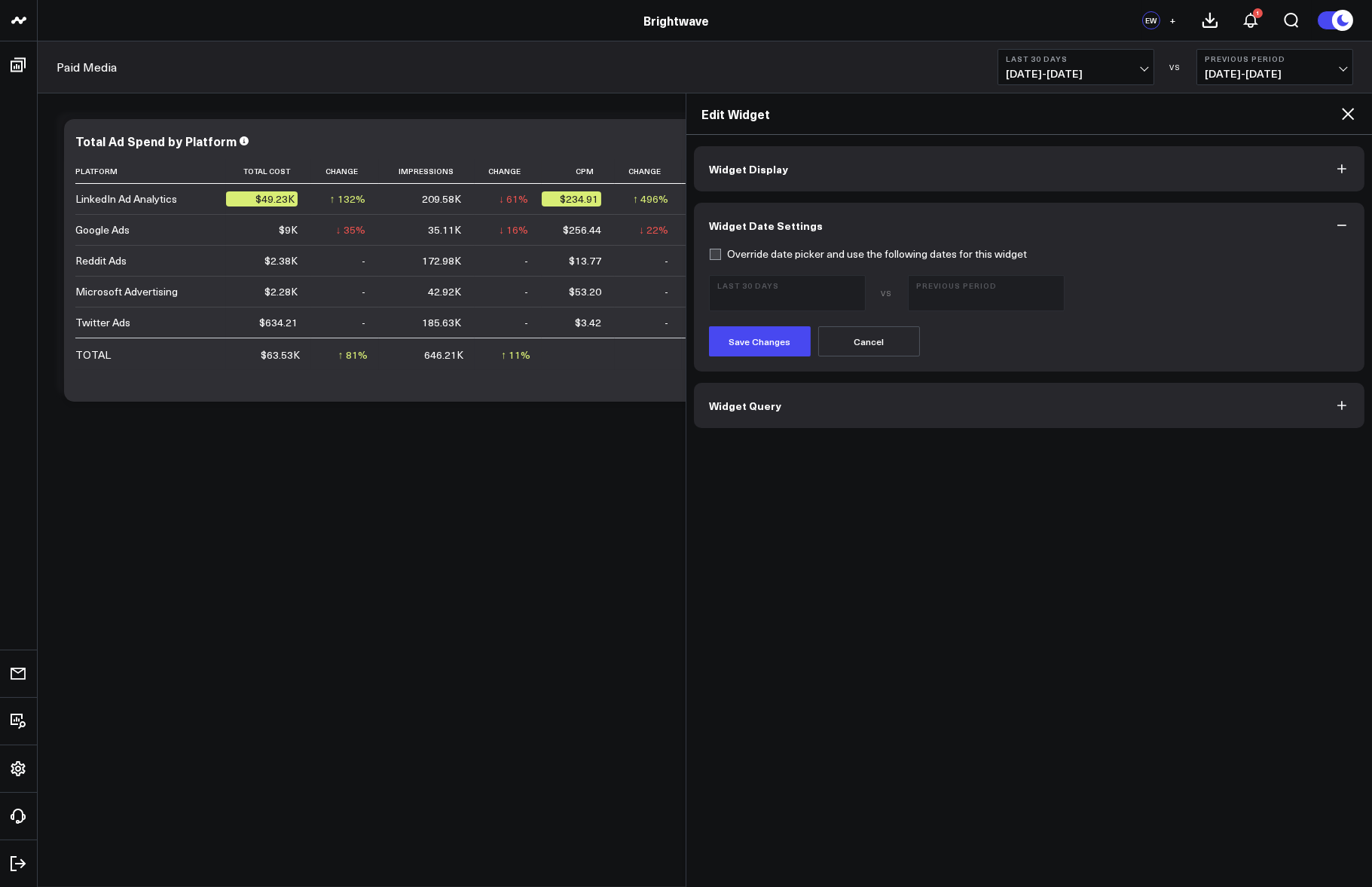
click at [853, 415] on button "Widget Query" at bounding box center [1030, 405] width 671 height 45
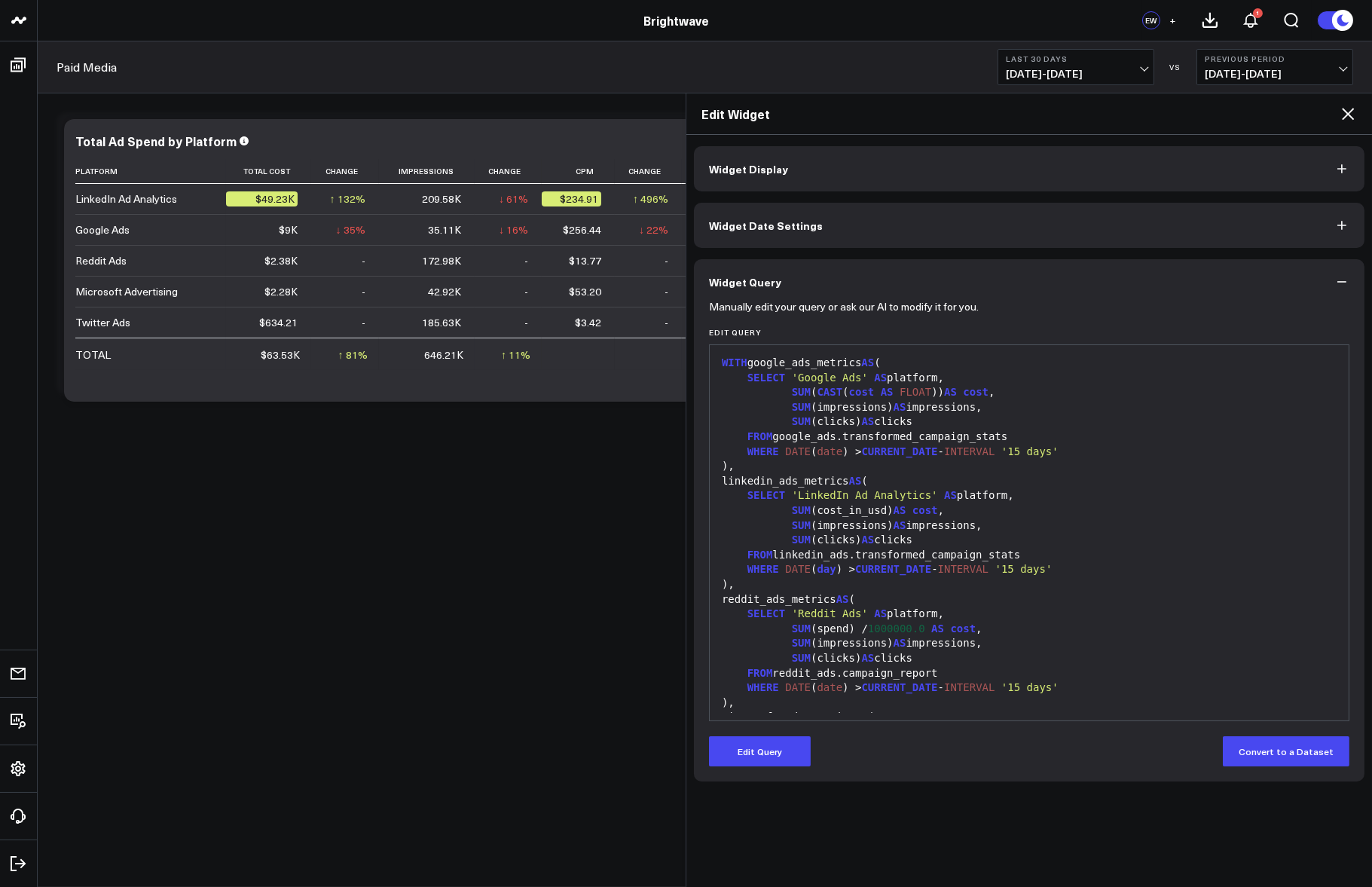
scroll to position [13, 0]
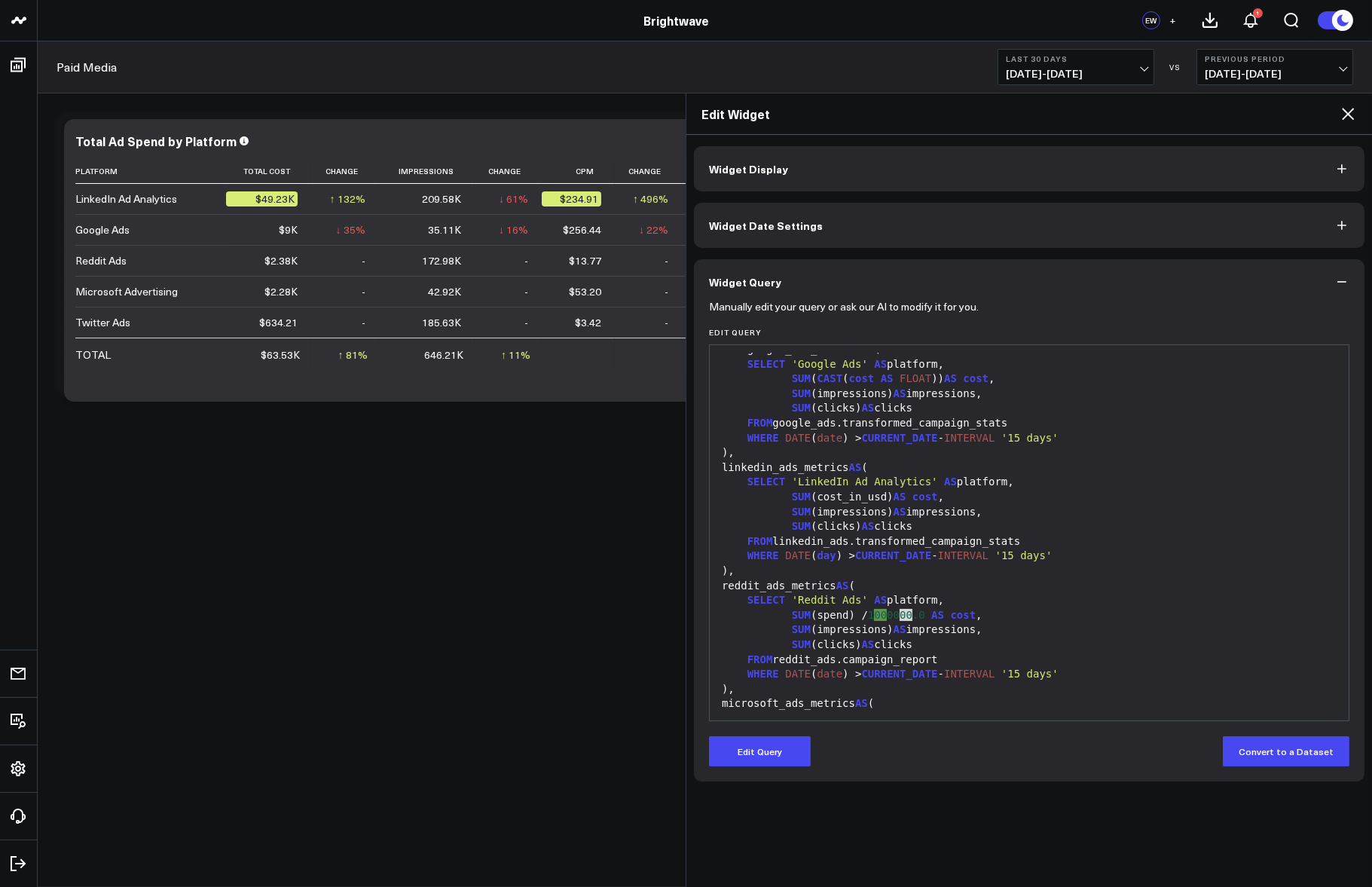
drag, startPoint x: 900, startPoint y: 616, endPoint x: 913, endPoint y: 612, distance: 13.6
click at [913, 612] on div "SUM (spend) / 1 00 0000.0 AS cost ," at bounding box center [1029, 615] width 624 height 15
click at [913, 612] on span "1000000.0" at bounding box center [897, 615] width 57 height 12
click at [909, 611] on span "1000000.0" at bounding box center [897, 615] width 57 height 12
drag, startPoint x: 906, startPoint y: 615, endPoint x: 876, endPoint y: 618, distance: 30.1
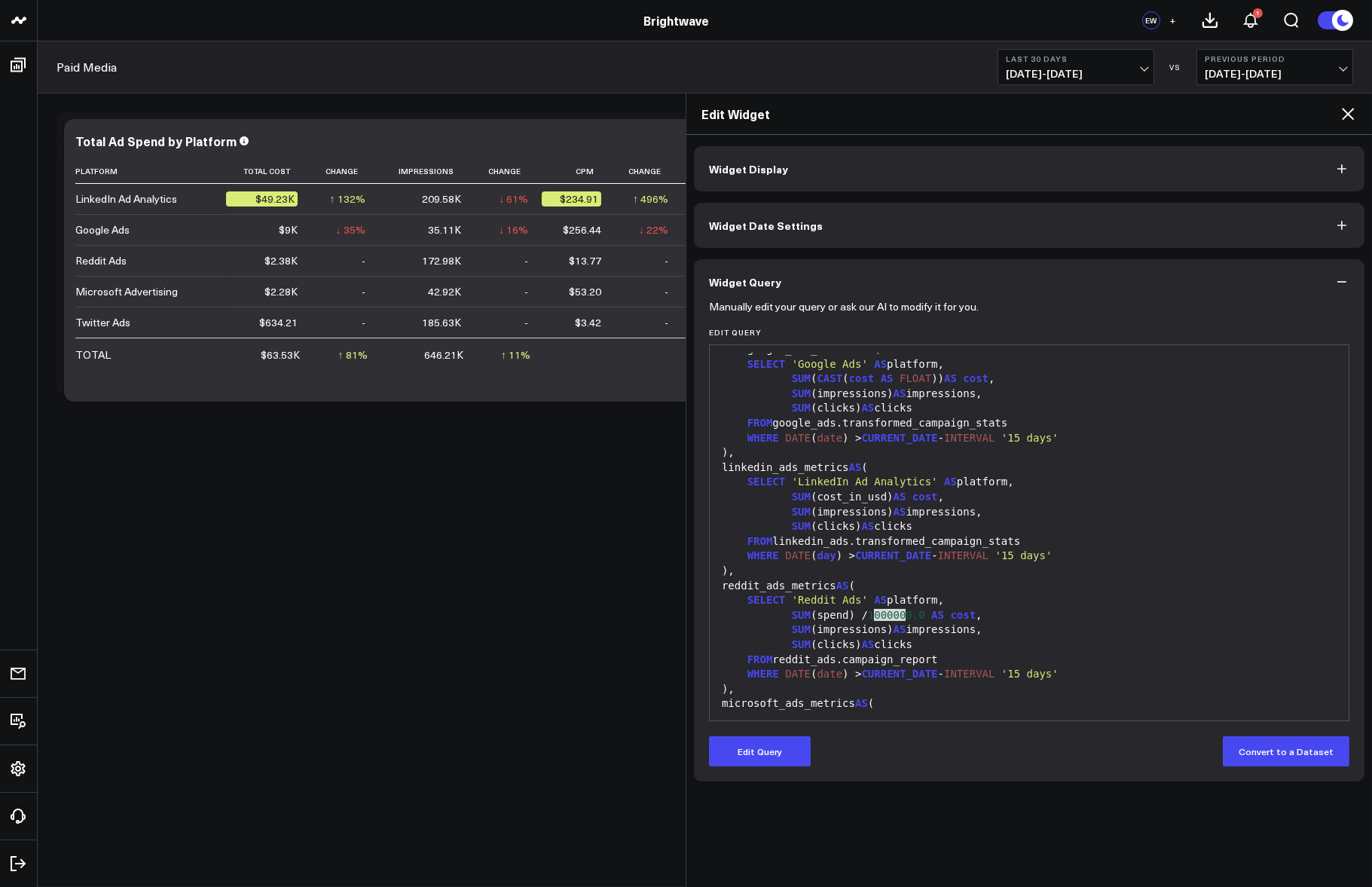
click at [876, 618] on span "1000000.0" at bounding box center [897, 615] width 57 height 12
click at [885, 614] on span "1000000.0" at bounding box center [897, 615] width 57 height 12
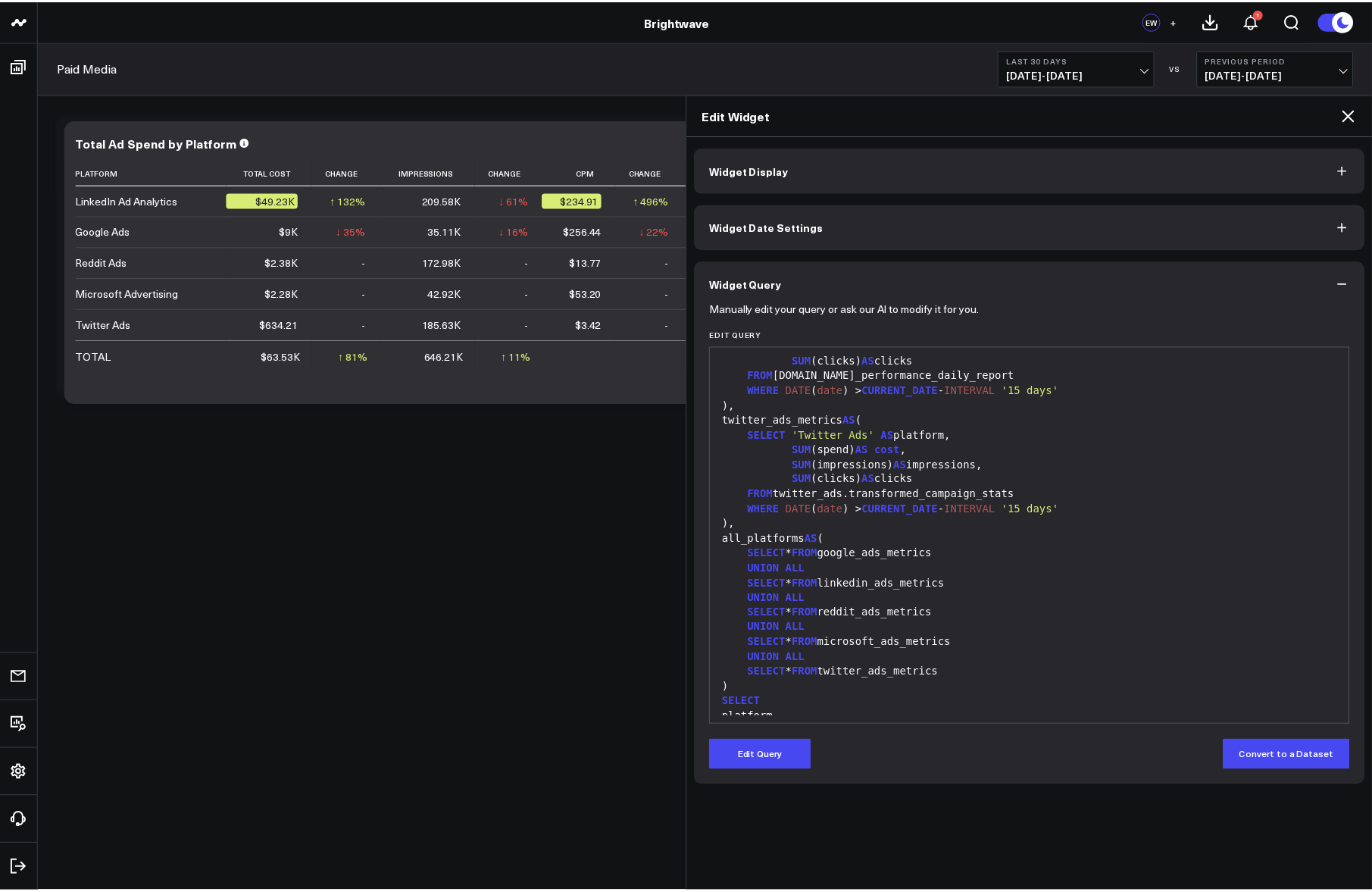
scroll to position [421, 0]
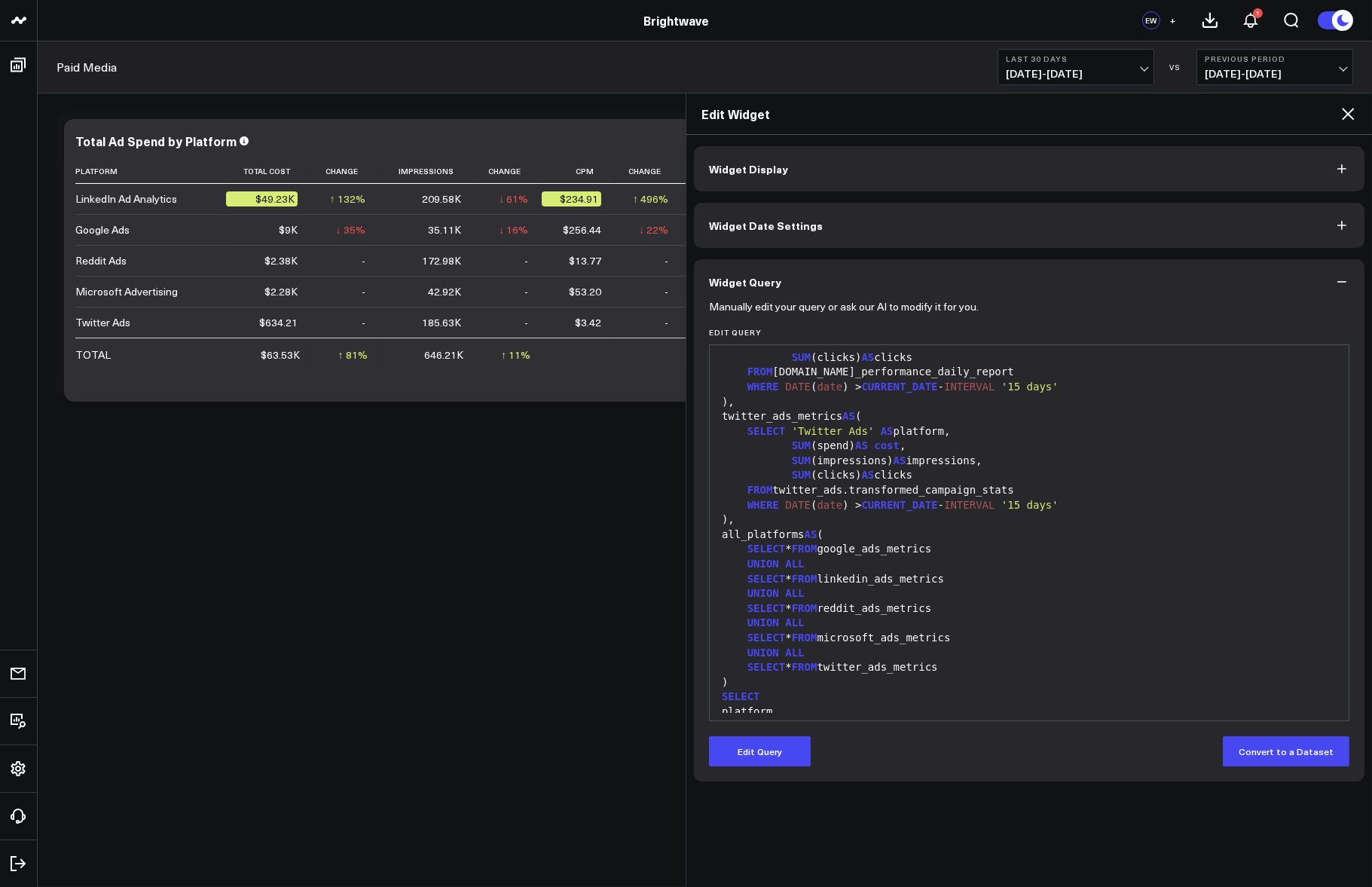
click at [412, 541] on div "Modify via AI Copy link to widget Ask support Remove Create linked copy Executi…" at bounding box center [701, 402] width 1304 height 595
click at [1348, 110] on icon at bounding box center [1348, 113] width 18 height 18
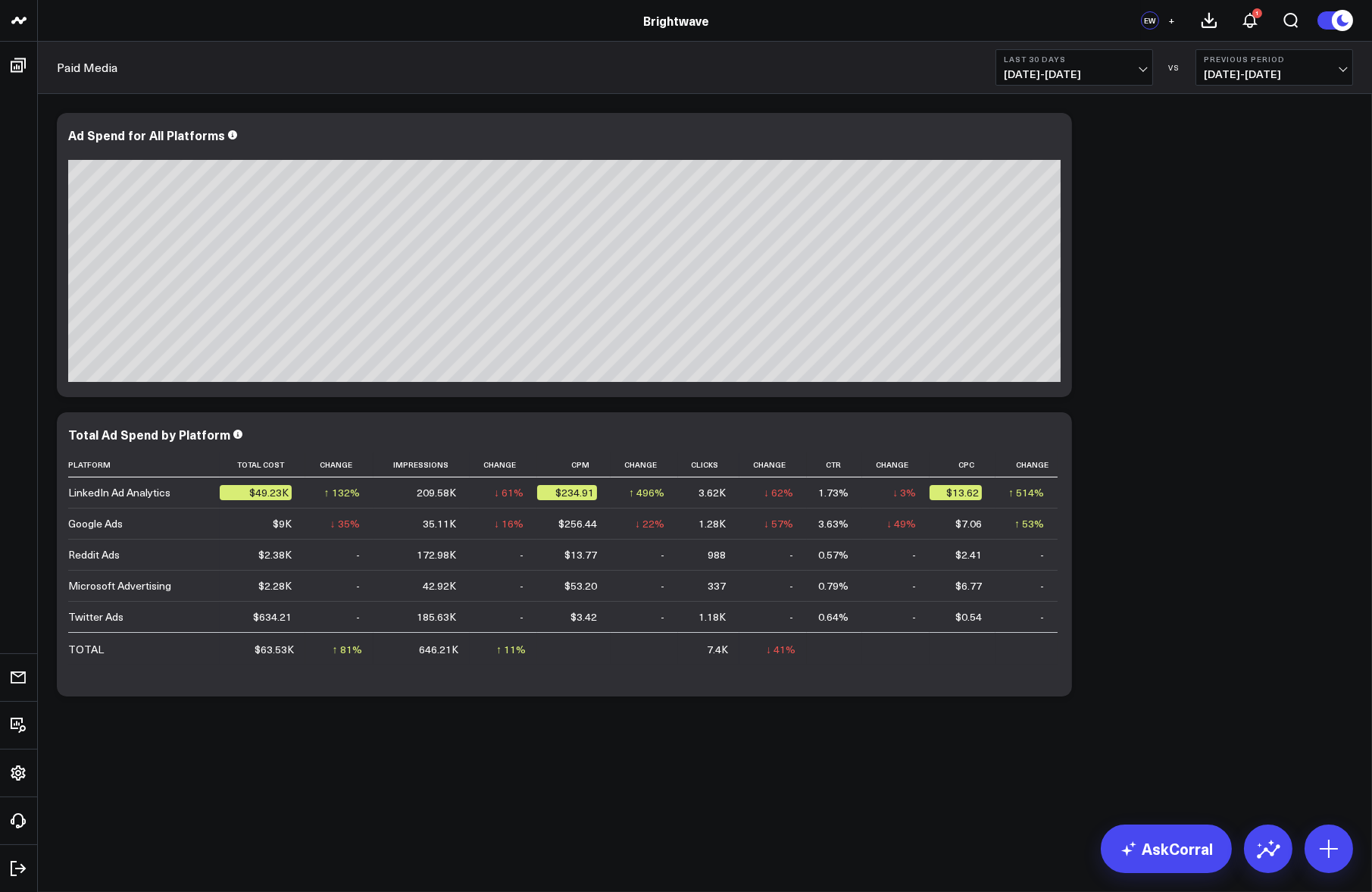
click at [1094, 71] on span "[DATE] - [DATE]" at bounding box center [1074, 74] width 141 height 12
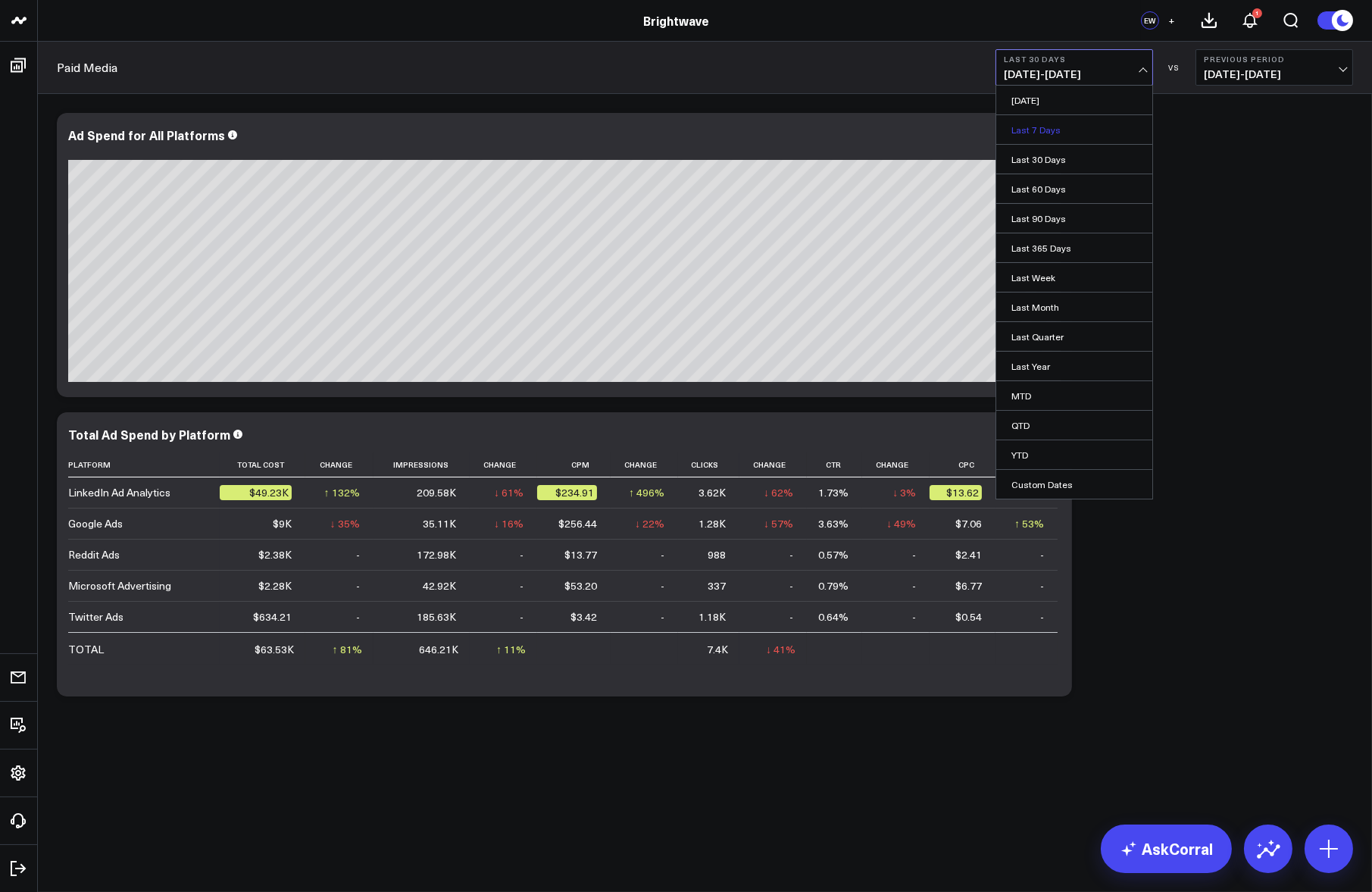
click at [1066, 124] on link "Last 7 Days" at bounding box center [1074, 130] width 156 height 28
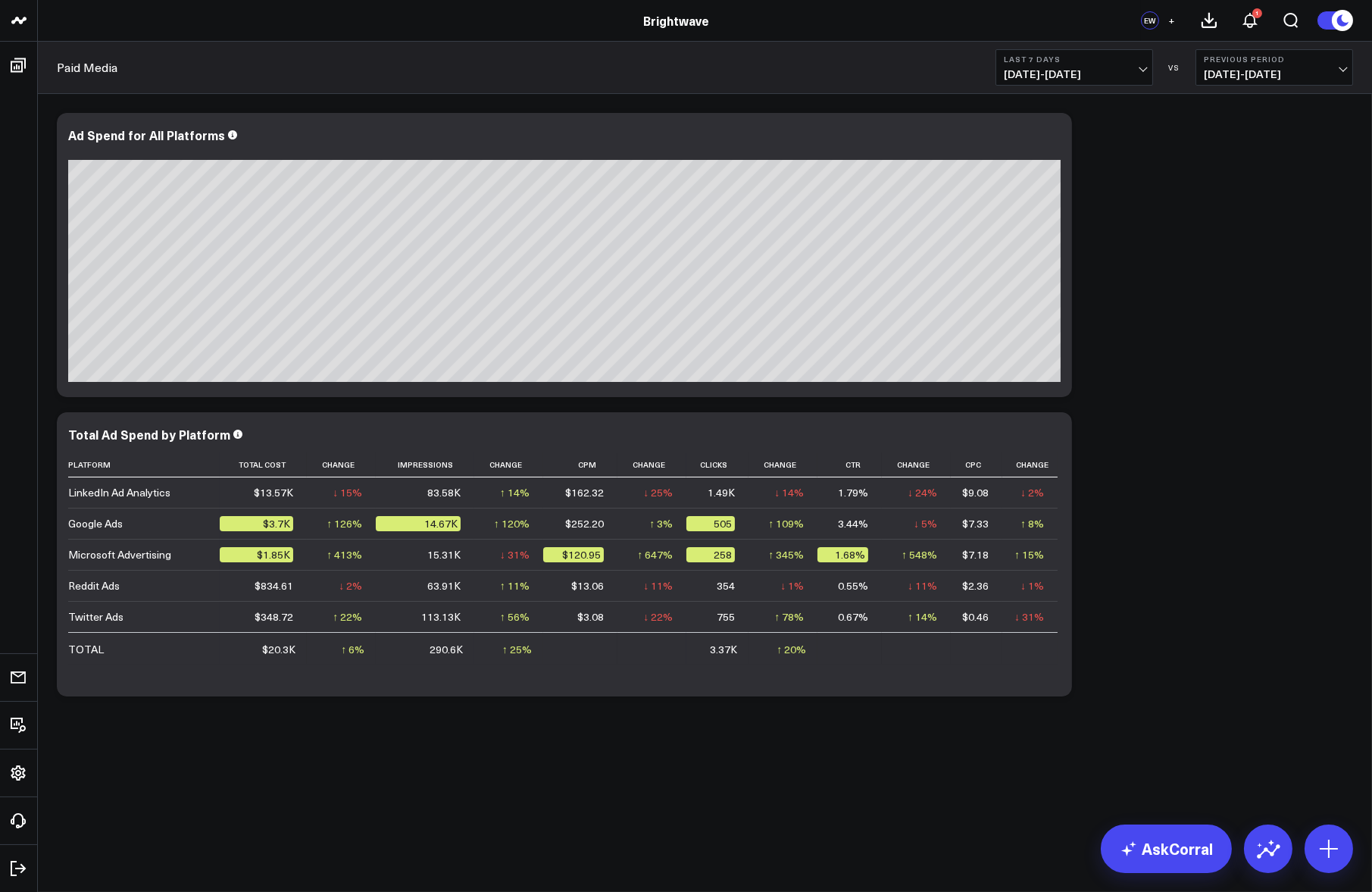
click at [1091, 55] on b "Last 7 Days" at bounding box center [1074, 59] width 141 height 9
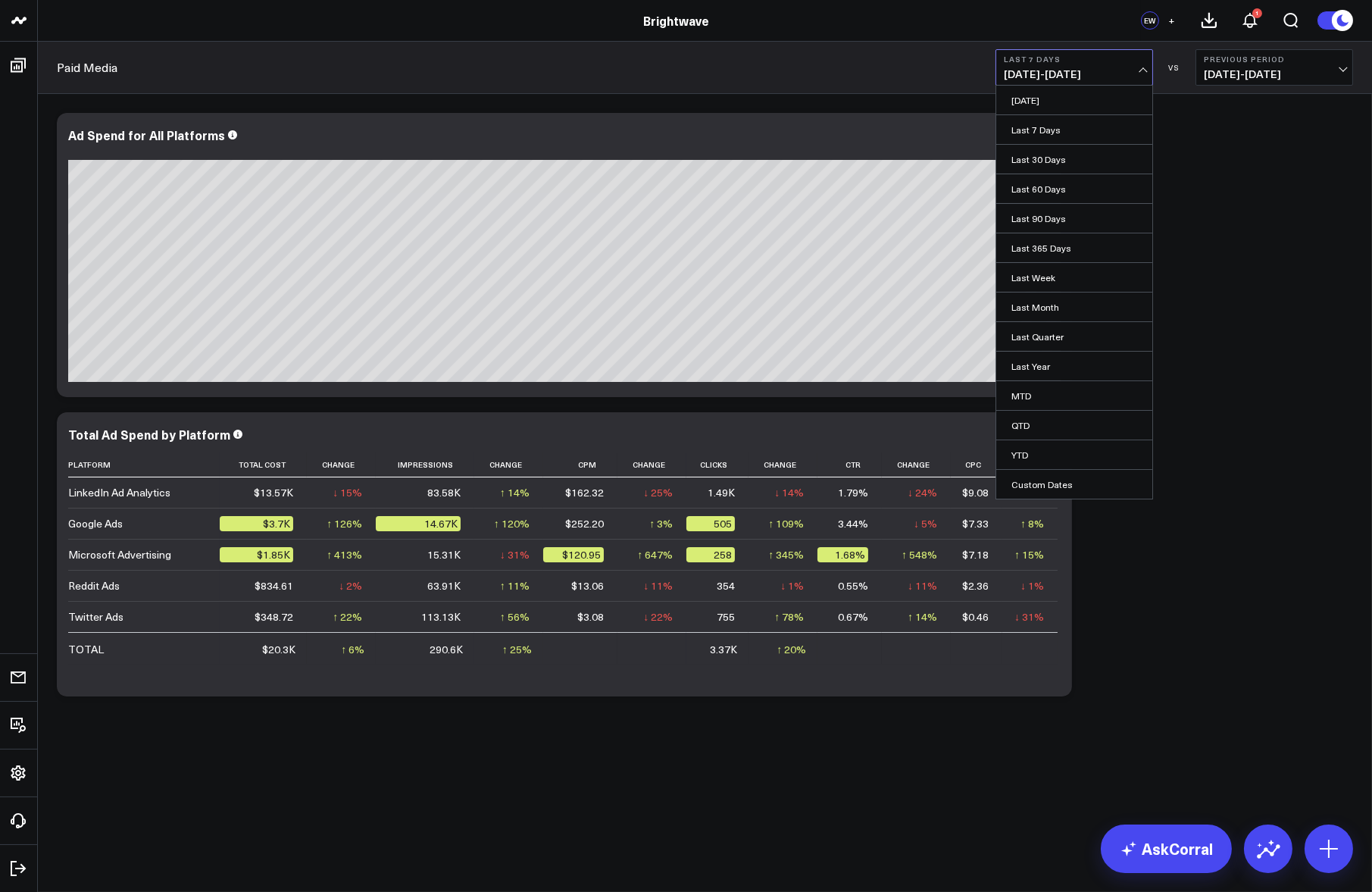
click at [1082, 400] on link "MTD" at bounding box center [1074, 396] width 156 height 28
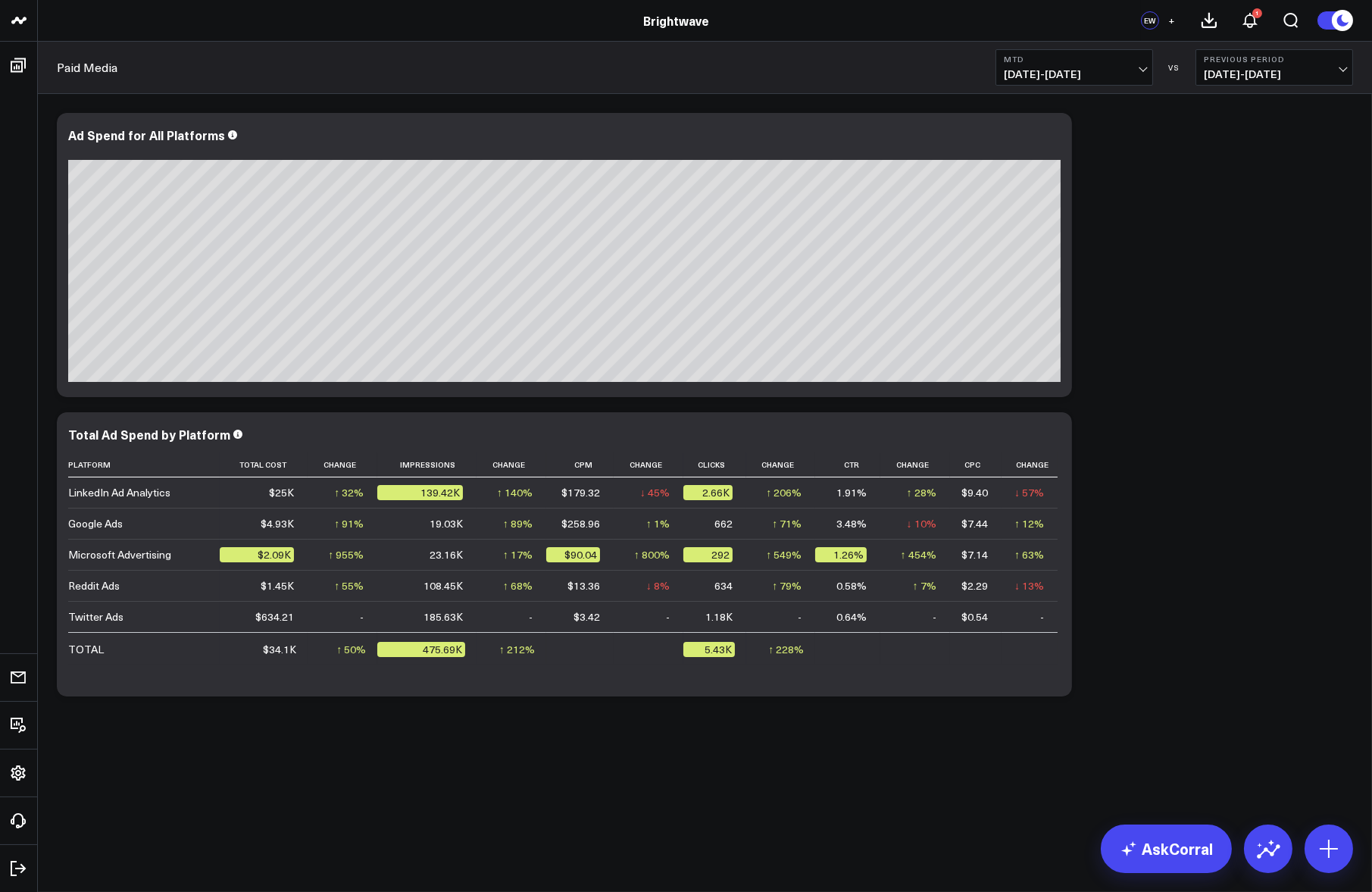
click at [1052, 59] on b "MTD" at bounding box center [1074, 59] width 141 height 9
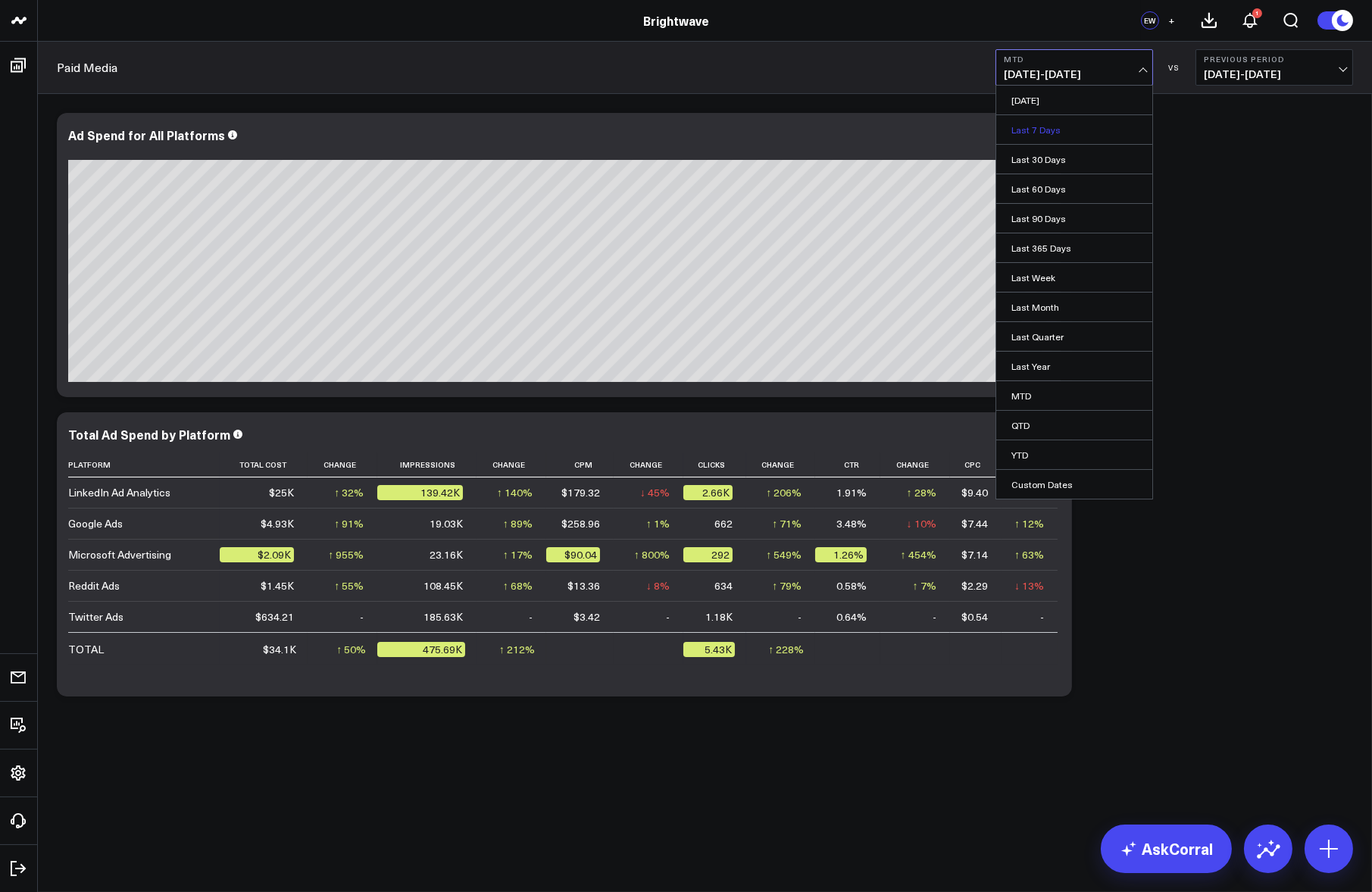
click at [1053, 128] on link "Last 7 Days" at bounding box center [1074, 130] width 156 height 28
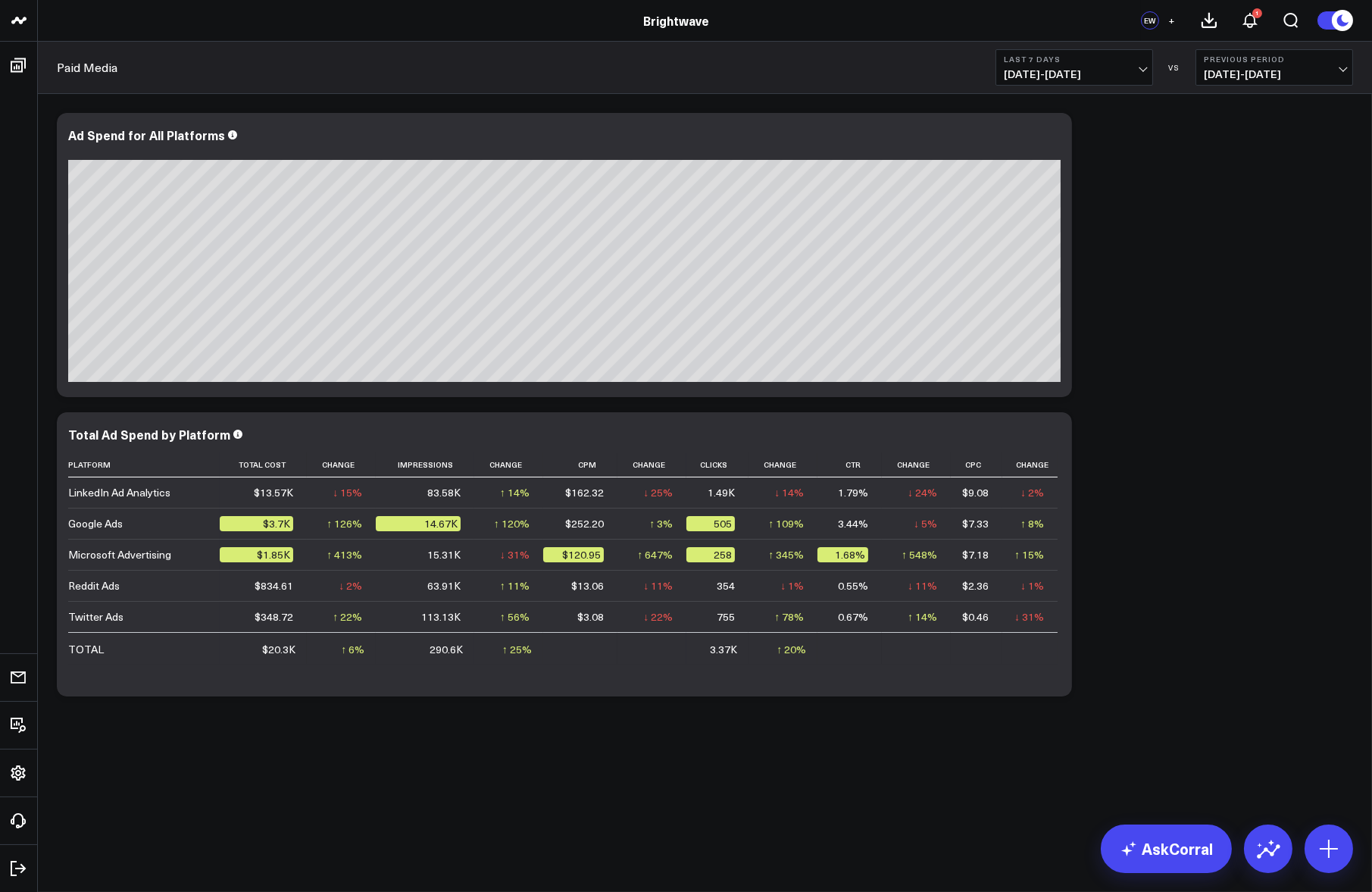
click at [1187, 222] on div "Modify via AI Copy link to widget Ask support Remove Create linked copy Executi…" at bounding box center [704, 404] width 1311 height 598
click at [328, 770] on div "Modify via AI Copy link to widget Ask support Remove Create linked copy Executi…" at bounding box center [705, 445] width 1334 height 701
